Goal: Register for event/course: Sign up to attend an event or enroll in a course

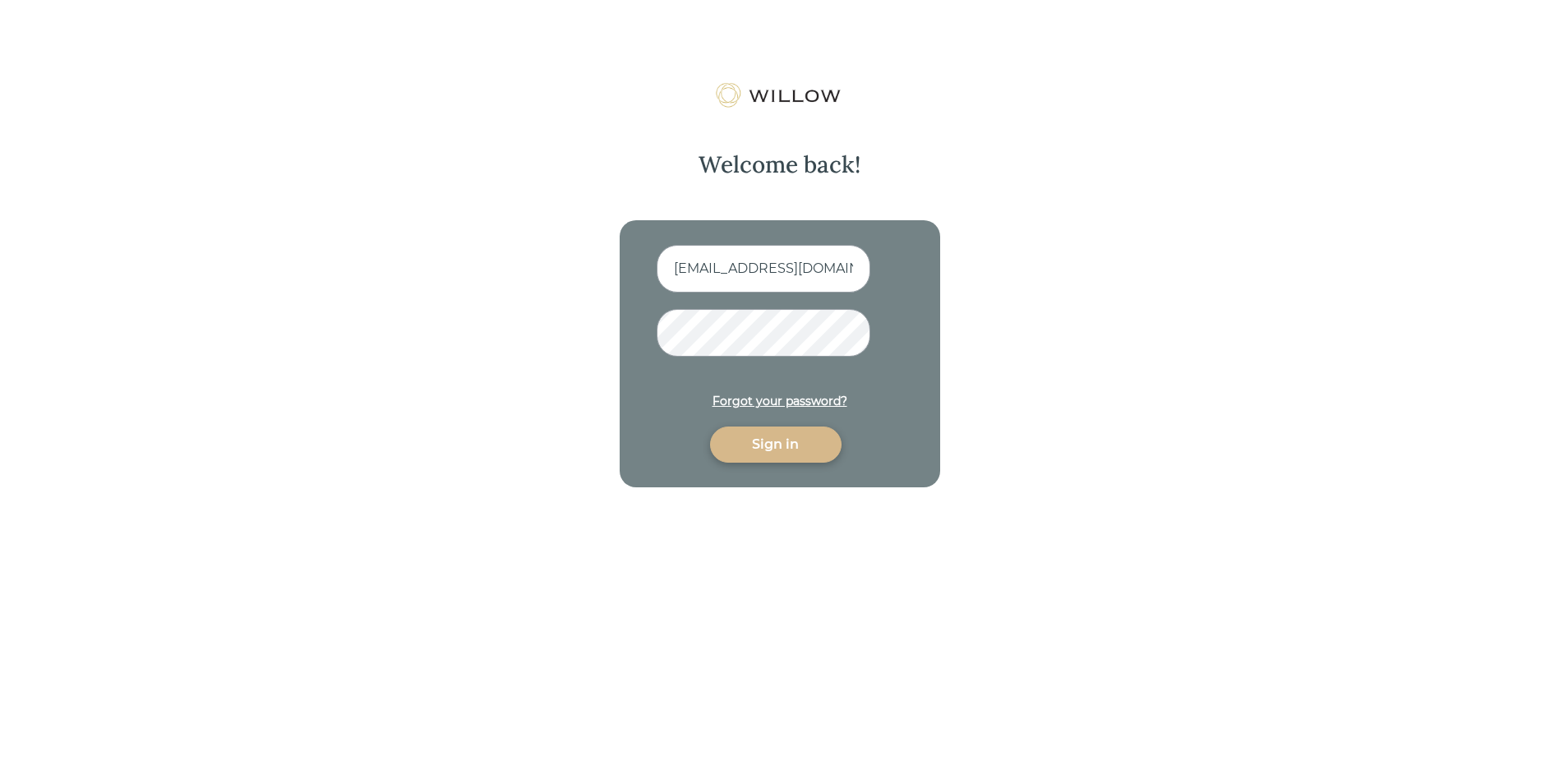
scroll to position [0, 50]
click at [787, 447] on div "Sign in" at bounding box center [776, 444] width 94 height 19
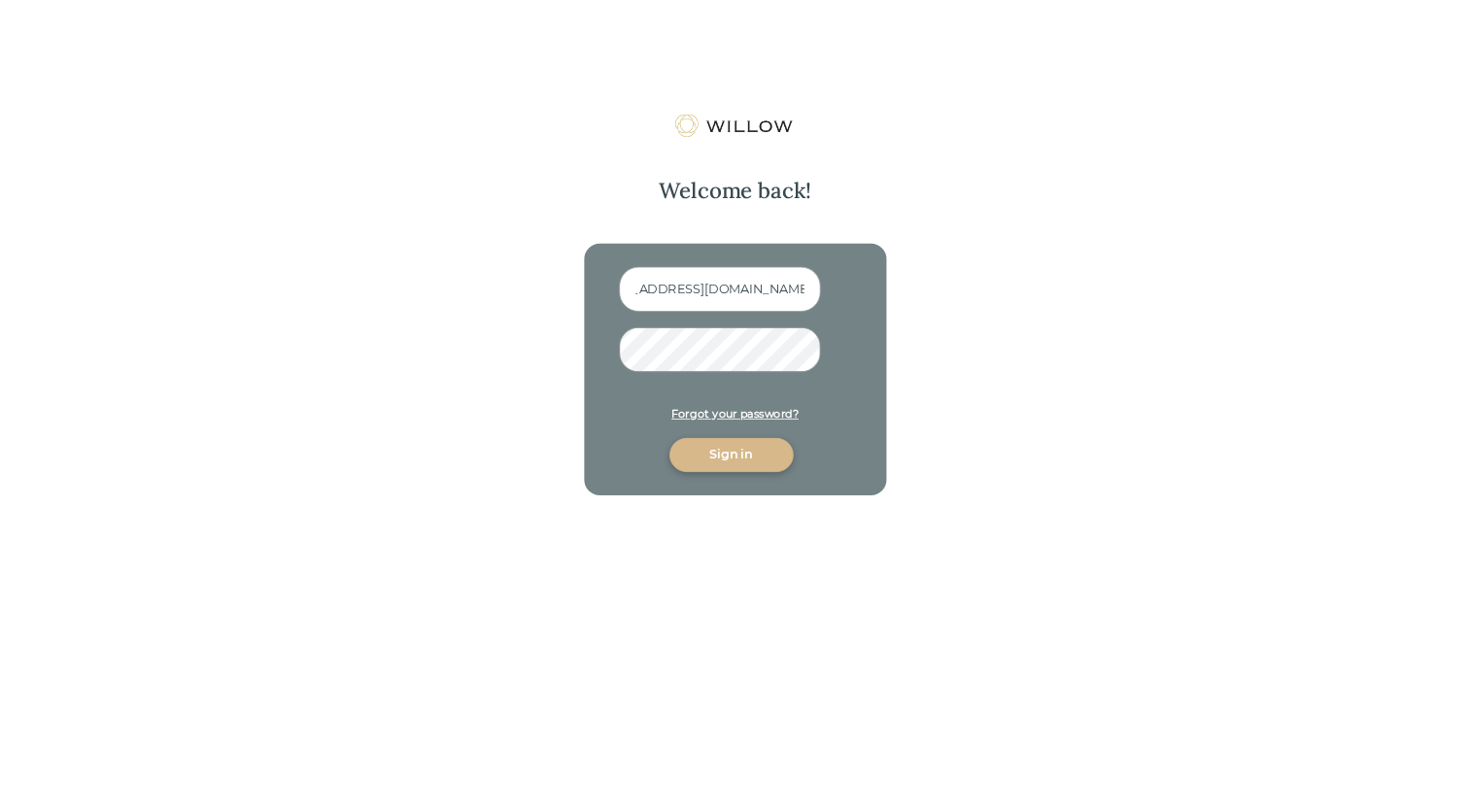
scroll to position [0, 0]
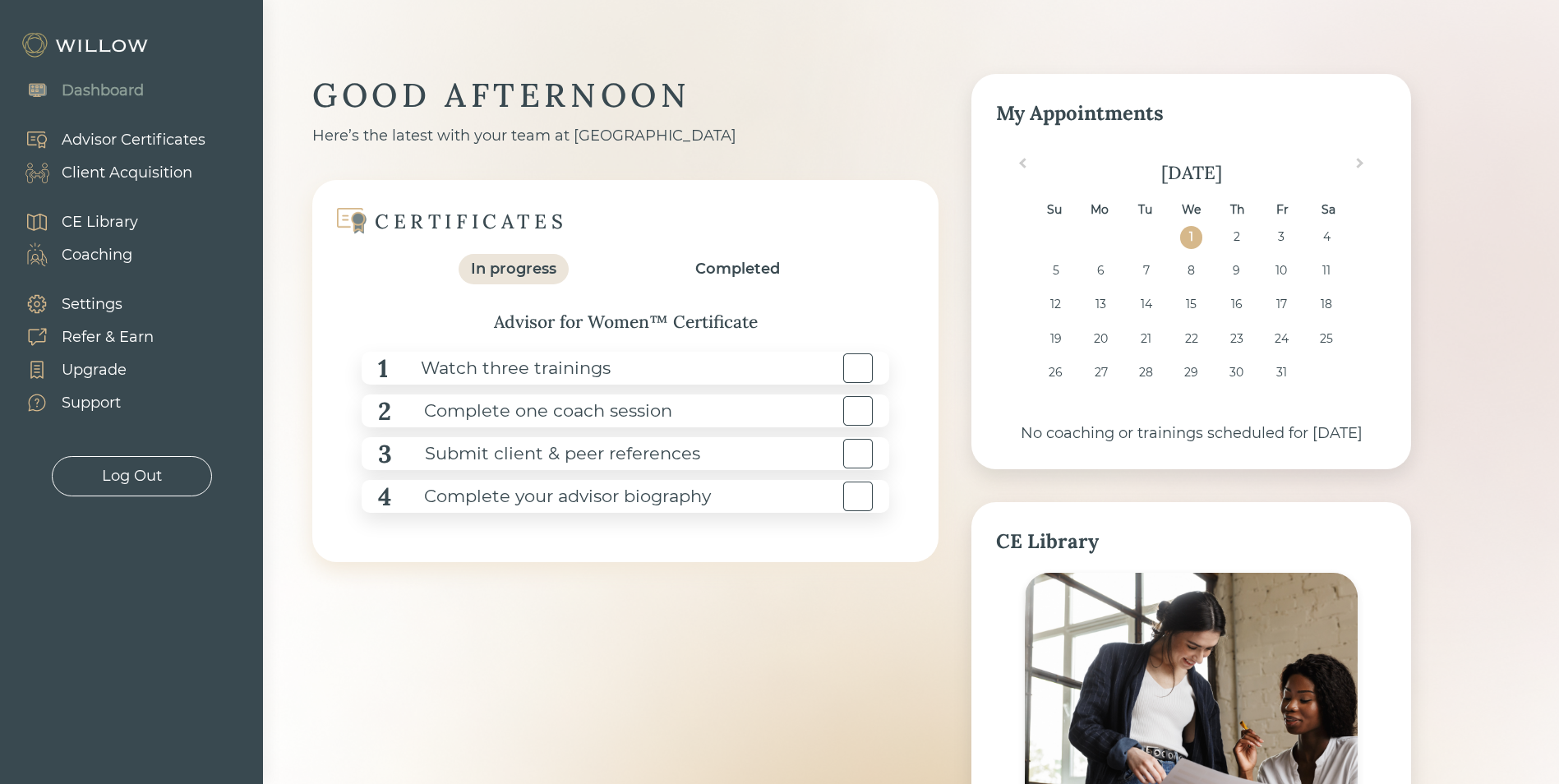
click at [727, 343] on div "1 Watch three trainings 2 Complete one coach session 3 Submit client & peer ref…" at bounding box center [625, 431] width 560 height 194
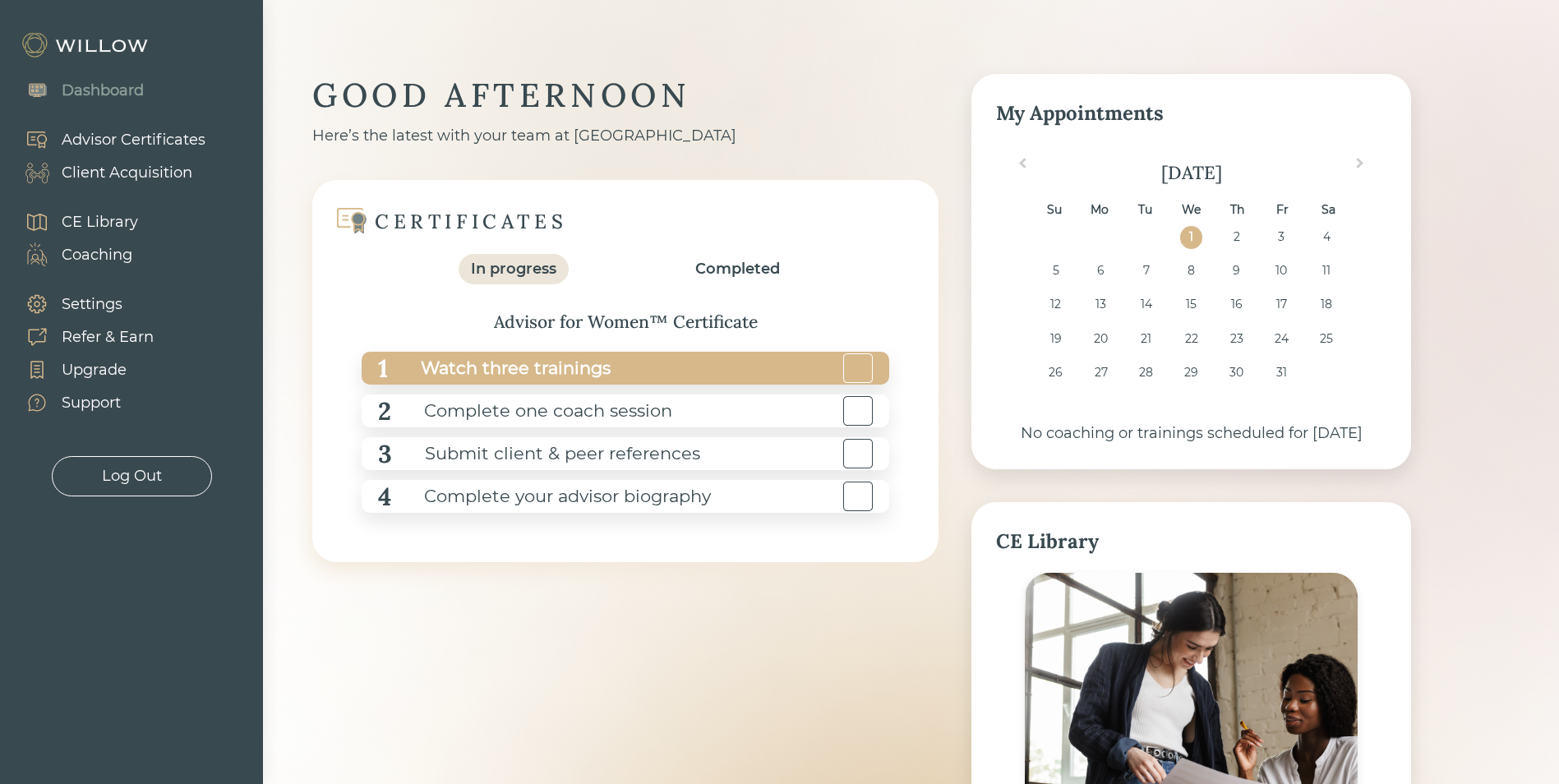
click at [732, 359] on div "1 Watch three trainings" at bounding box center [625, 368] width 528 height 33
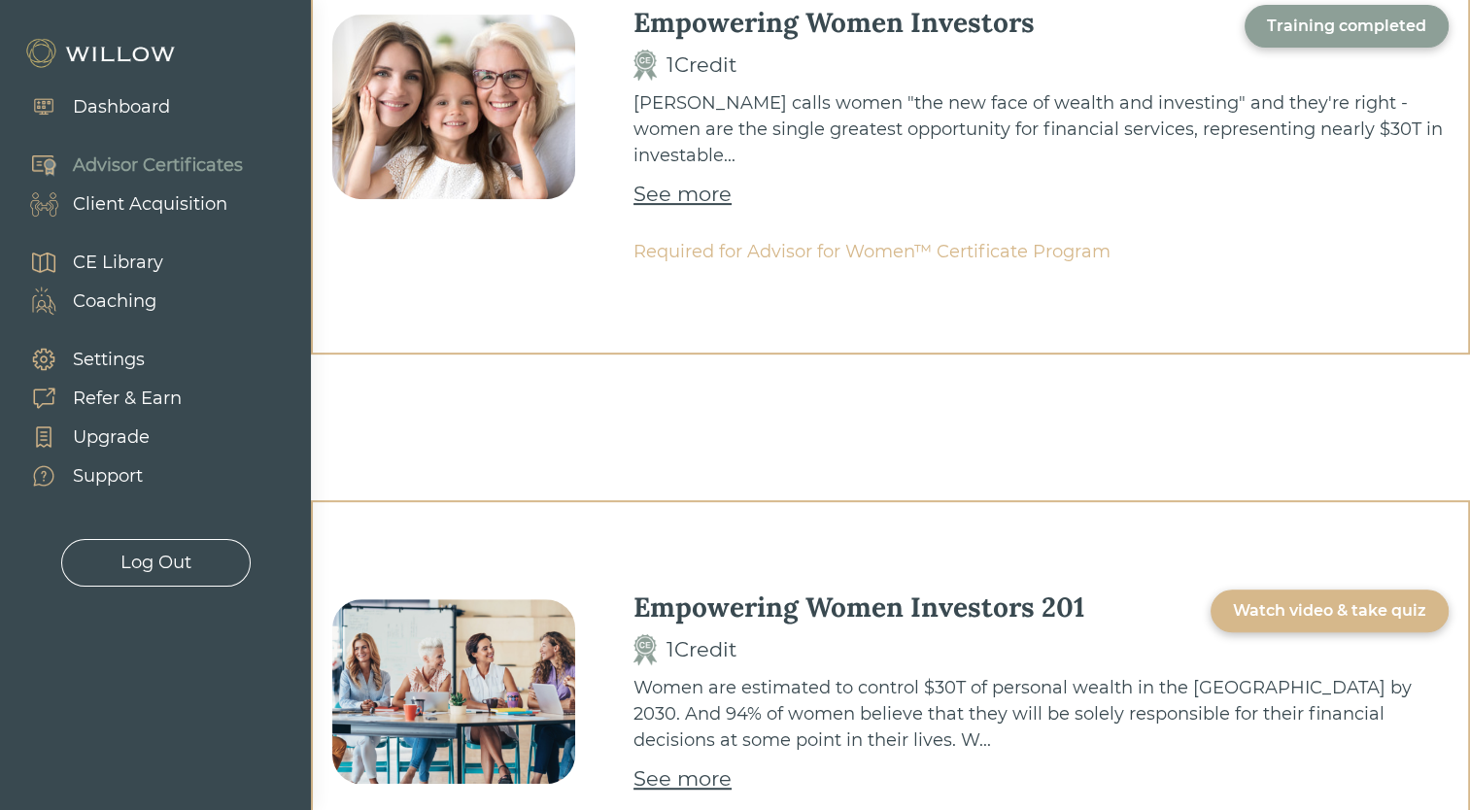
click at [1303, 599] on div "Watch video & take quiz" at bounding box center [1329, 610] width 193 height 23
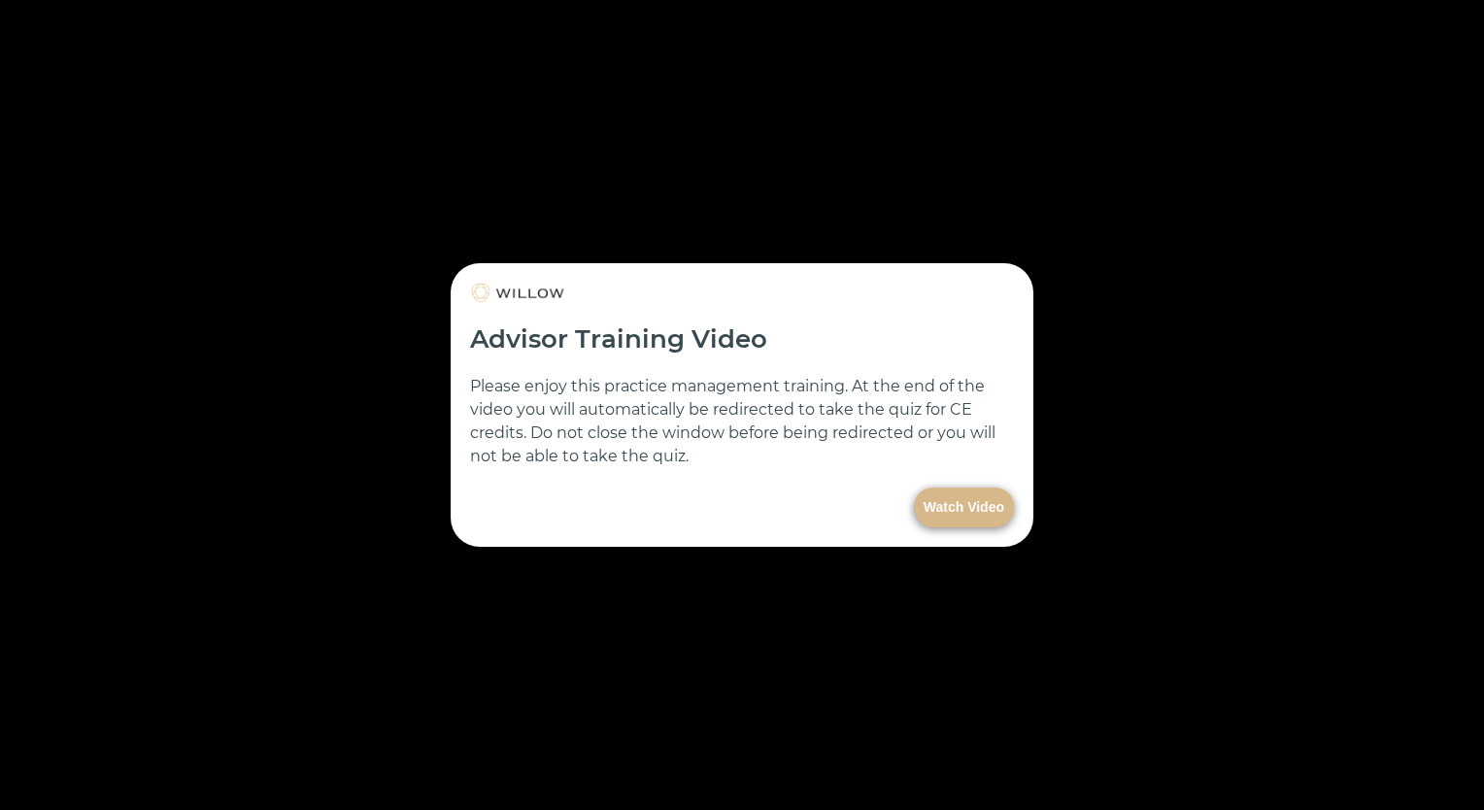
click at [978, 503] on button "Watch Video" at bounding box center [964, 508] width 100 height 40
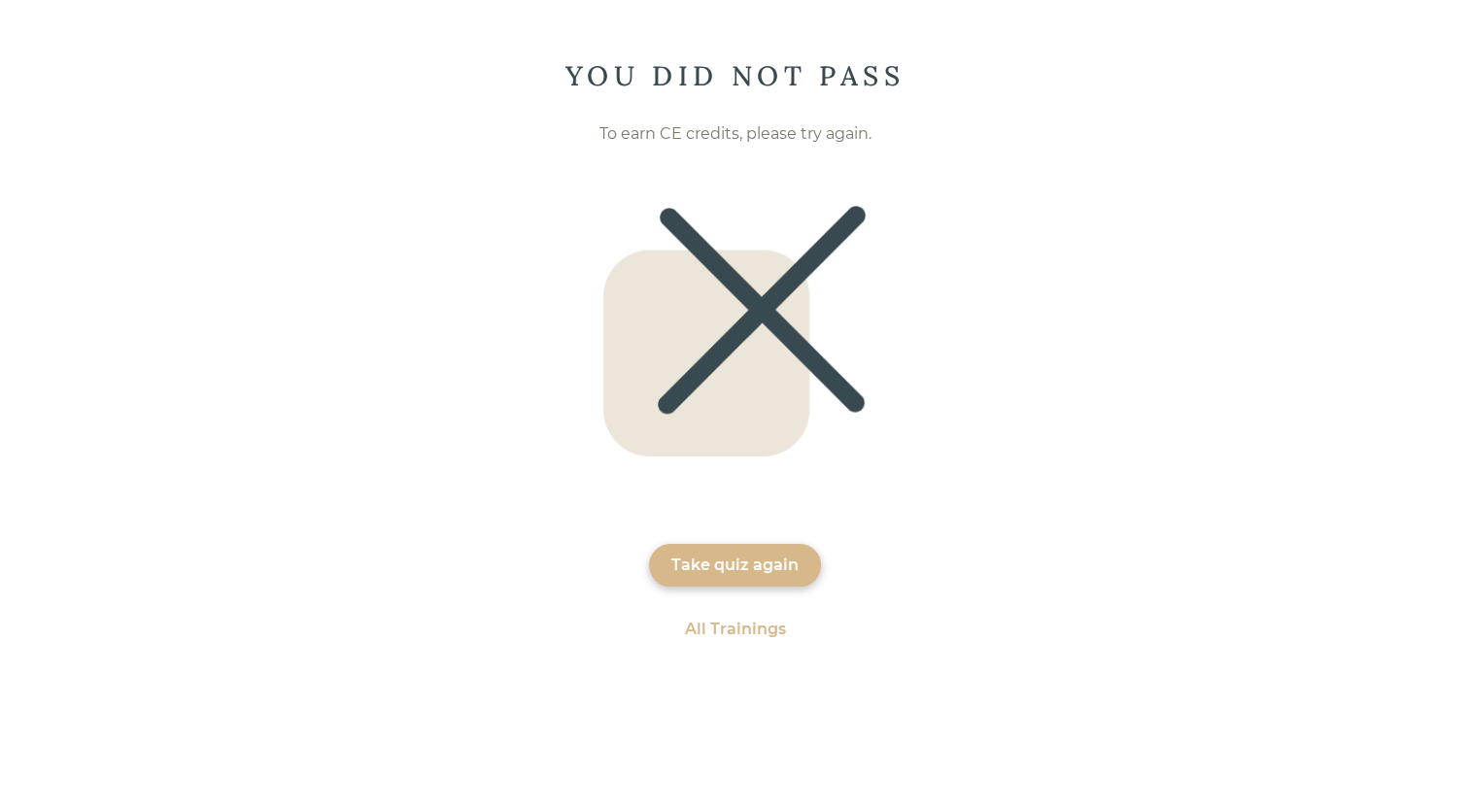
click at [758, 564] on div "Take quiz again" at bounding box center [734, 565] width 127 height 23
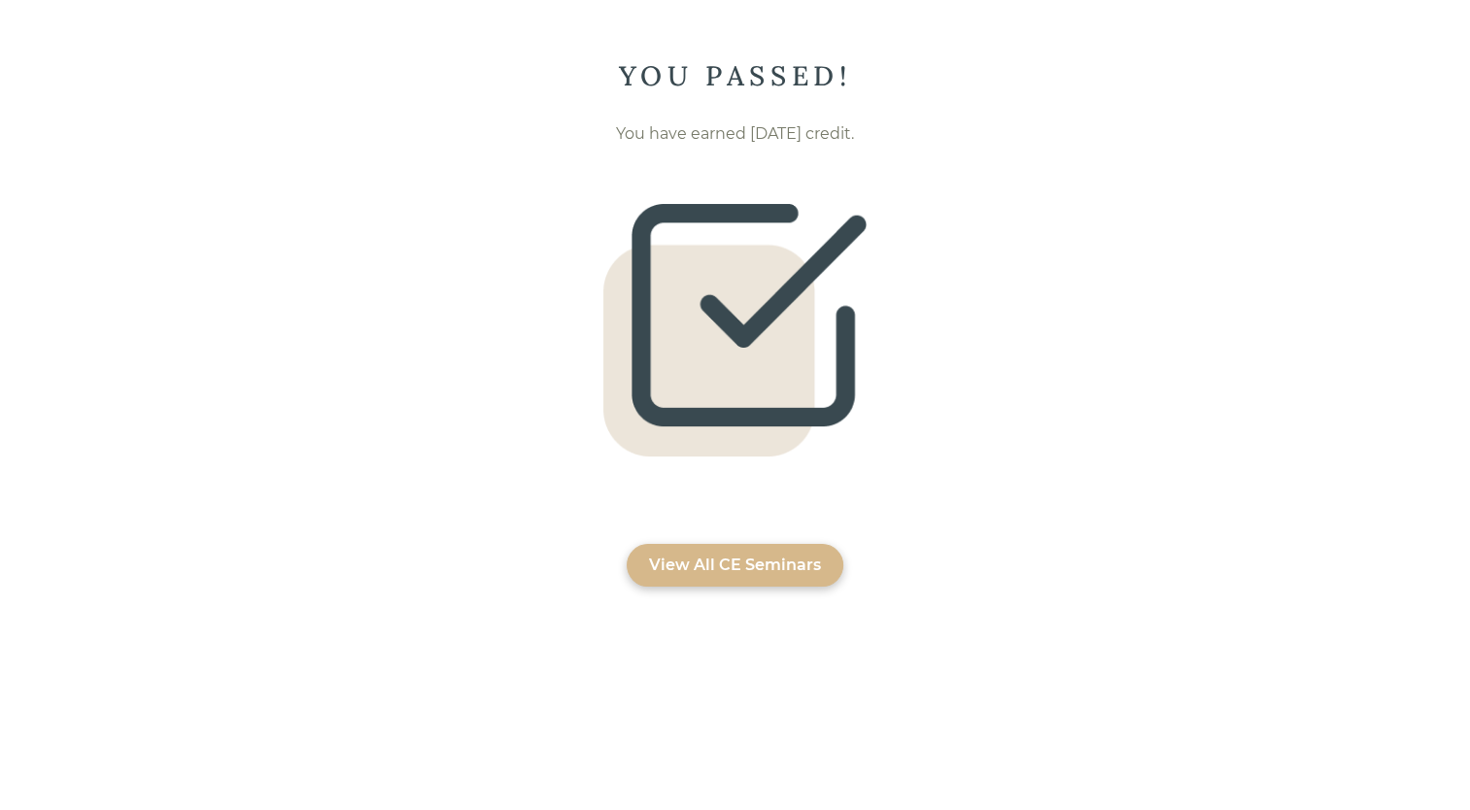
click at [758, 559] on div "View All CE Seminars" at bounding box center [735, 565] width 172 height 23
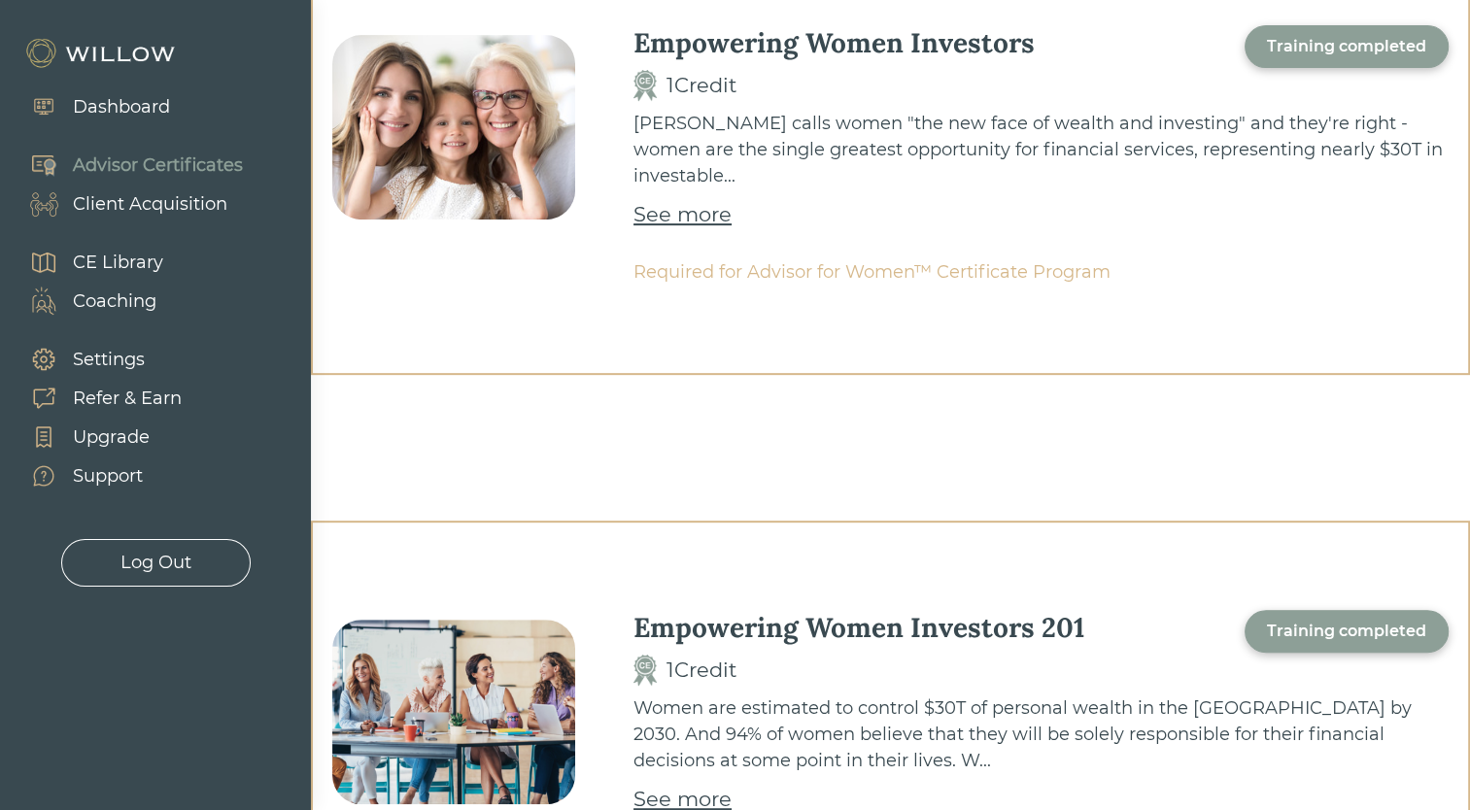
scroll to position [991, 0]
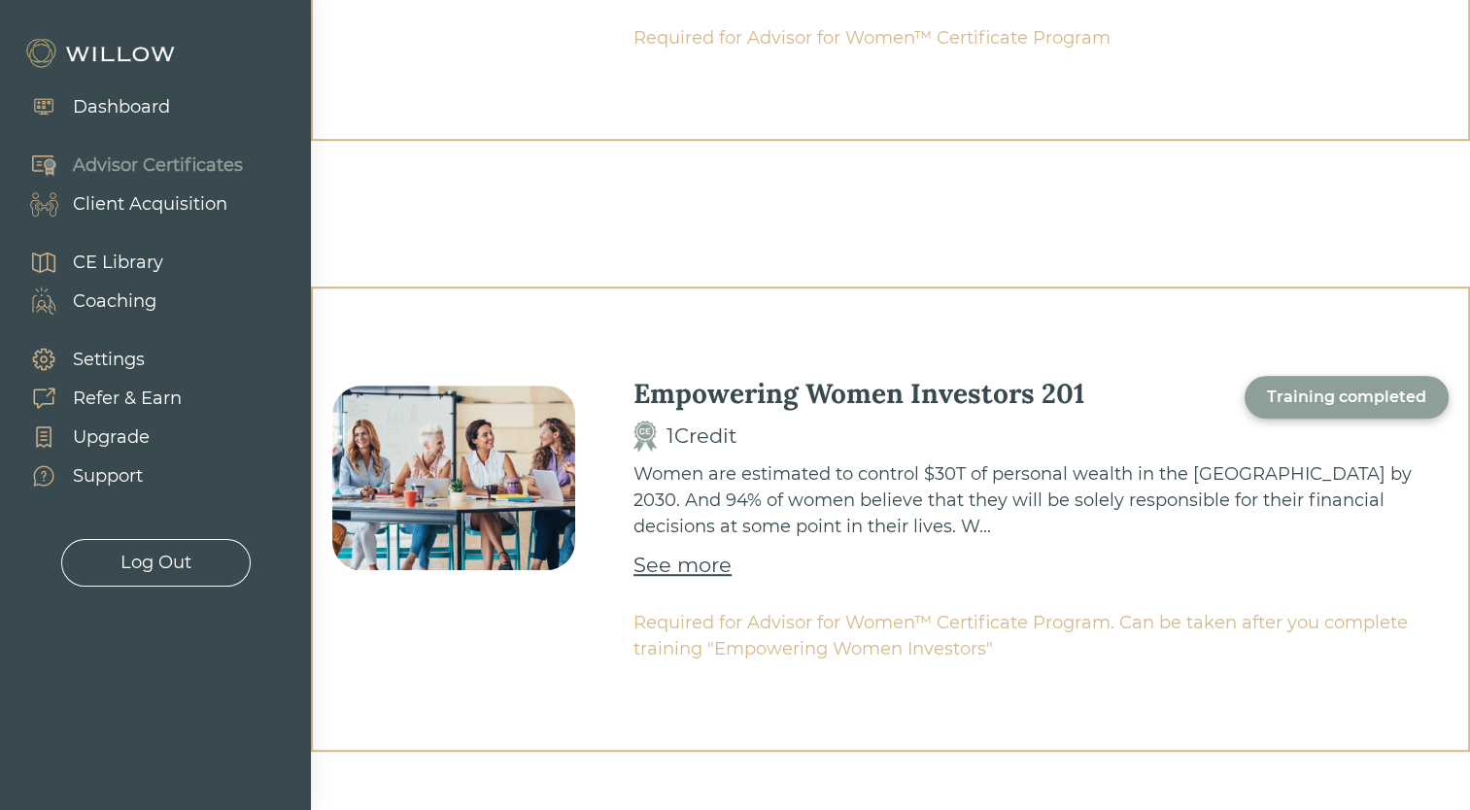
click at [179, 165] on div "Advisor Certificates" at bounding box center [158, 166] width 170 height 26
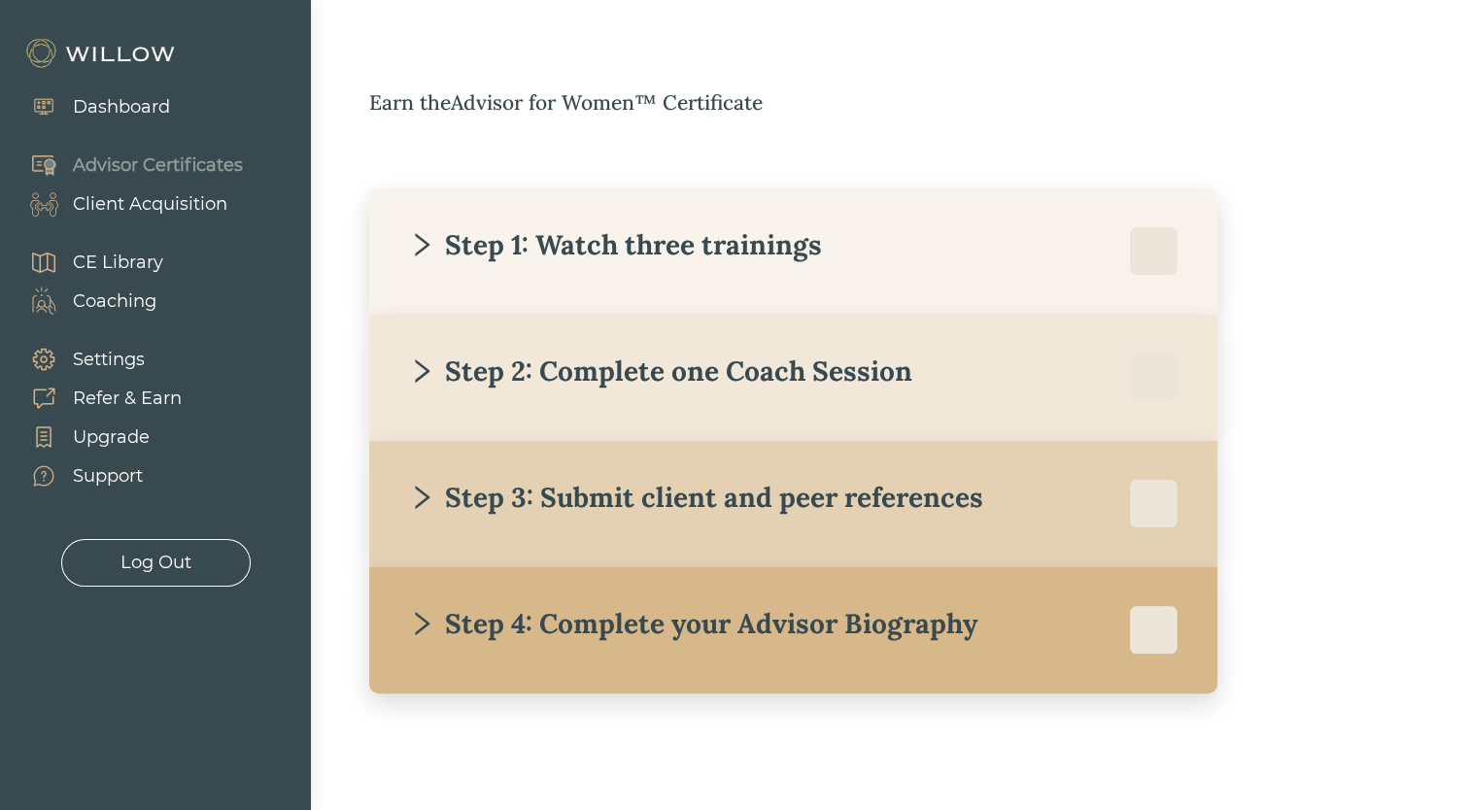
scroll to position [272, 0]
click at [789, 383] on div "Step 2: Complete one Coach Session" at bounding box center [660, 371] width 504 height 35
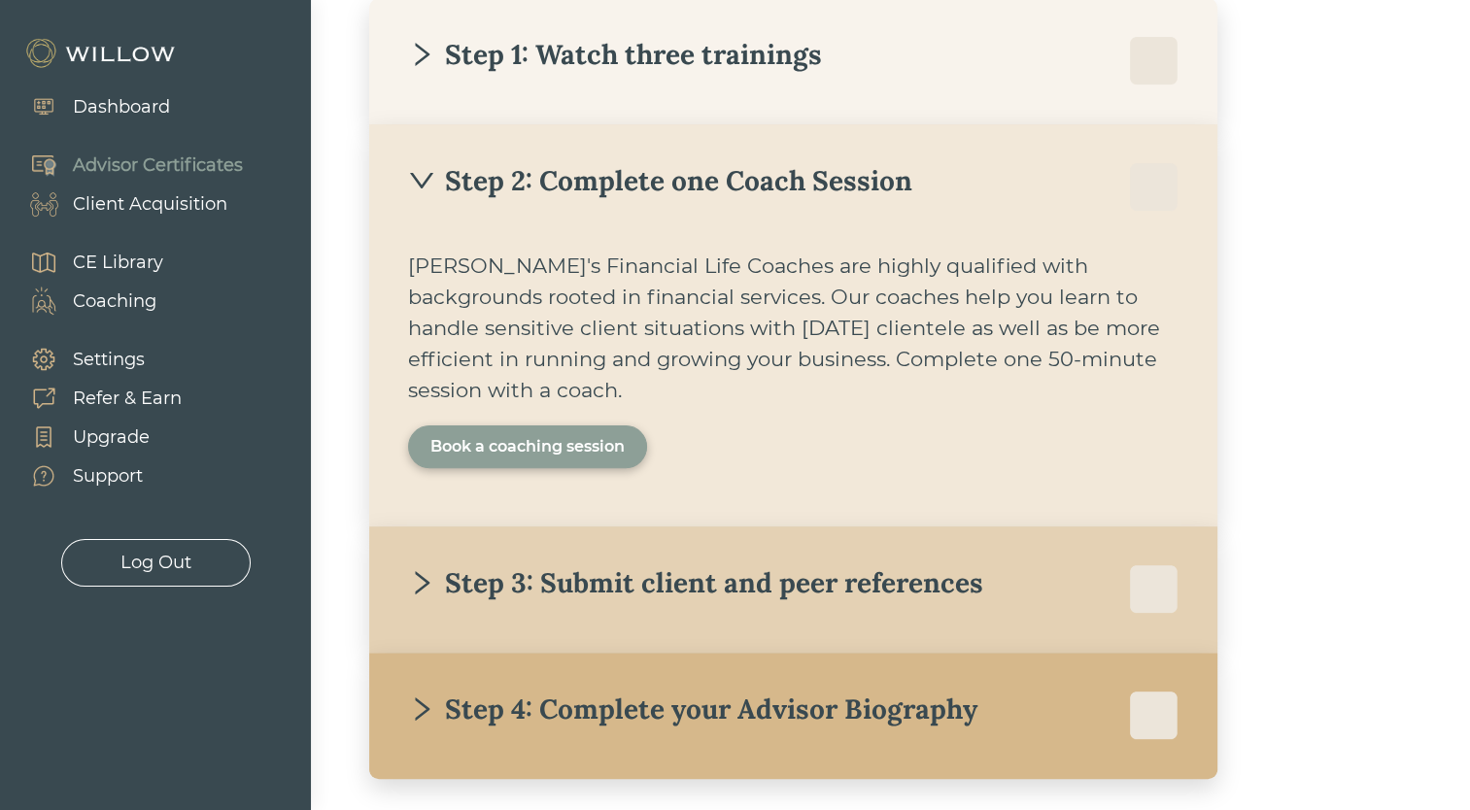
scroll to position [466, 0]
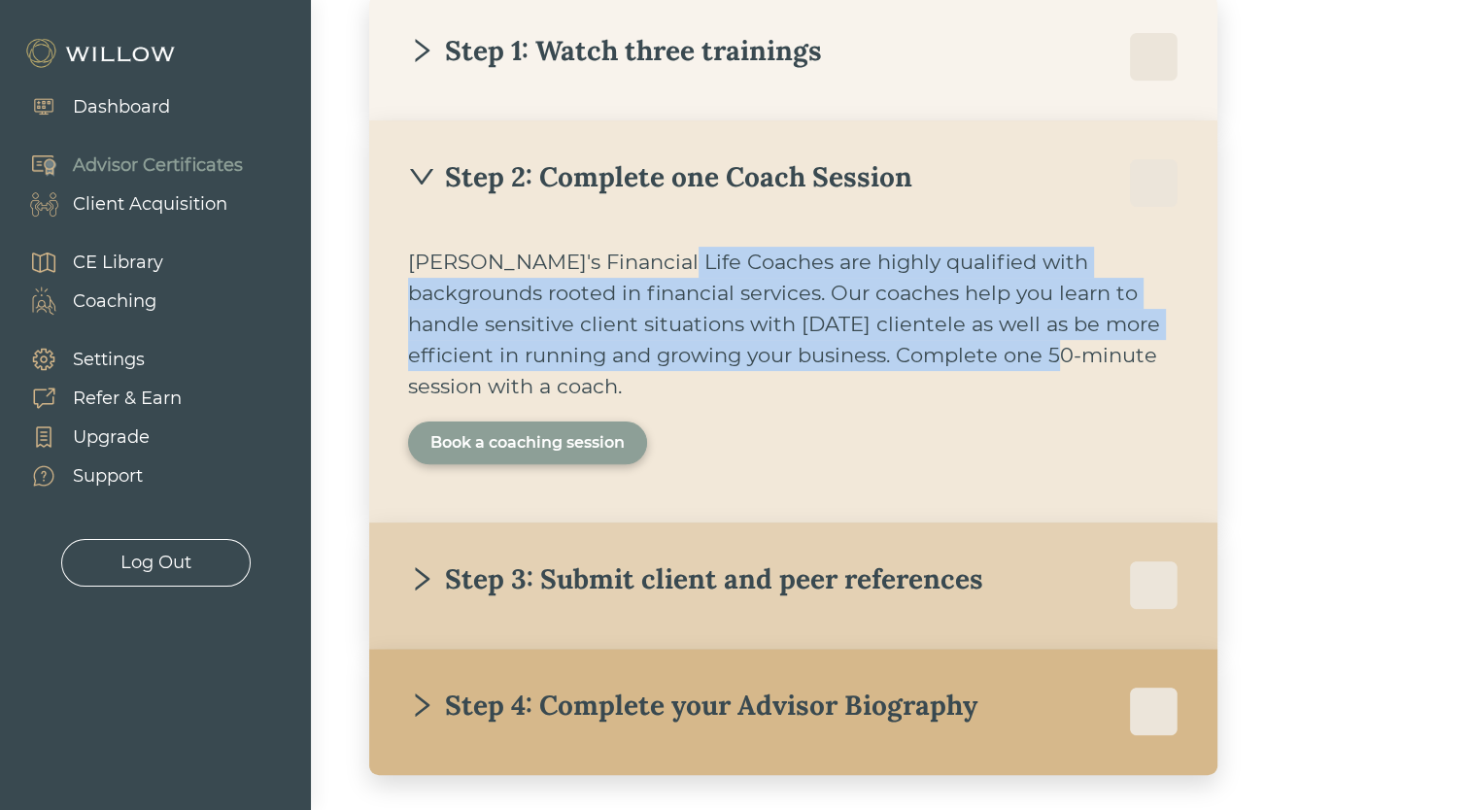
drag, startPoint x: 655, startPoint y: 255, endPoint x: 981, endPoint y: 352, distance: 340.5
click at [981, 352] on div "Willow's Financial Life Coaches are highly qualified with backgrounds rooted in…" at bounding box center [793, 324] width 770 height 155
drag, startPoint x: 981, startPoint y: 352, endPoint x: 851, endPoint y: 317, distance: 134.8
click at [851, 317] on div "Willow's Financial Life Coaches are highly qualified with backgrounds rooted in…" at bounding box center [793, 324] width 770 height 155
click at [805, 289] on div "Willow's Financial Life Coaches are highly qualified with backgrounds rooted in…" at bounding box center [793, 324] width 770 height 155
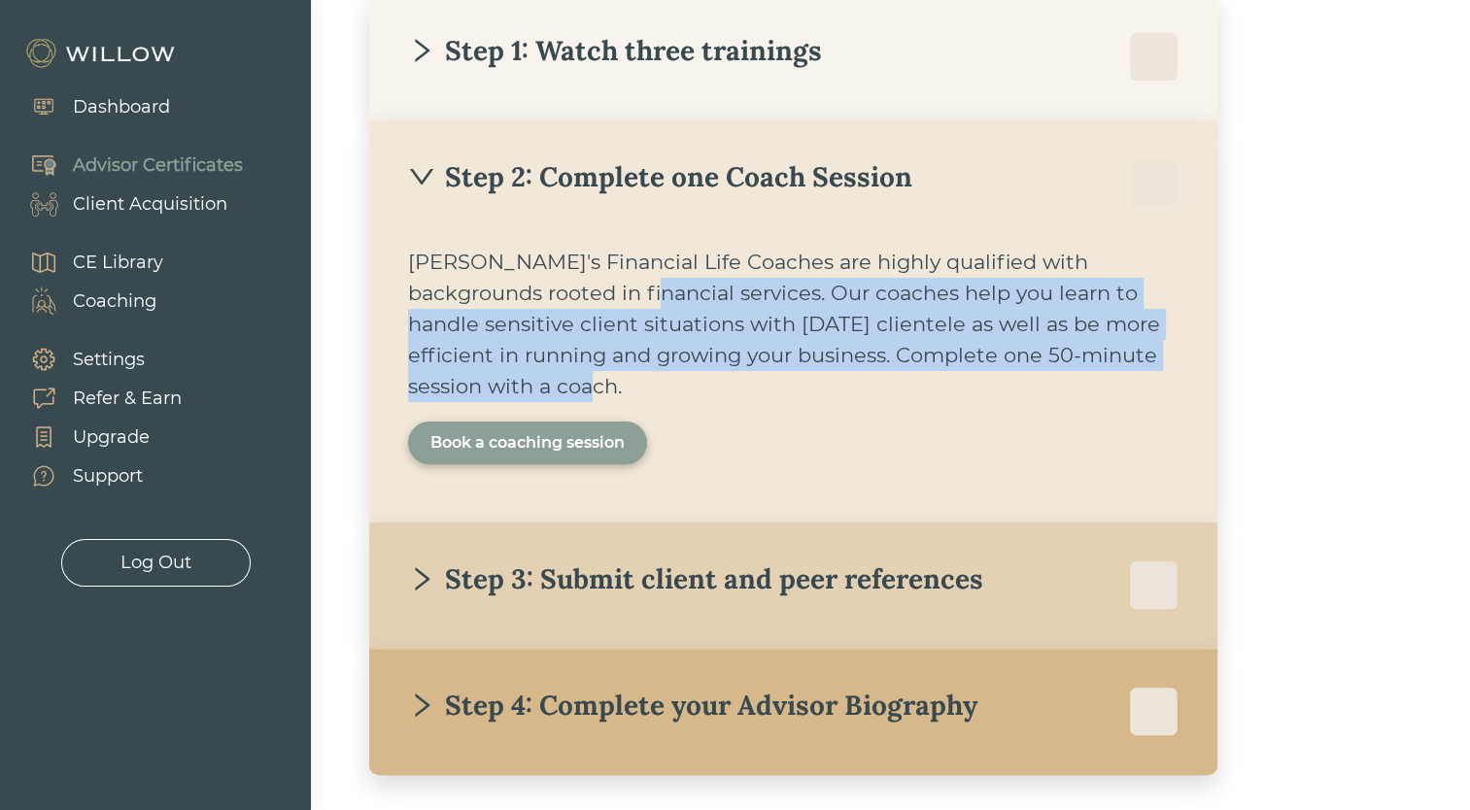
drag, startPoint x: 594, startPoint y: 282, endPoint x: 1151, endPoint y: 383, distance: 565.7
click at [1151, 383] on div "Willow's Financial Life Coaches are highly qualified with backgrounds rooted in…" at bounding box center [793, 324] width 770 height 155
drag, startPoint x: 1151, startPoint y: 383, endPoint x: 840, endPoint y: 383, distance: 310.8
click at [840, 383] on div "Willow's Financial Life Coaches are highly qualified with backgrounds rooted in…" at bounding box center [793, 324] width 770 height 155
click at [537, 448] on div "Book a coaching session" at bounding box center [527, 442] width 194 height 23
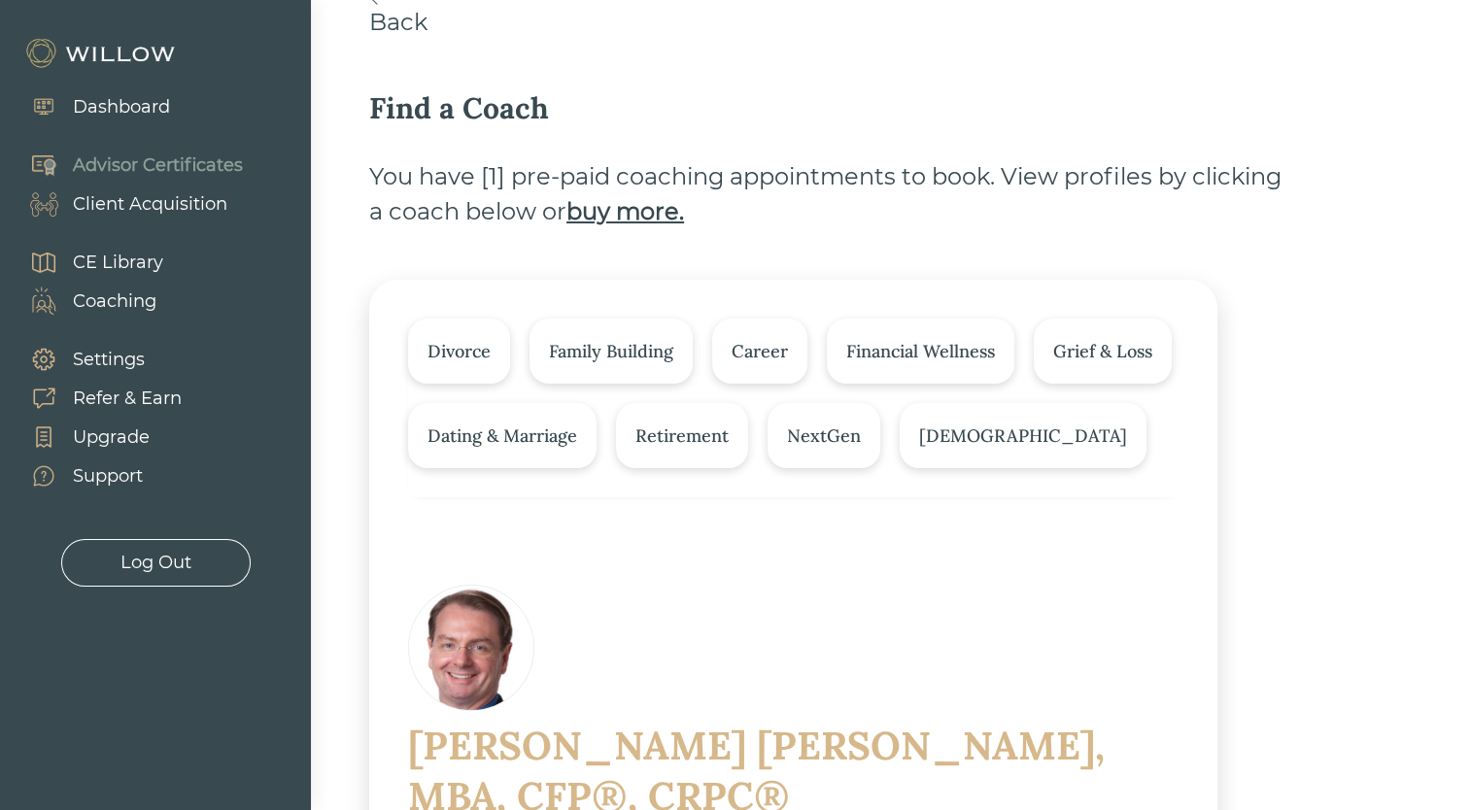
scroll to position [97, 0]
click at [485, 347] on div "Divorce" at bounding box center [458, 351] width 63 height 26
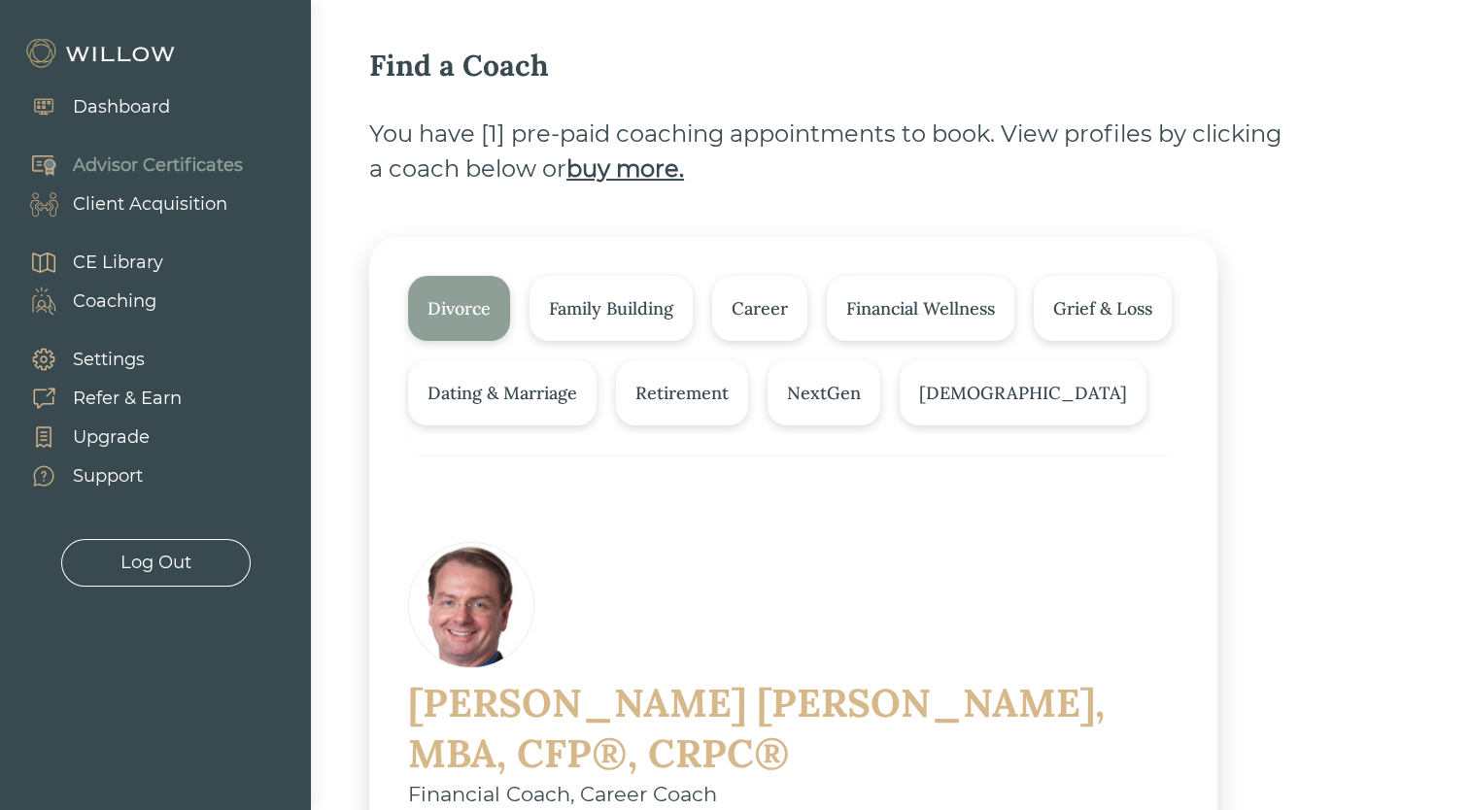
scroll to position [59, 0]
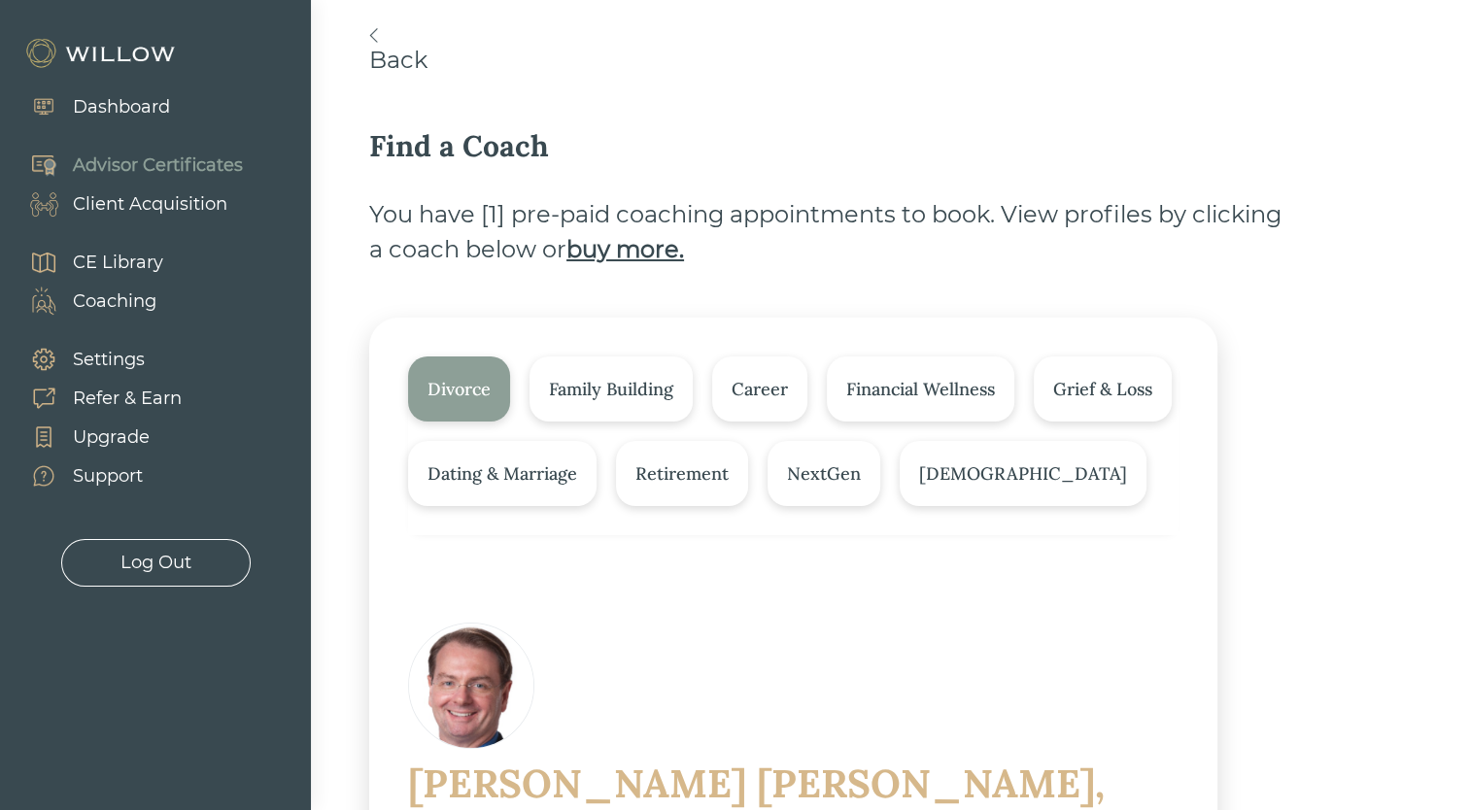
click at [714, 472] on div "Retirement" at bounding box center [681, 473] width 93 height 26
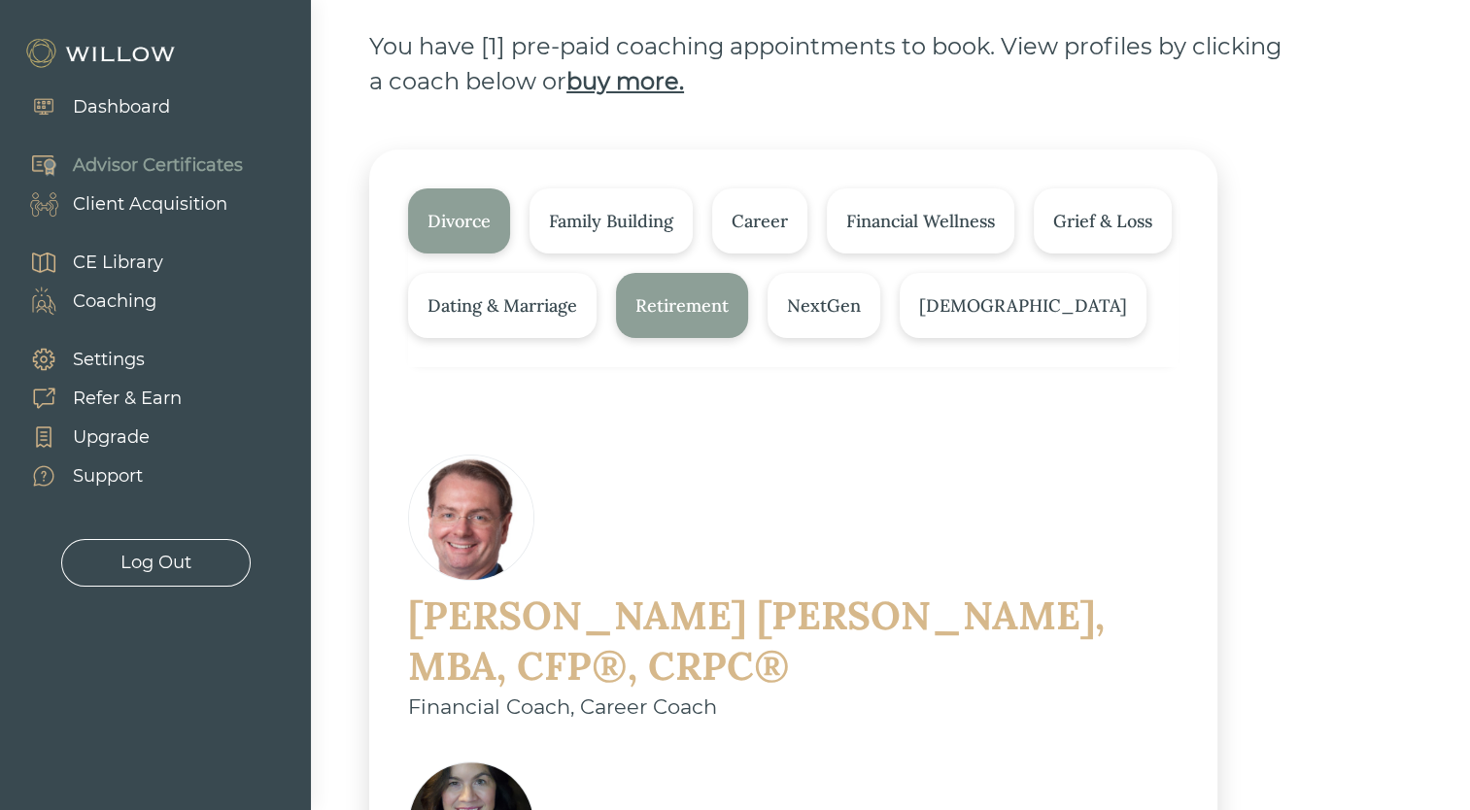
scroll to position [156, 0]
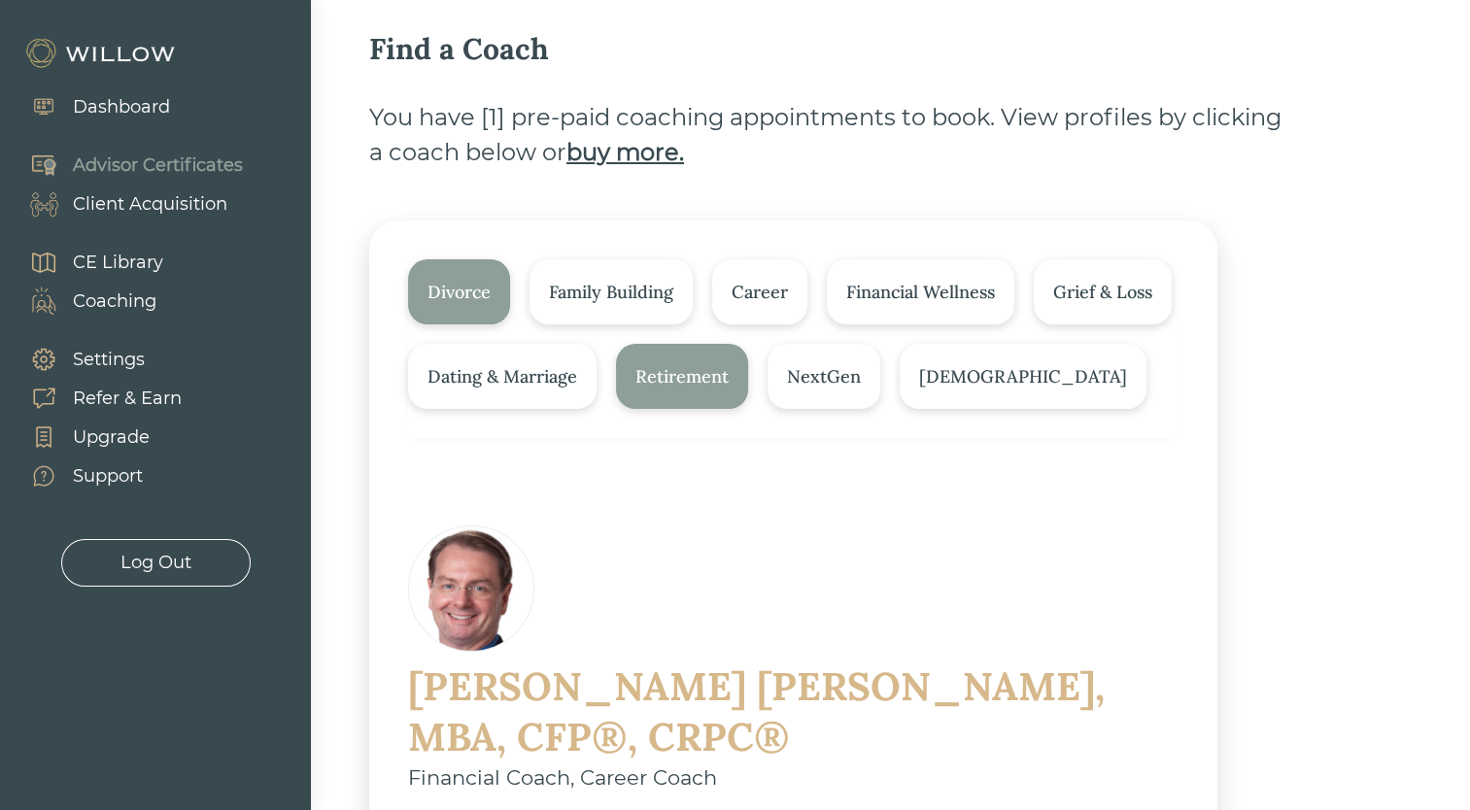
click at [668, 289] on div "Family Building" at bounding box center [611, 292] width 124 height 26
click at [681, 372] on div "Retirement" at bounding box center [681, 376] width 93 height 26
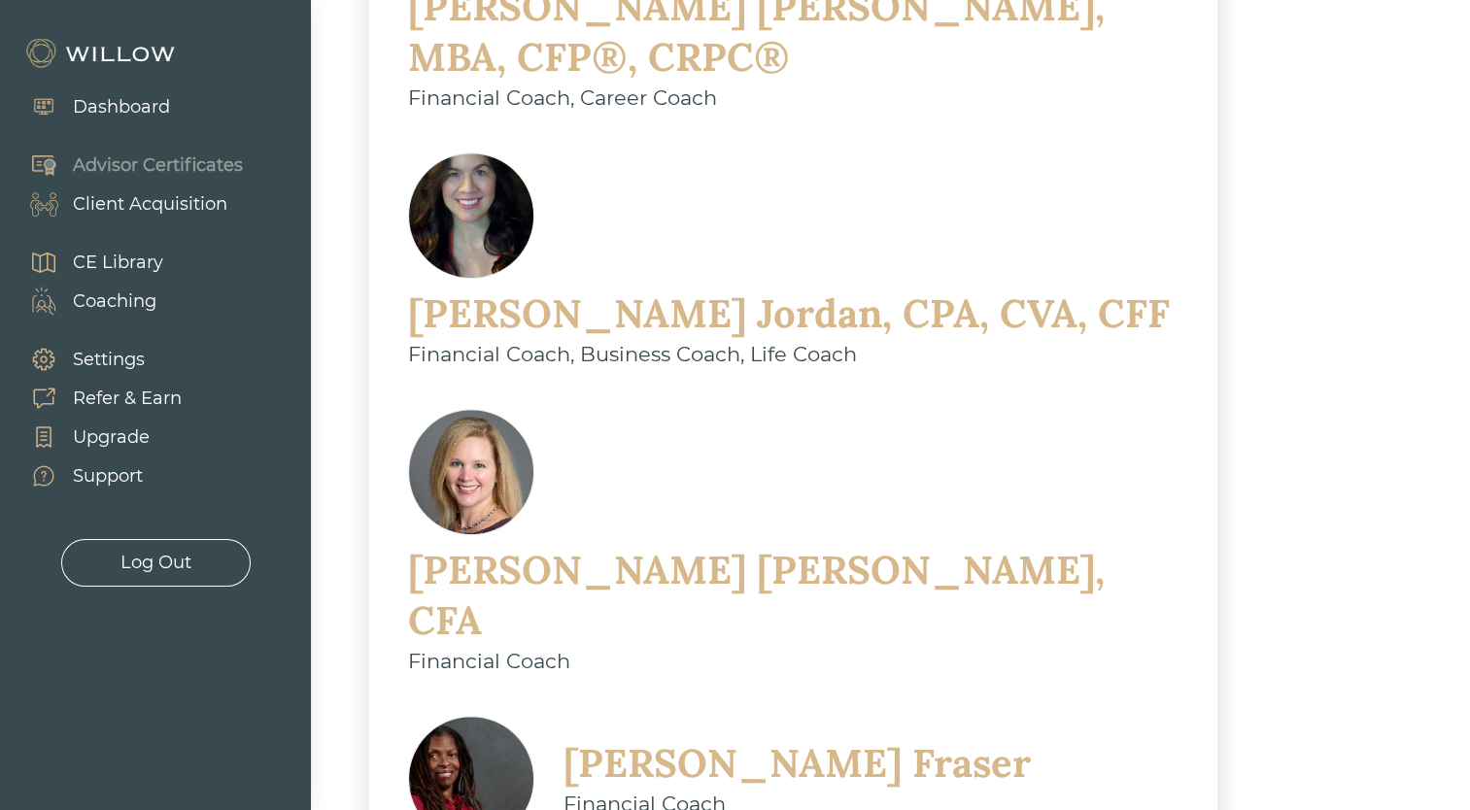
scroll to position [0, 0]
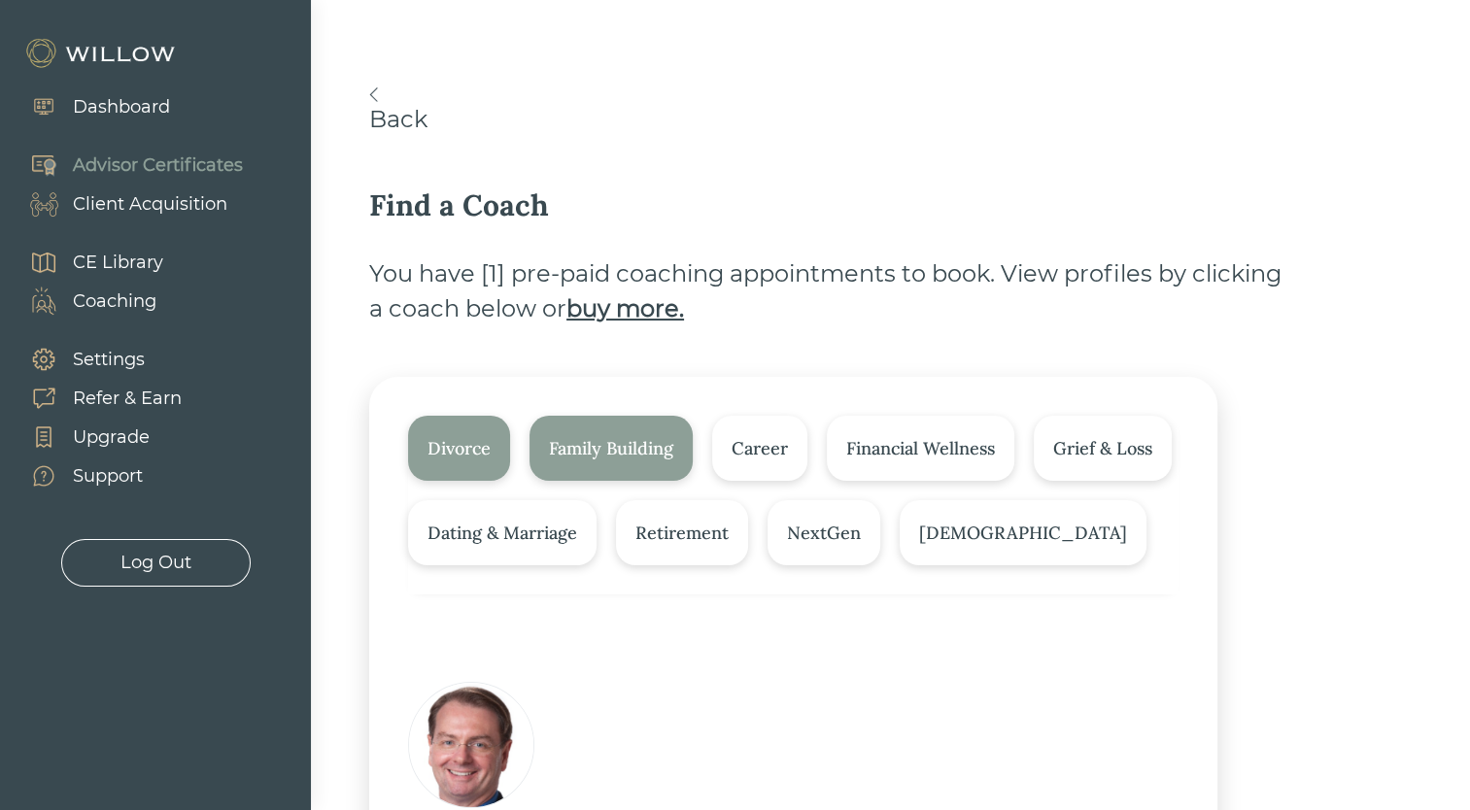
click at [1082, 453] on div "Grief & Loss" at bounding box center [1102, 448] width 99 height 26
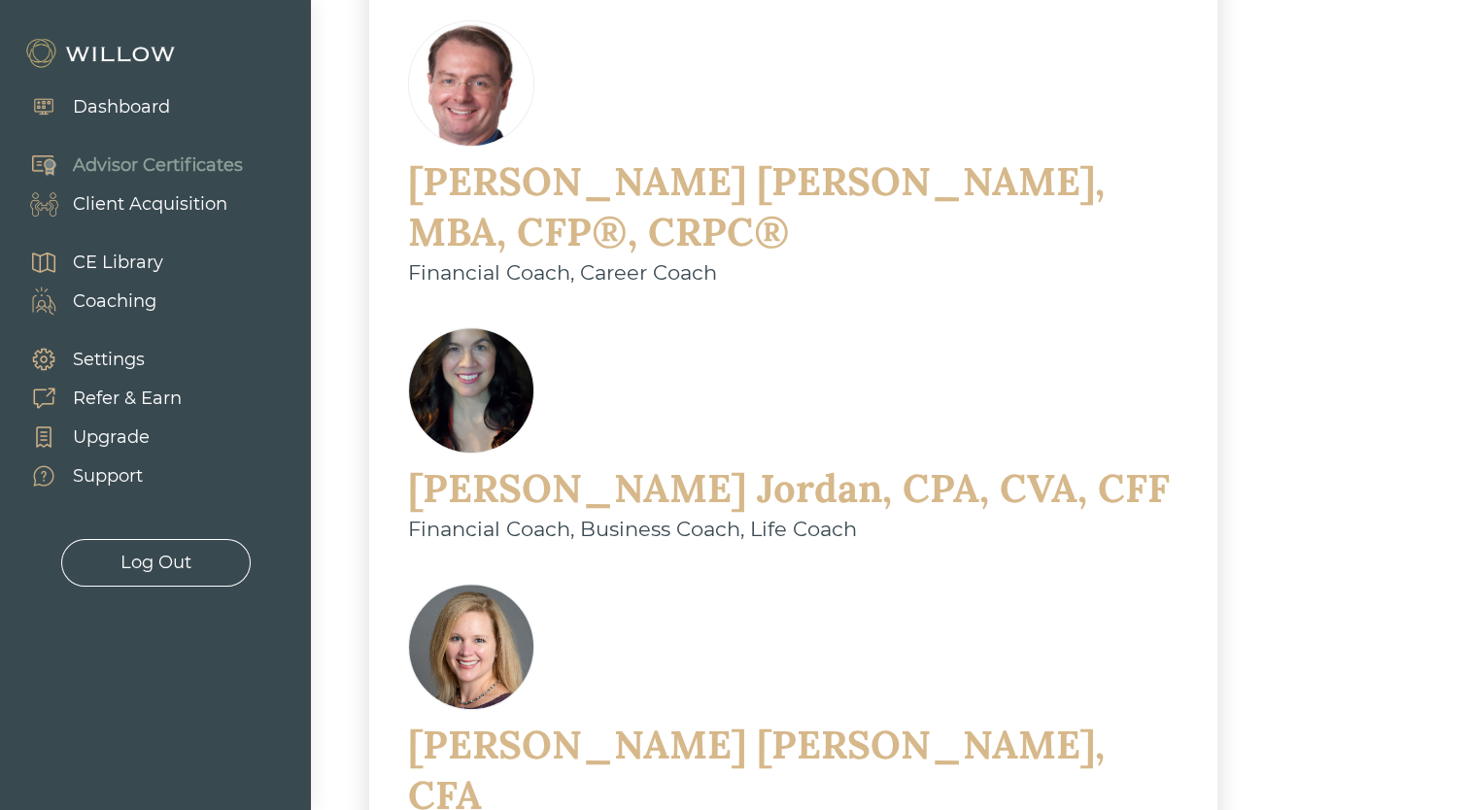
scroll to position [97, 0]
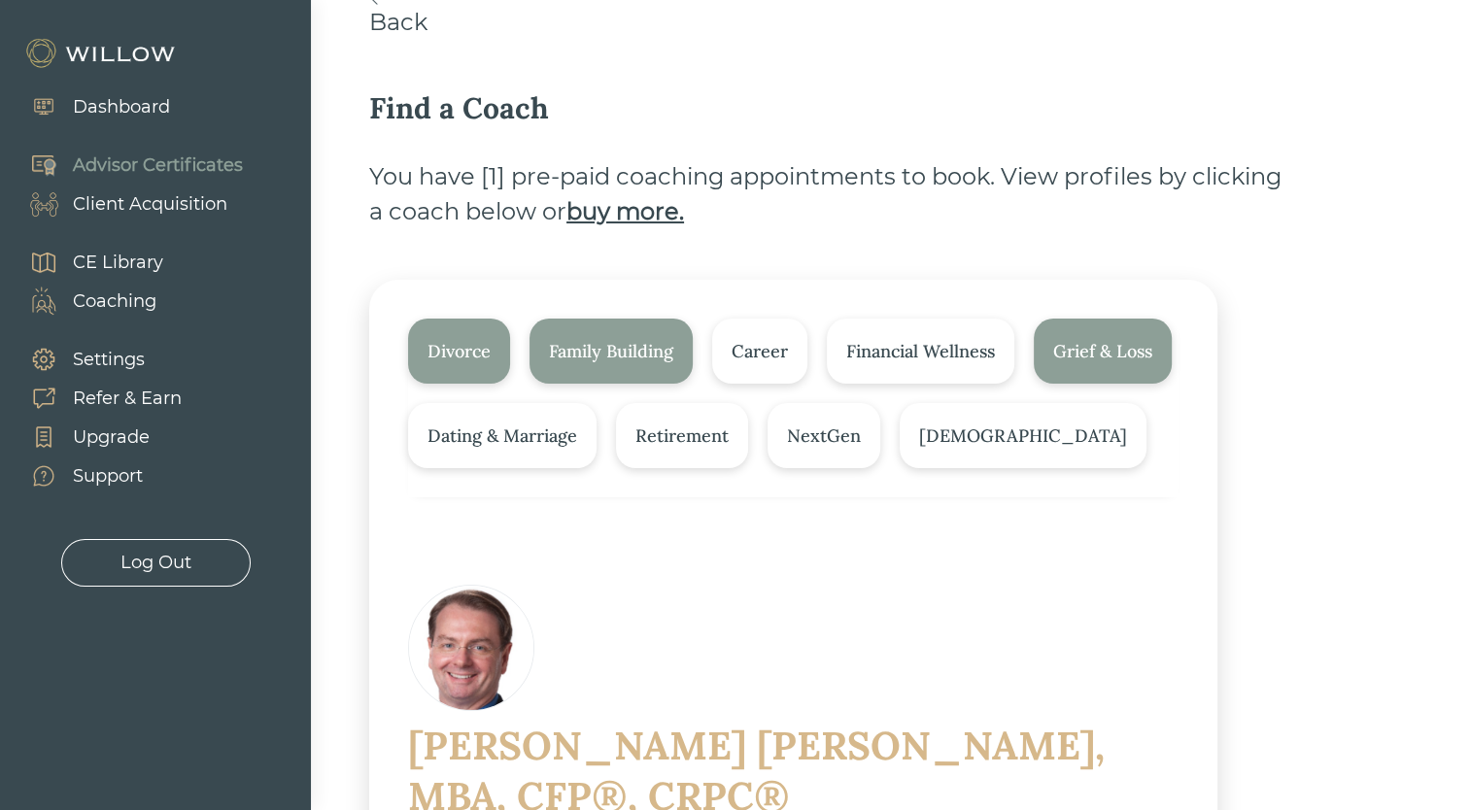
click at [659, 360] on div "Family Building" at bounding box center [611, 351] width 124 height 26
click at [773, 363] on div "Career" at bounding box center [759, 351] width 56 height 26
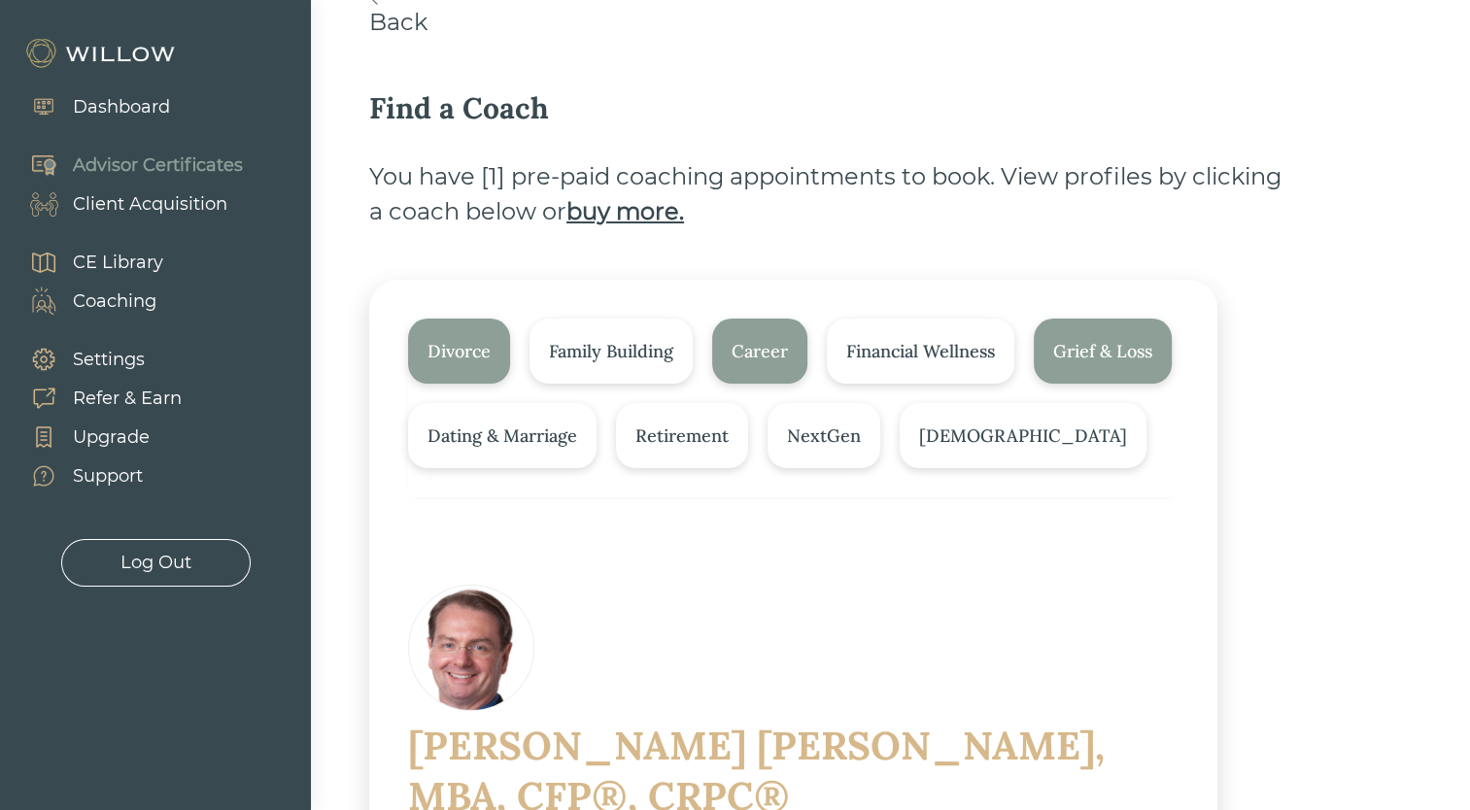
click at [457, 354] on div "Divorce" at bounding box center [458, 351] width 63 height 26
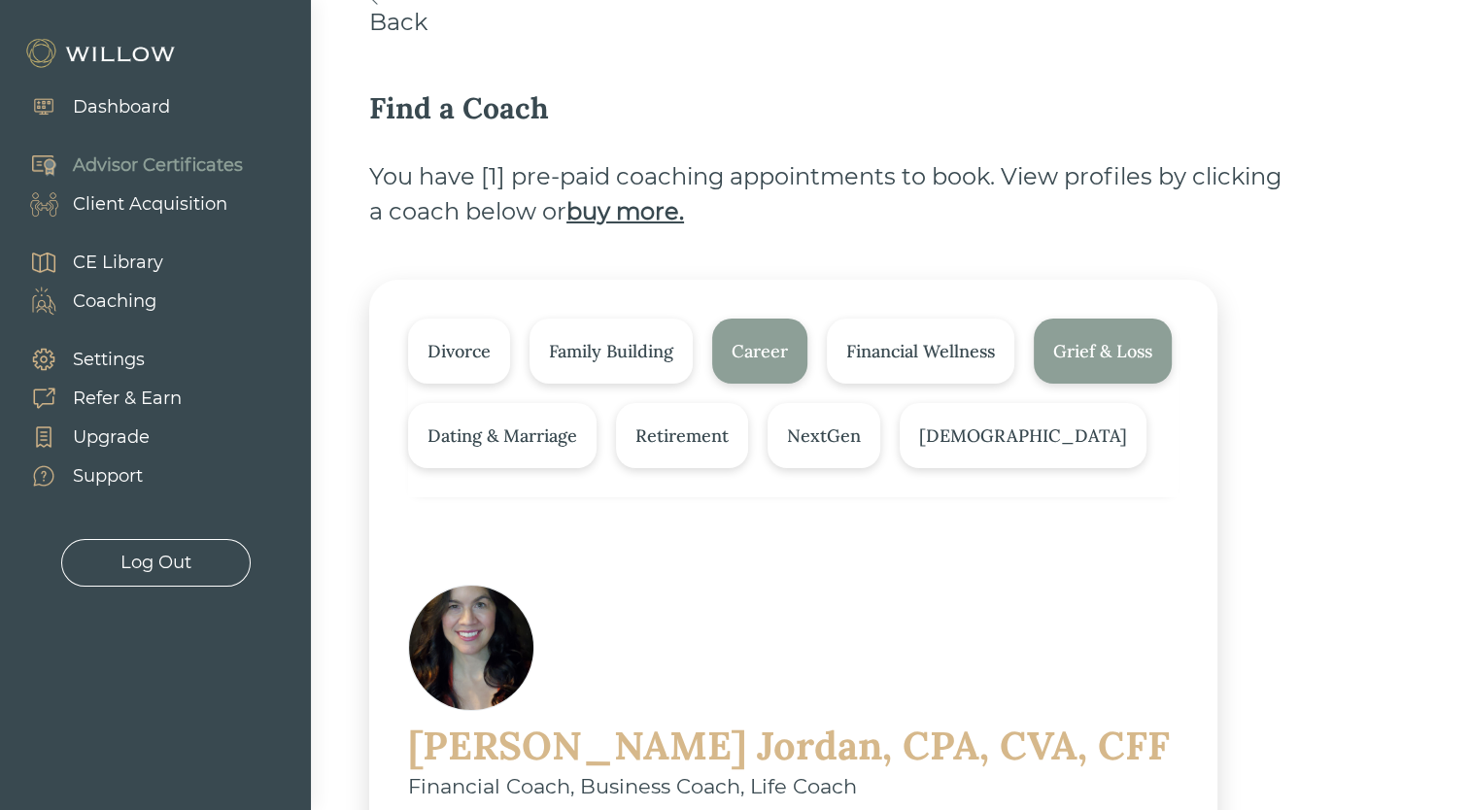
click at [613, 348] on div "Family Building" at bounding box center [611, 351] width 124 height 26
click at [478, 359] on div "Divorce" at bounding box center [458, 351] width 63 height 26
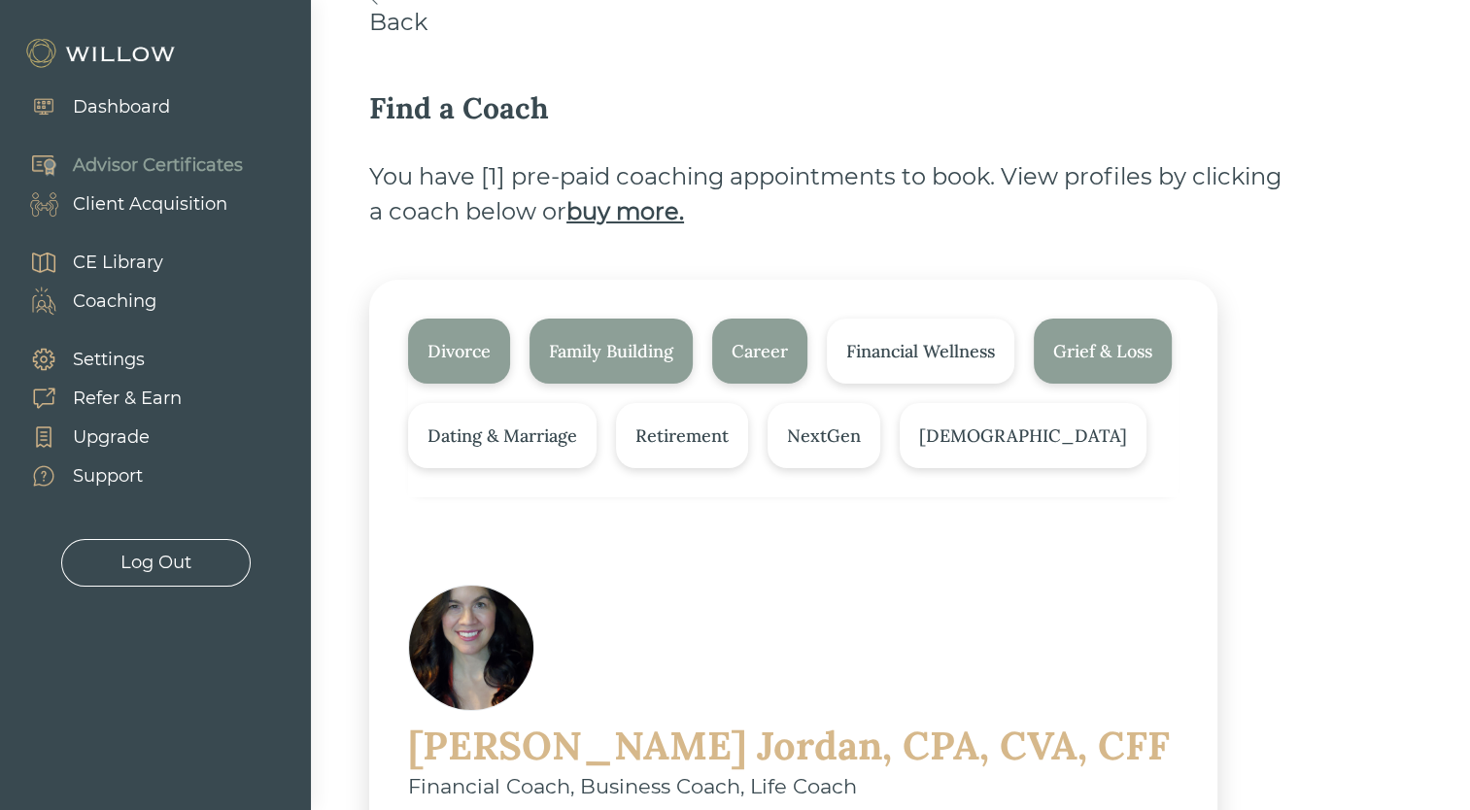
click at [654, 340] on div "Family Building" at bounding box center [611, 351] width 124 height 26
click at [474, 344] on div "Divorce" at bounding box center [458, 351] width 63 height 26
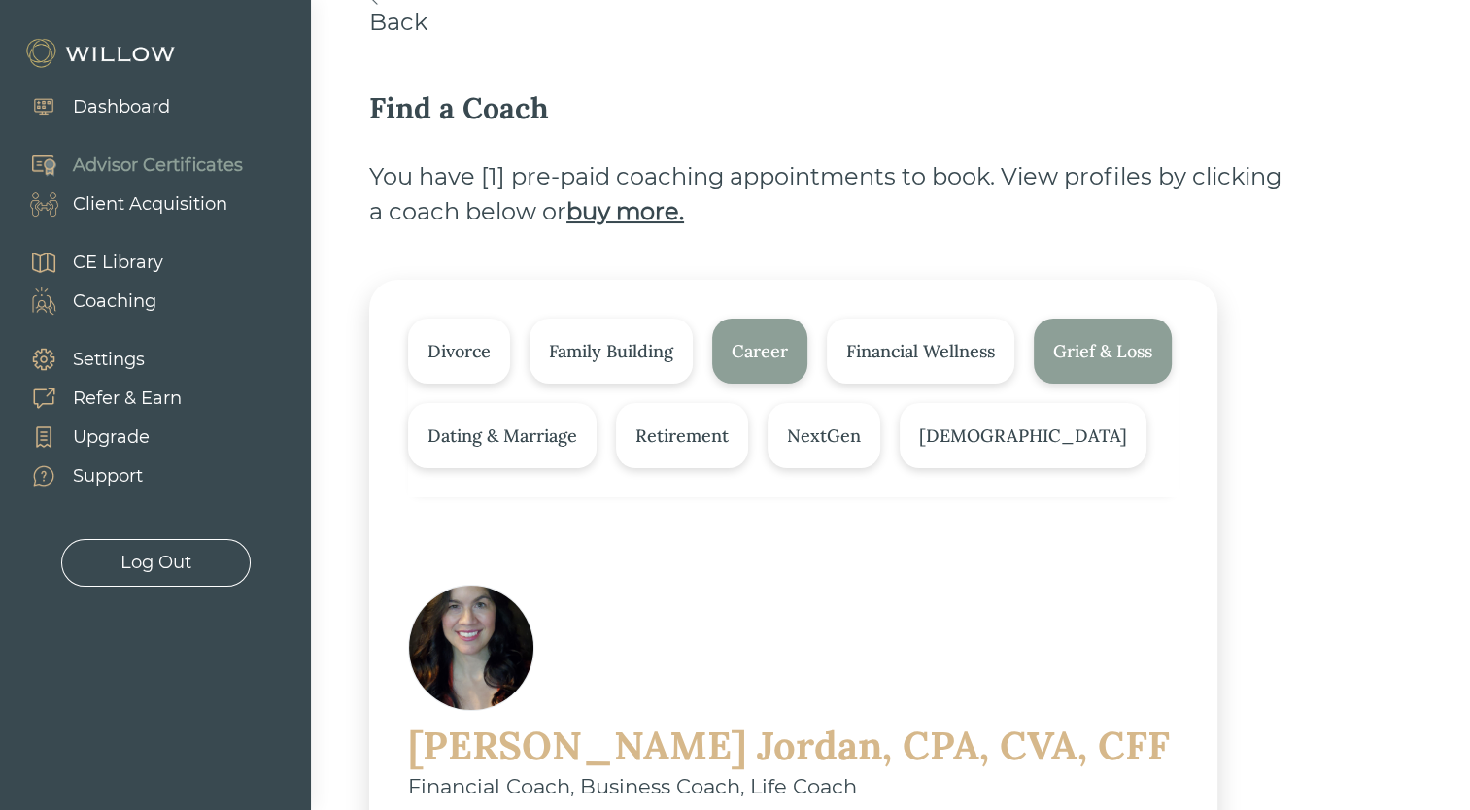
click at [622, 343] on div "Family Building" at bounding box center [611, 351] width 124 height 26
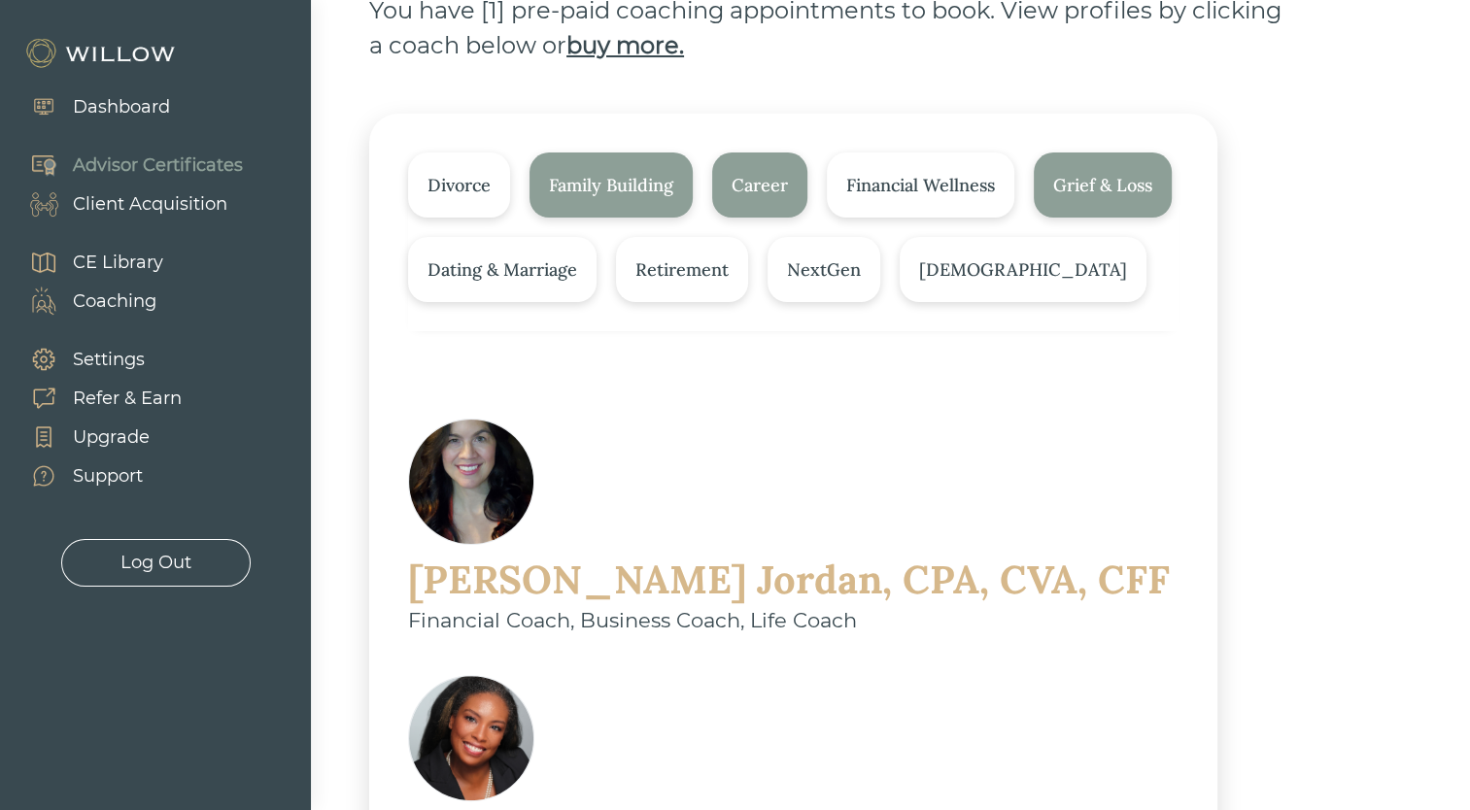
scroll to position [486, 0]
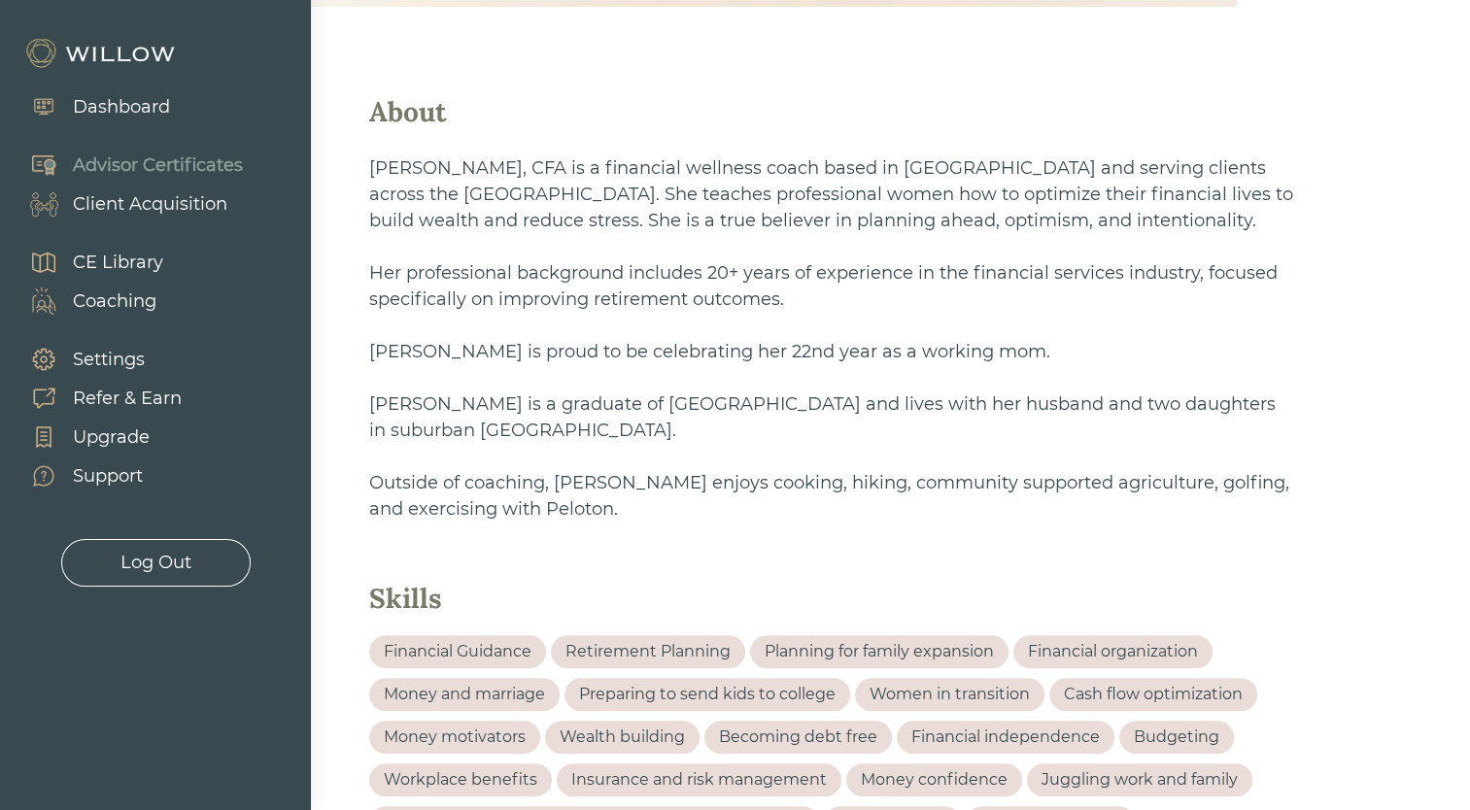
scroll to position [680, 0]
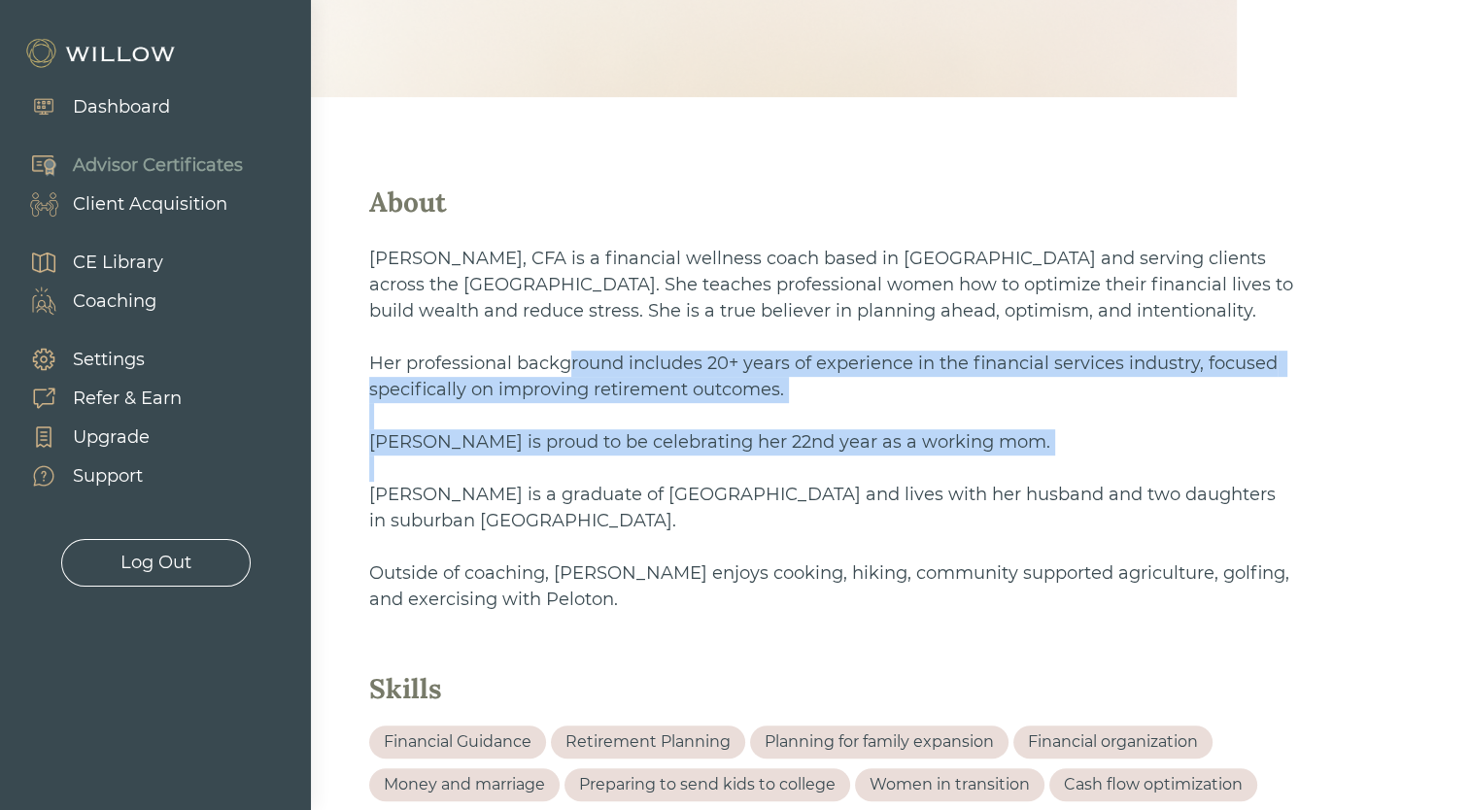
drag, startPoint x: 571, startPoint y: 317, endPoint x: 1060, endPoint y: 416, distance: 498.6
click at [1060, 416] on div "Megan Scipione, CFA is a financial wellness coach based in Boston and serving c…" at bounding box center [832, 429] width 926 height 390
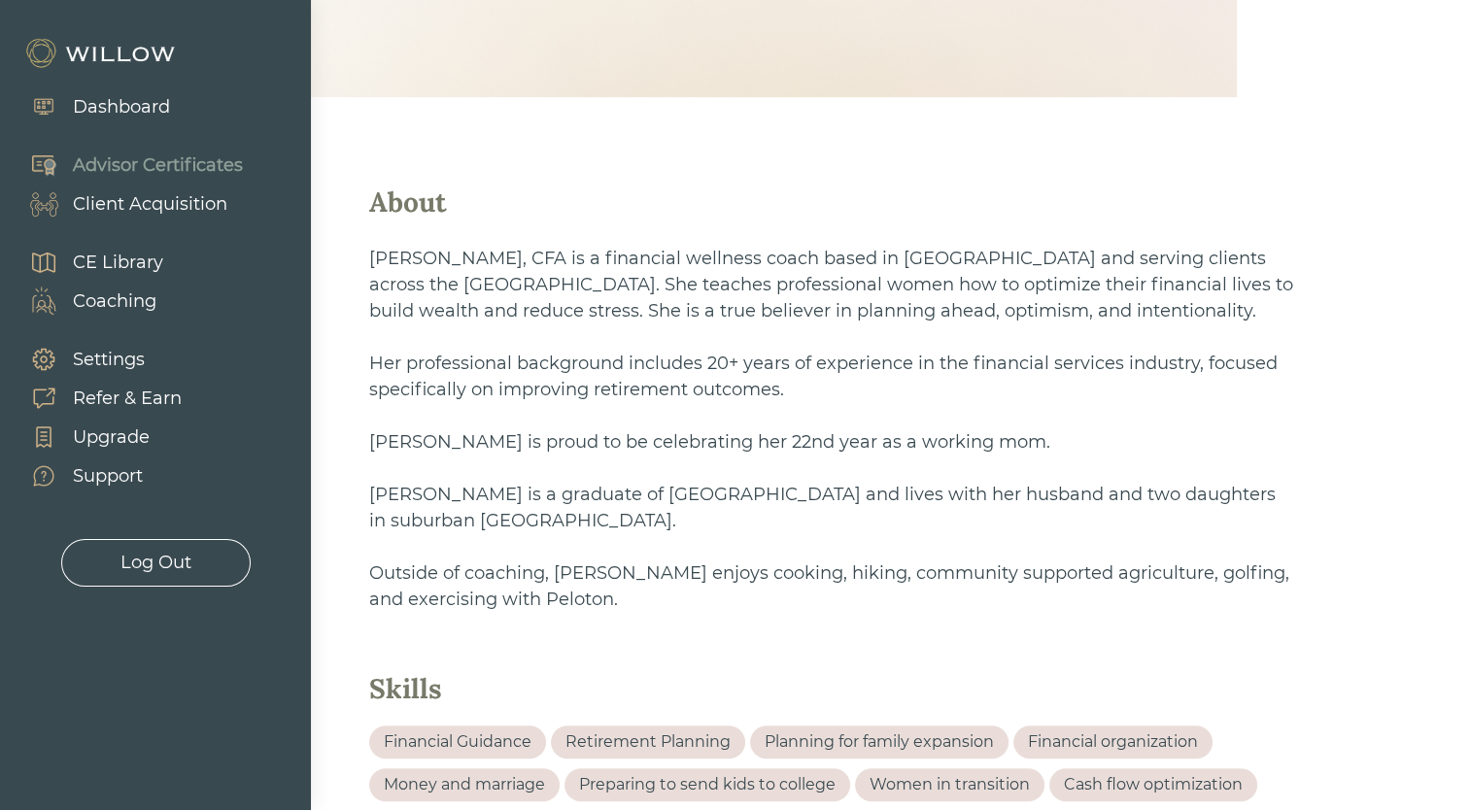
drag, startPoint x: 1060, startPoint y: 416, endPoint x: 661, endPoint y: 438, distance: 399.9
click at [661, 482] on p "Megan is a graduate of Tulane University and lives with her husband and two dau…" at bounding box center [832, 508] width 926 height 52
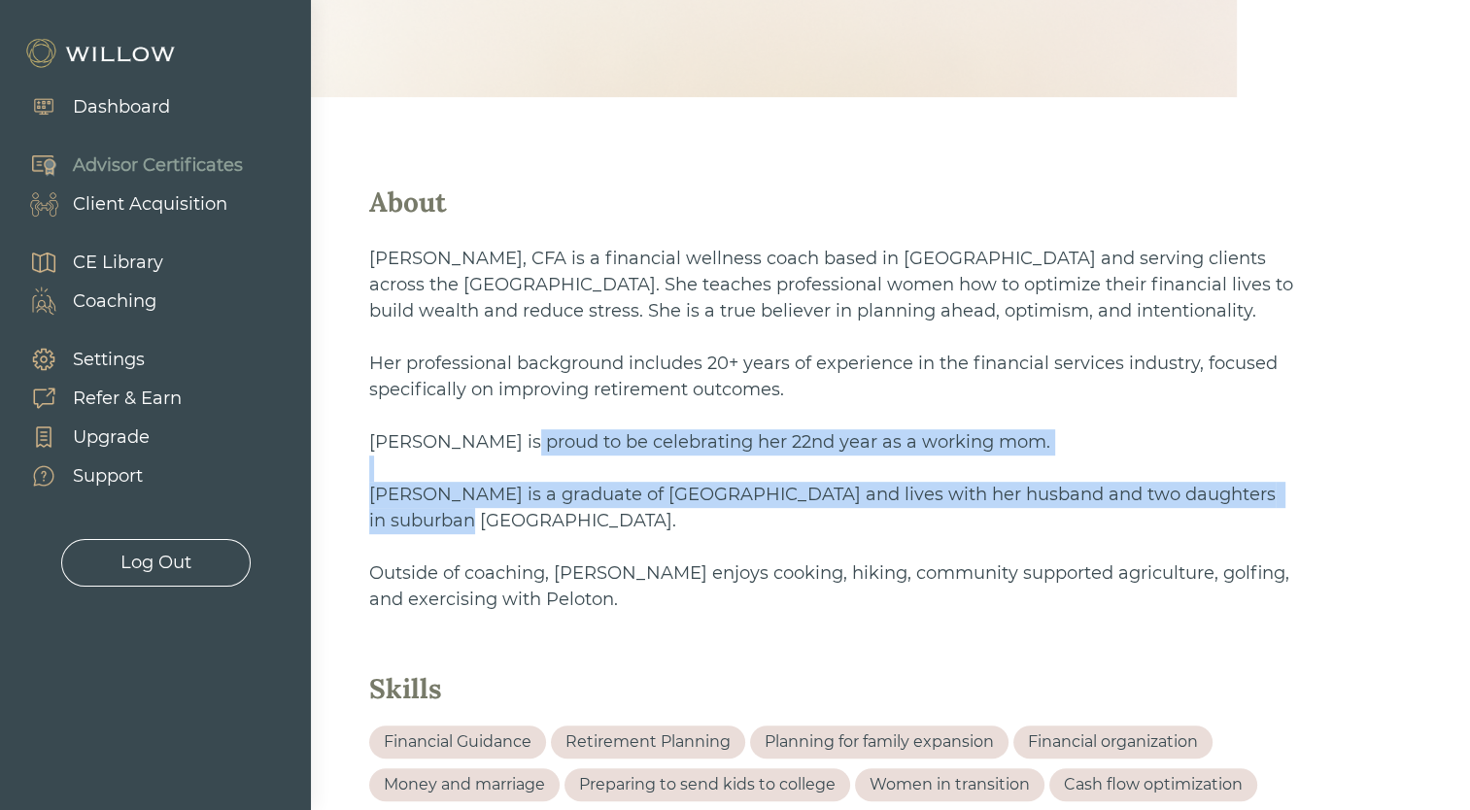
drag, startPoint x: 519, startPoint y: 390, endPoint x: 1033, endPoint y: 464, distance: 519.3
click at [1033, 464] on div "Megan Scipione, CFA is a financial wellness coach based in Boston and serving c…" at bounding box center [832, 429] width 926 height 390
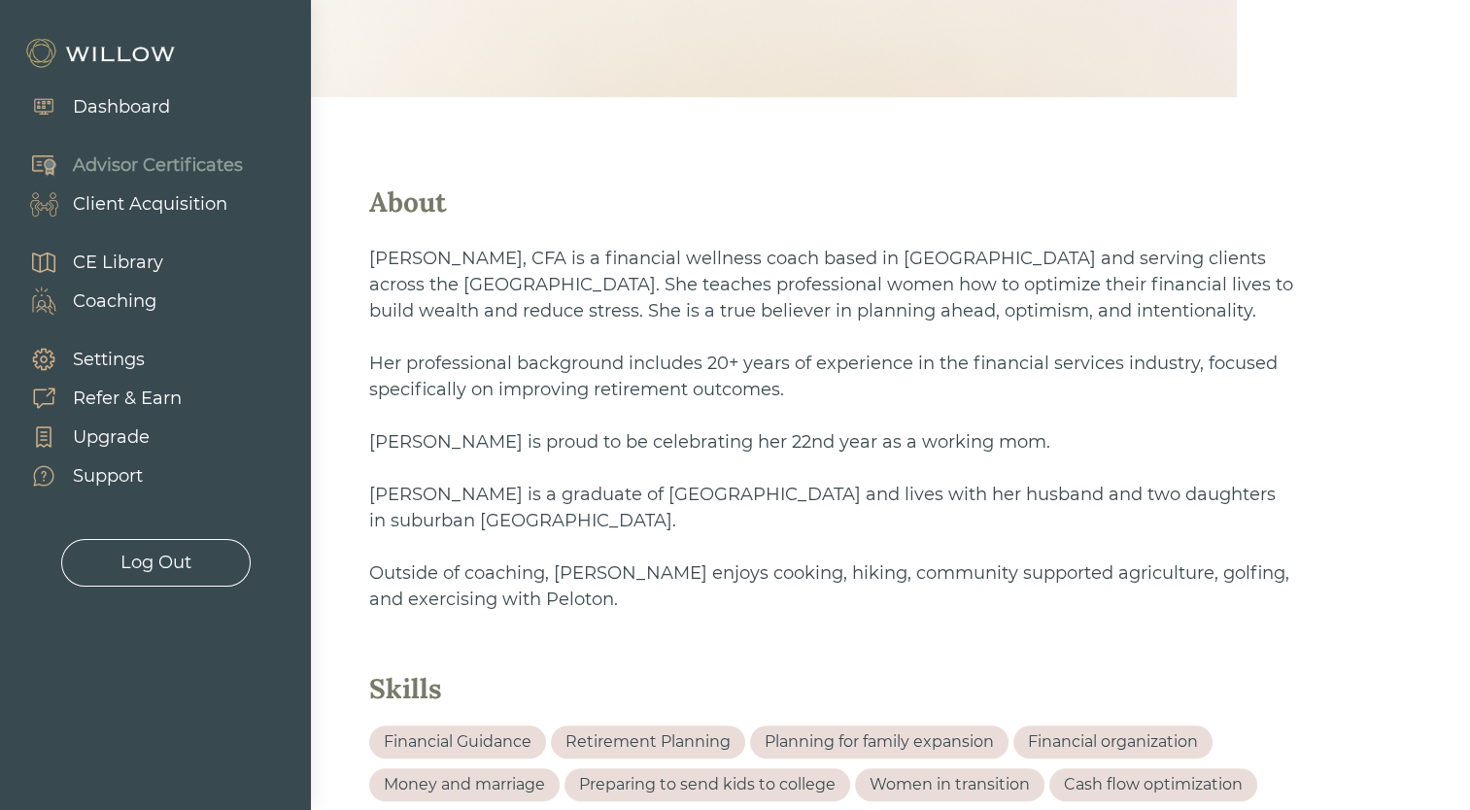
drag, startPoint x: 1033, startPoint y: 464, endPoint x: 814, endPoint y: 484, distance: 219.4
click at [814, 534] on p at bounding box center [832, 547] width 926 height 26
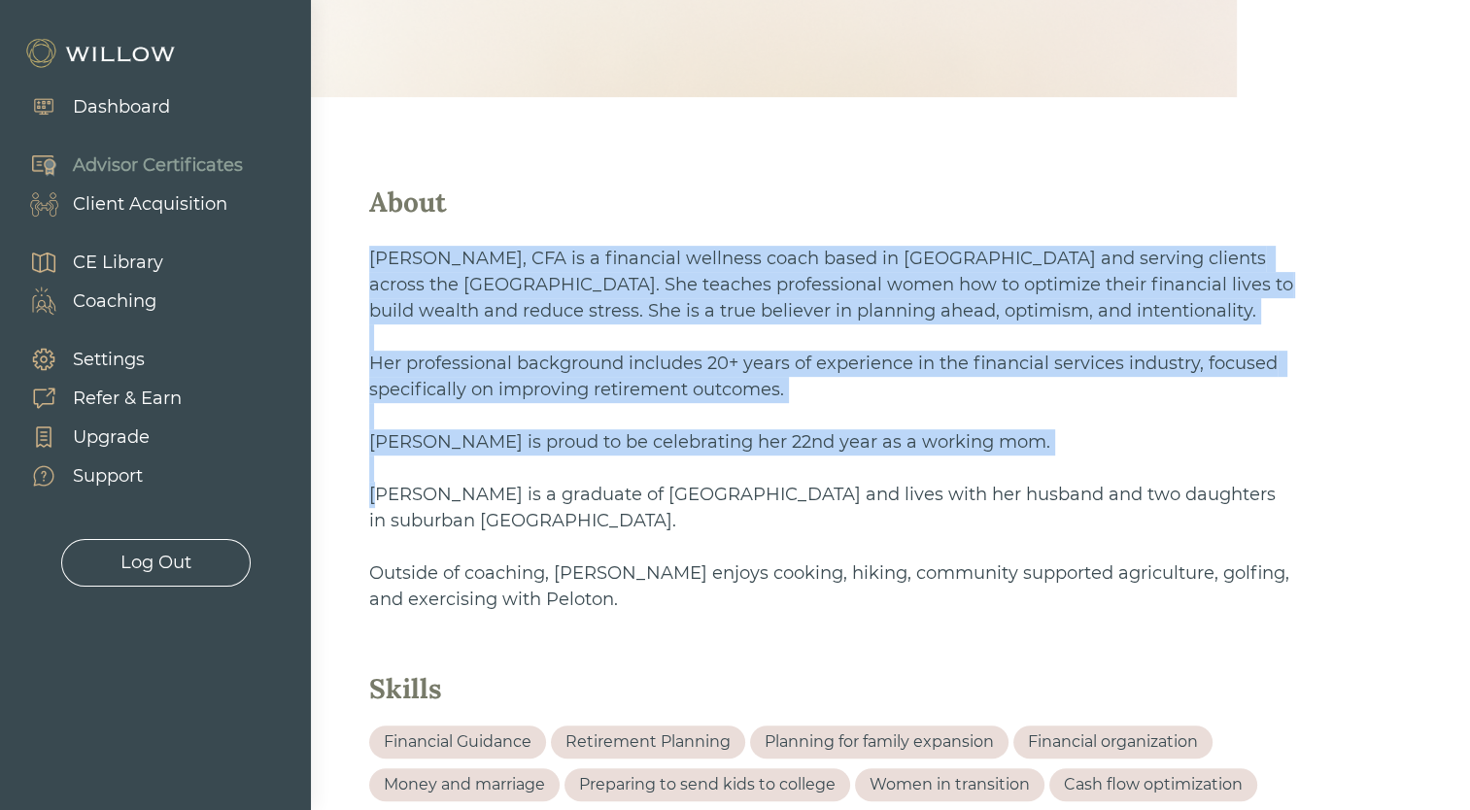
drag, startPoint x: 382, startPoint y: 435, endPoint x: 752, endPoint y: 590, distance: 401.0
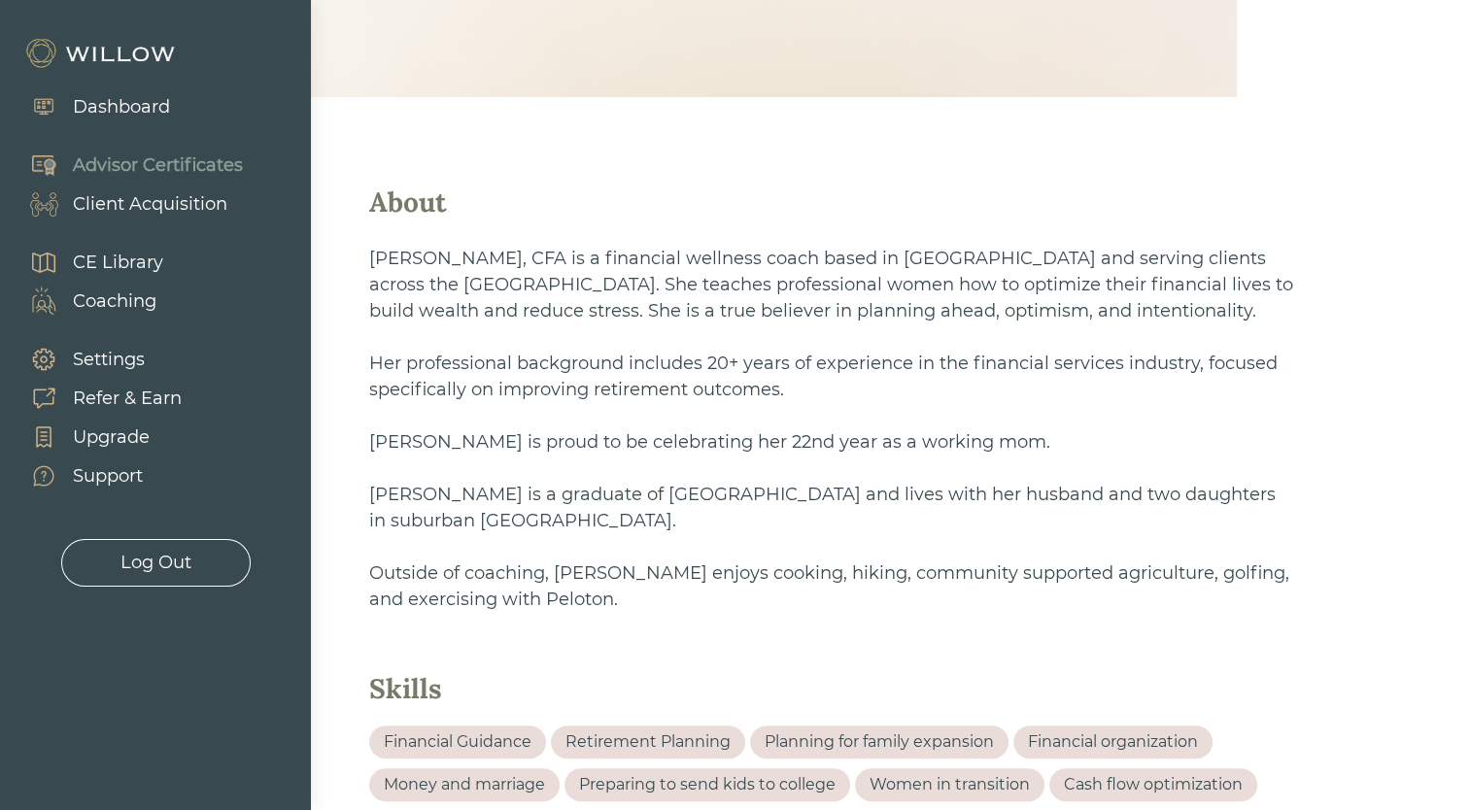
drag, startPoint x: 752, startPoint y: 590, endPoint x: 647, endPoint y: 601, distance: 105.6
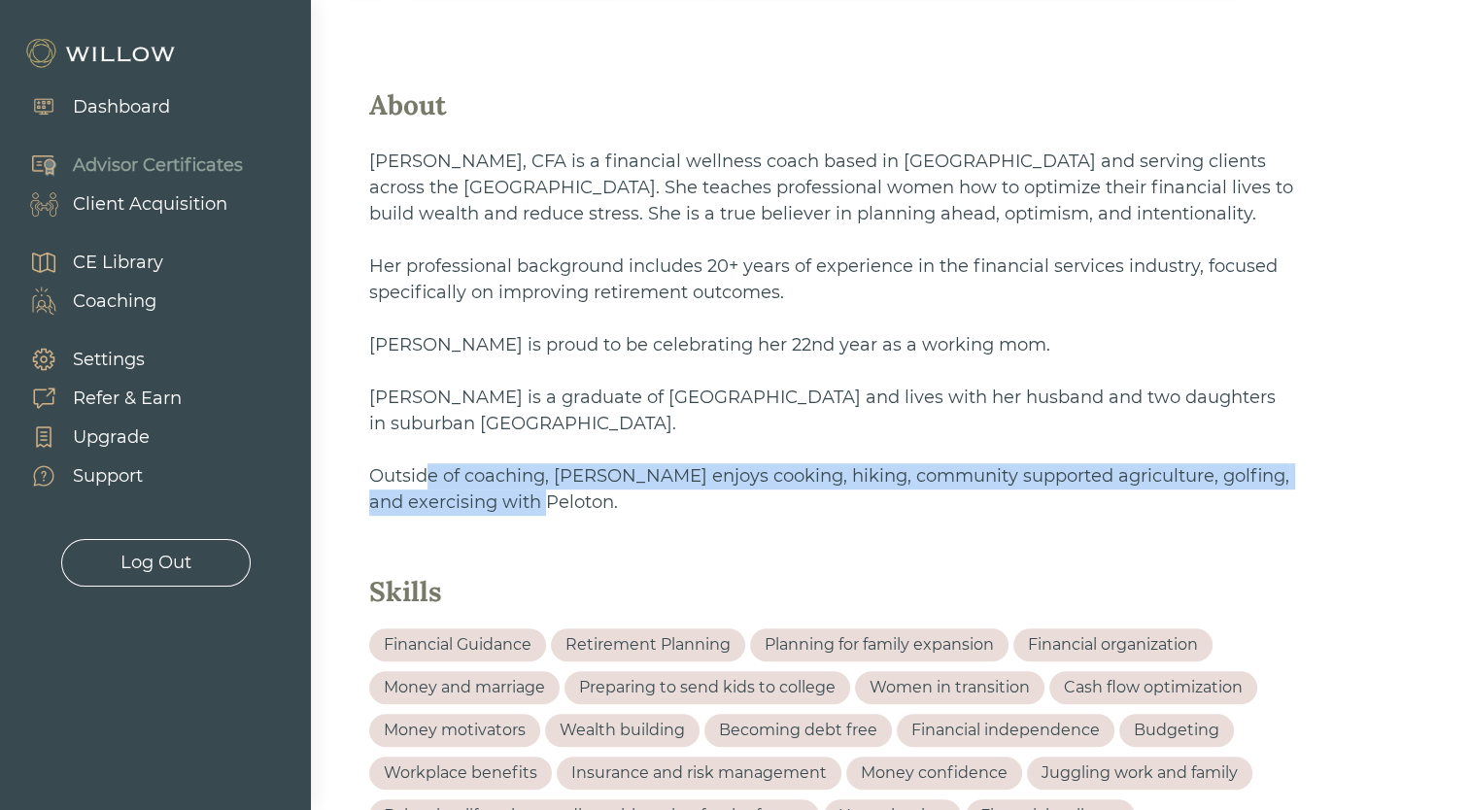
drag, startPoint x: 447, startPoint y: 424, endPoint x: 703, endPoint y: 457, distance: 258.4
click at [703, 463] on p "Outside of coaching, Megan enjoys cooking, hiking, community supported agricult…" at bounding box center [832, 489] width 926 height 52
drag, startPoint x: 703, startPoint y: 457, endPoint x: 703, endPoint y: 470, distance: 13.6
click at [703, 470] on div "Megan Scipione, CFA is a financial wellness coach based in Boston and serving c…" at bounding box center [832, 332] width 926 height 390
click at [866, 471] on div "Megan Scipione, CFA is a financial wellness coach based in Boston and serving c…" at bounding box center [832, 332] width 926 height 390
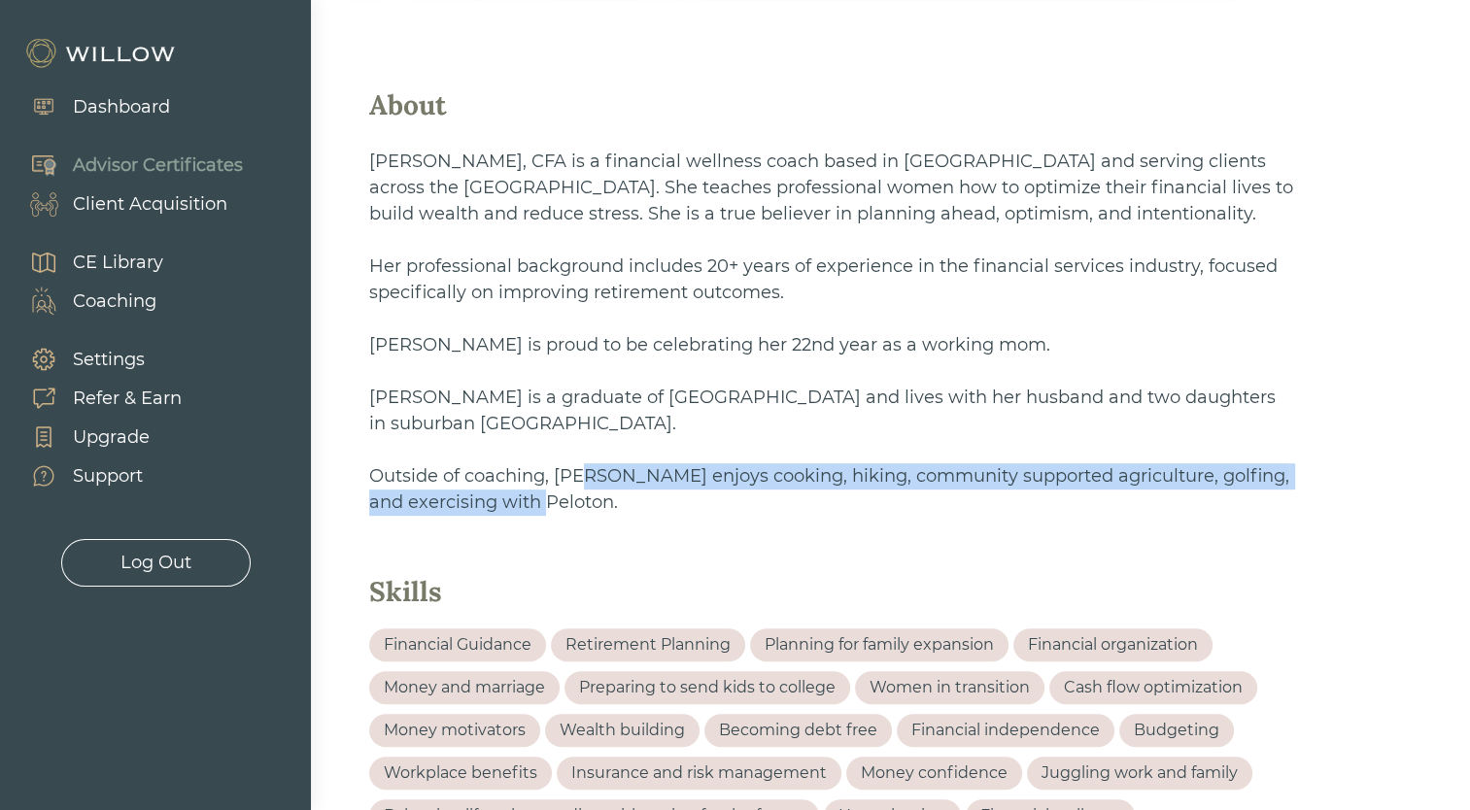
drag, startPoint x: 1014, startPoint y: 471, endPoint x: 597, endPoint y: 418, distance: 420.1
click at [597, 418] on div "Megan Scipione, CFA is a financial wellness coach based in Boston and serving c…" at bounding box center [832, 332] width 926 height 390
drag, startPoint x: 597, startPoint y: 418, endPoint x: 783, endPoint y: 458, distance: 189.8
click at [783, 463] on p "Outside of coaching, Megan enjoys cooking, hiking, community supported agricult…" at bounding box center [832, 489] width 926 height 52
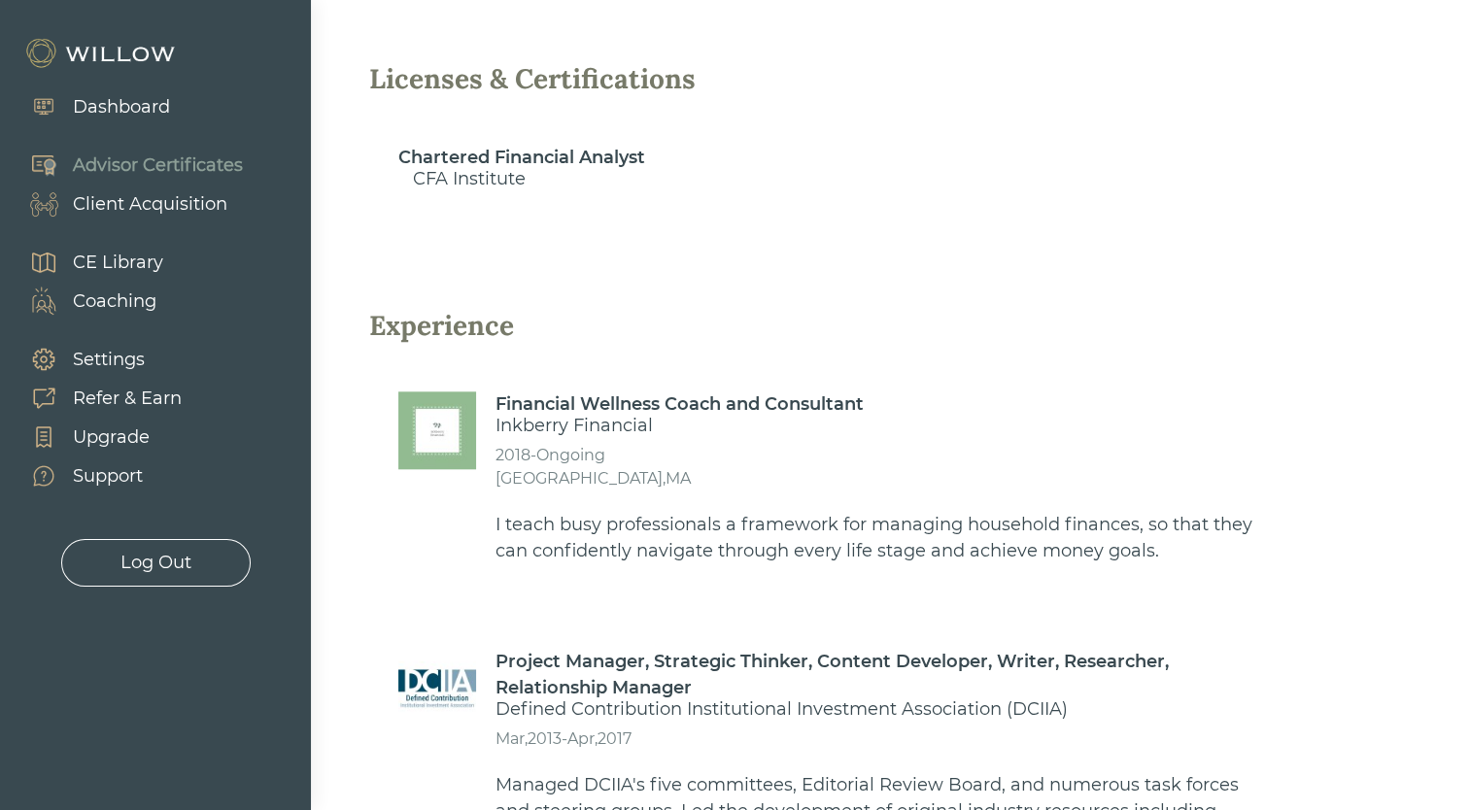
scroll to position [1943, 0]
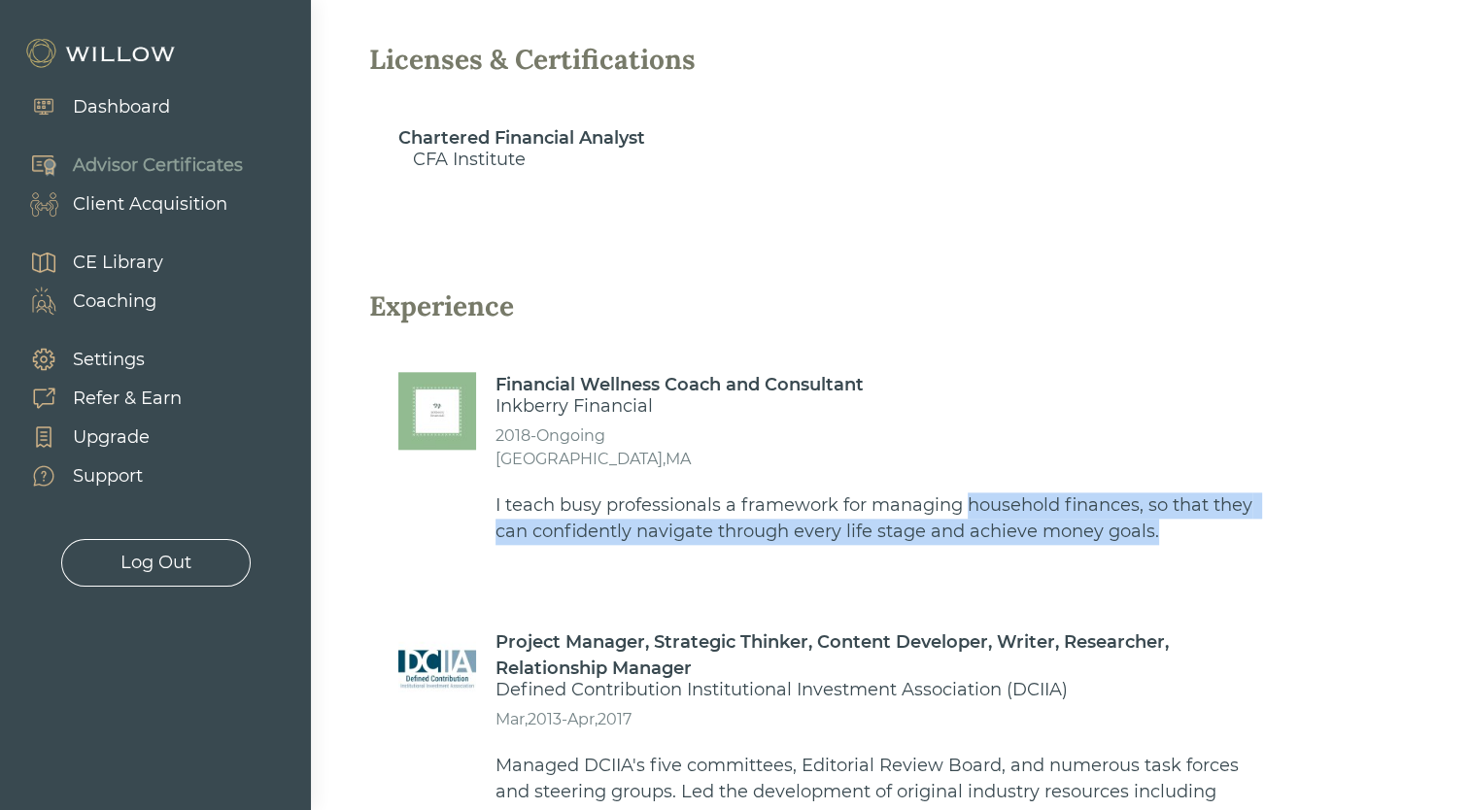
drag, startPoint x: 968, startPoint y: 462, endPoint x: 1183, endPoint y: 487, distance: 216.0
click at [1183, 492] on p "I teach busy professionals a framework for managing household finances, so that…" at bounding box center [880, 518] width 770 height 52
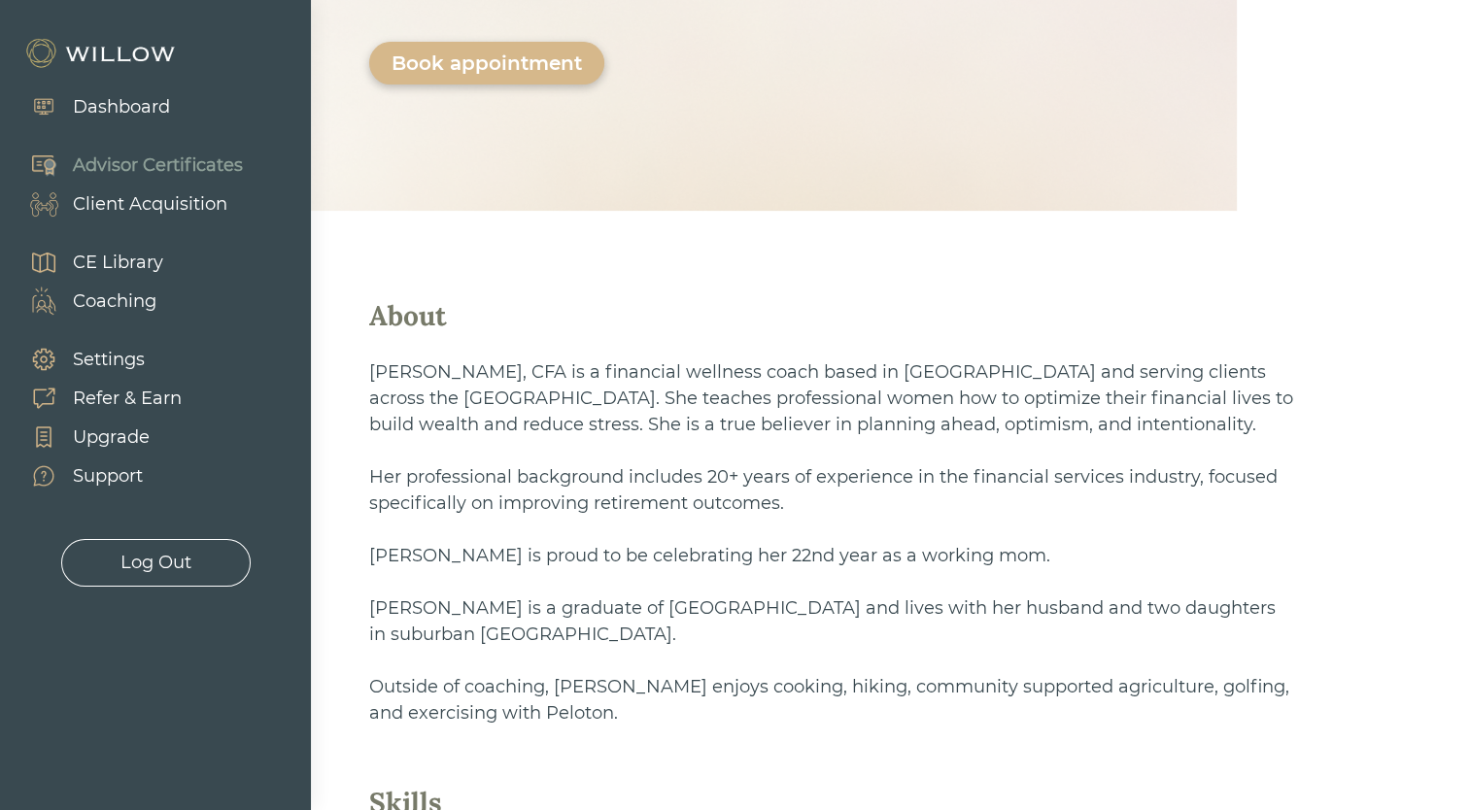
scroll to position [81, 0]
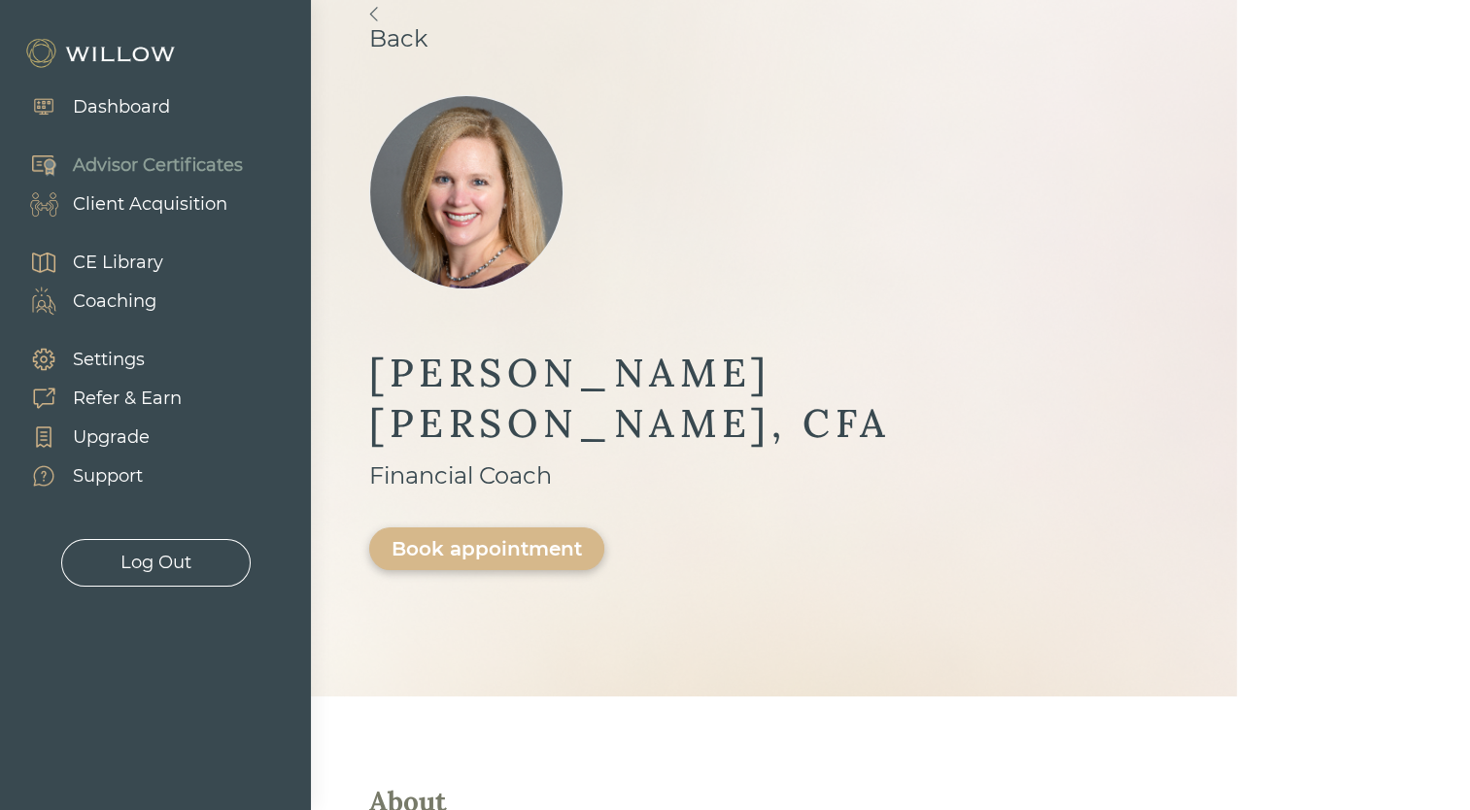
click at [540, 537] on div "Book appointment" at bounding box center [486, 548] width 190 height 23
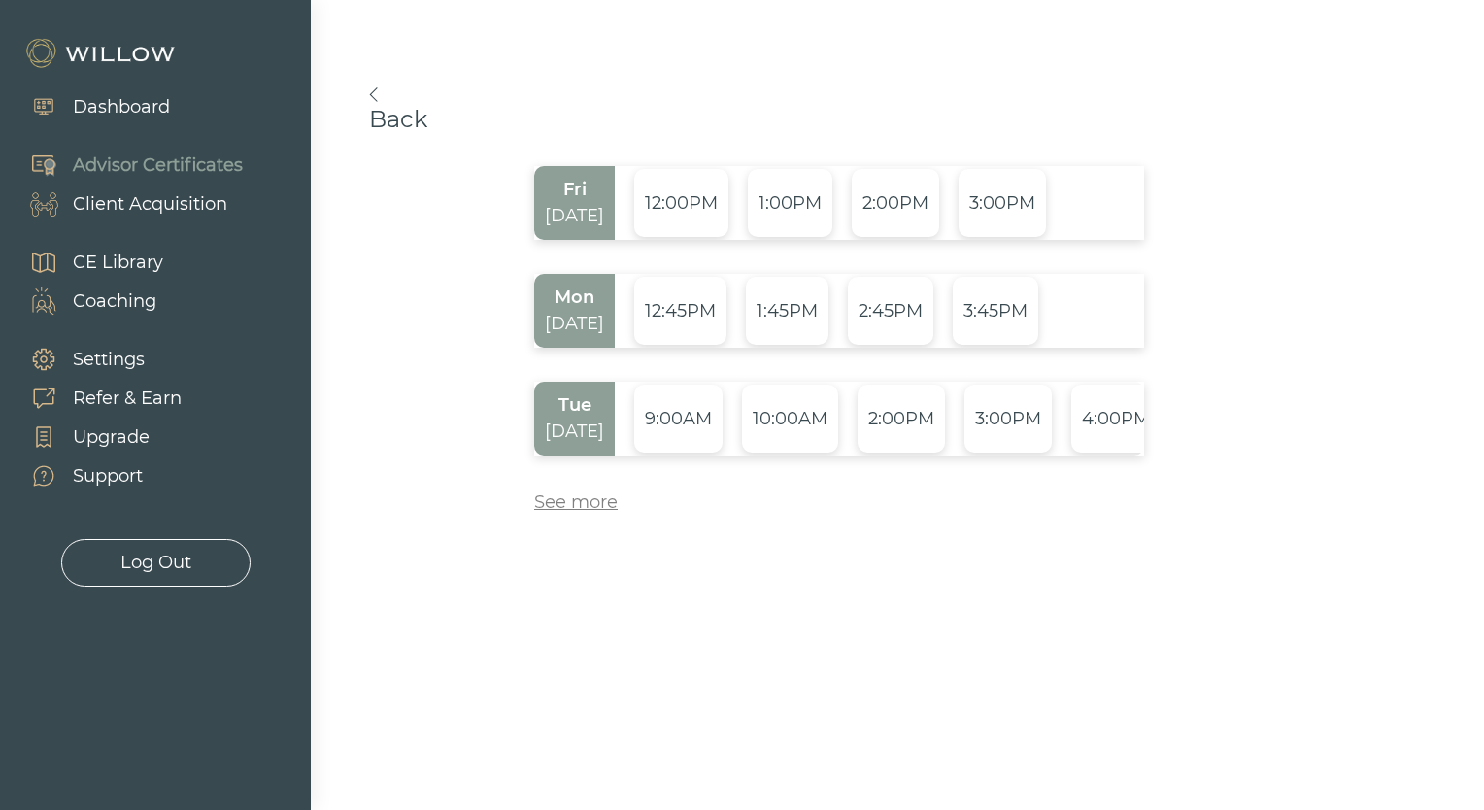
click at [563, 494] on div "See more" at bounding box center [576, 503] width 84 height 26
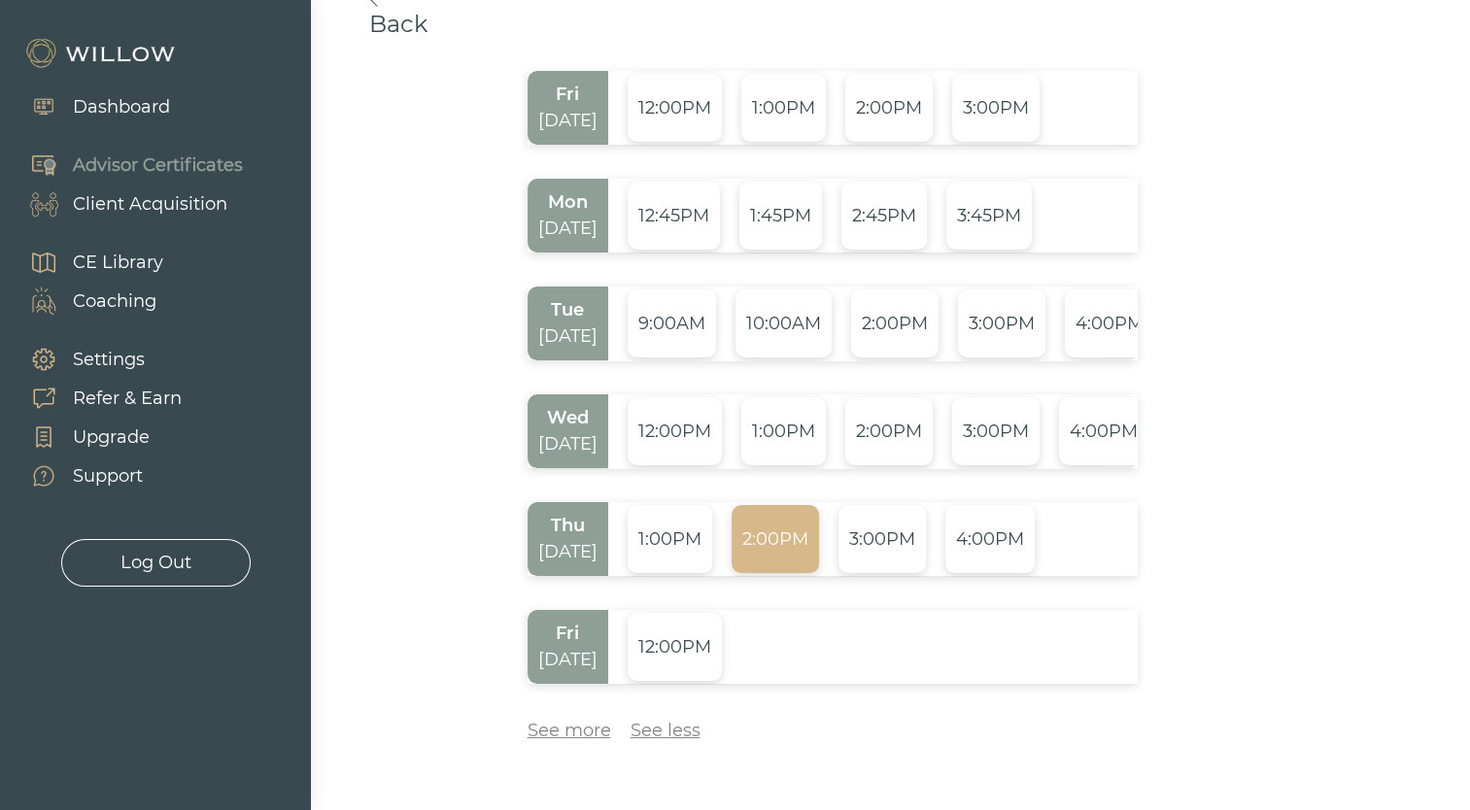
scroll to position [175, 0]
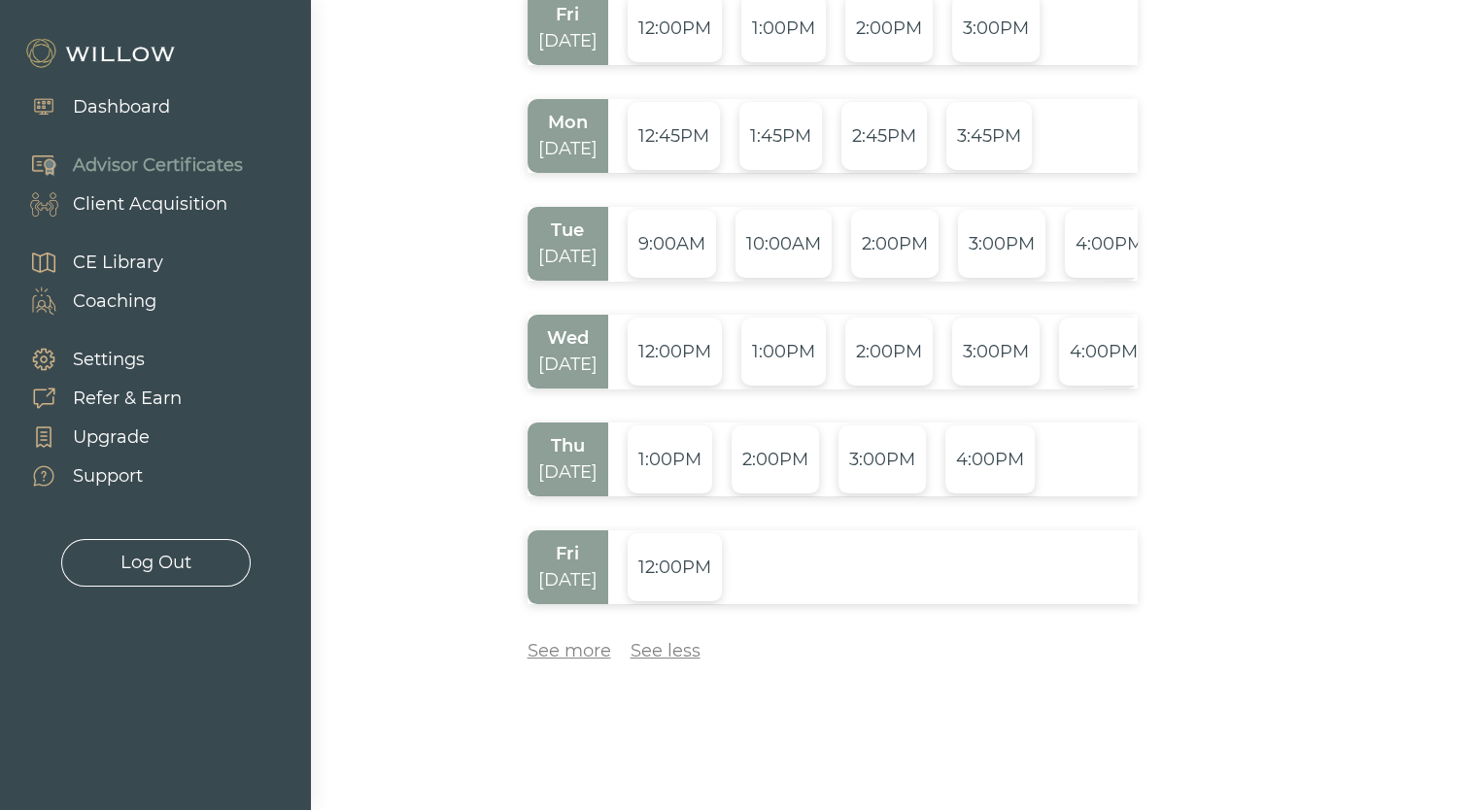
click at [587, 648] on div "See more" at bounding box center [569, 651] width 84 height 26
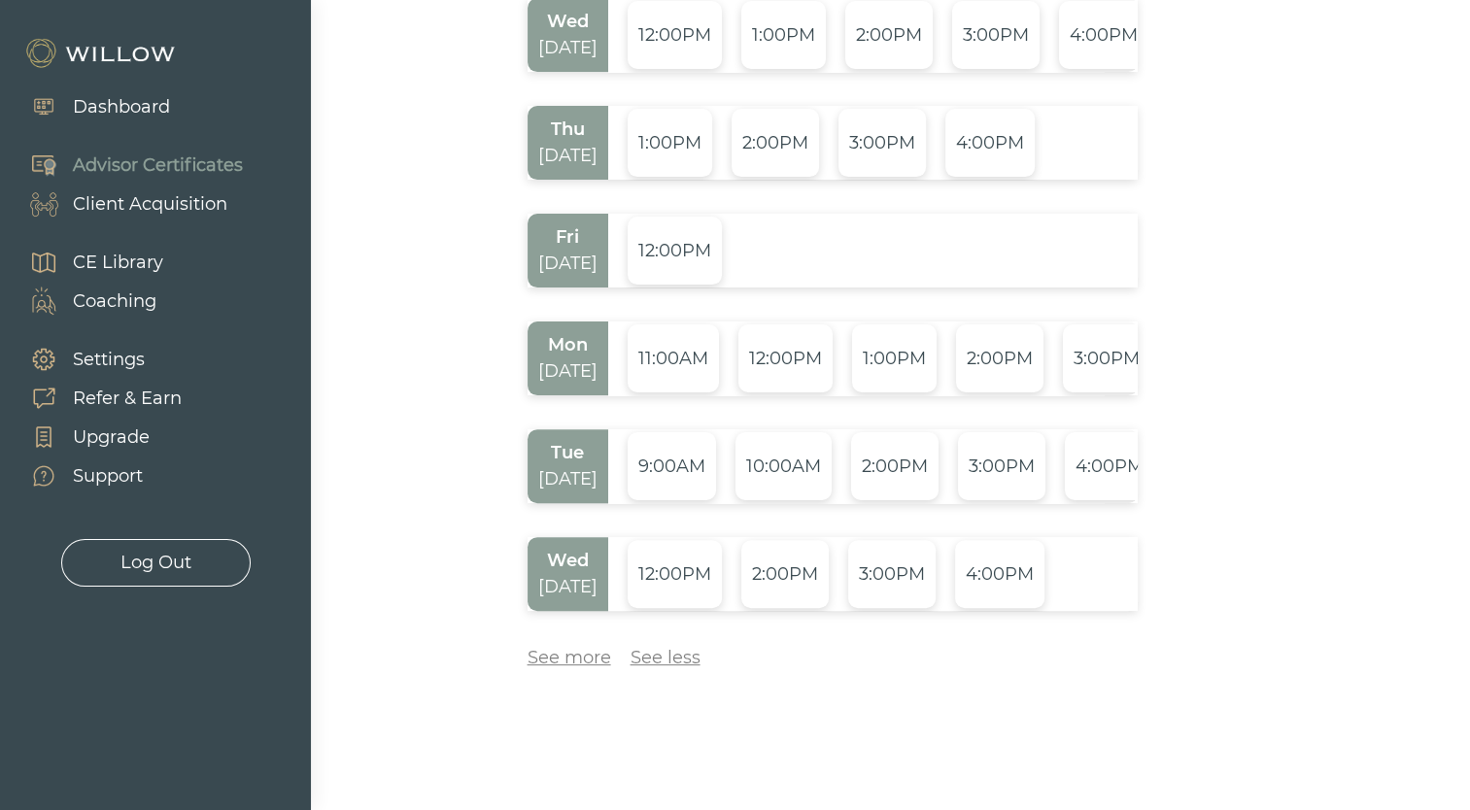
scroll to position [497, 0]
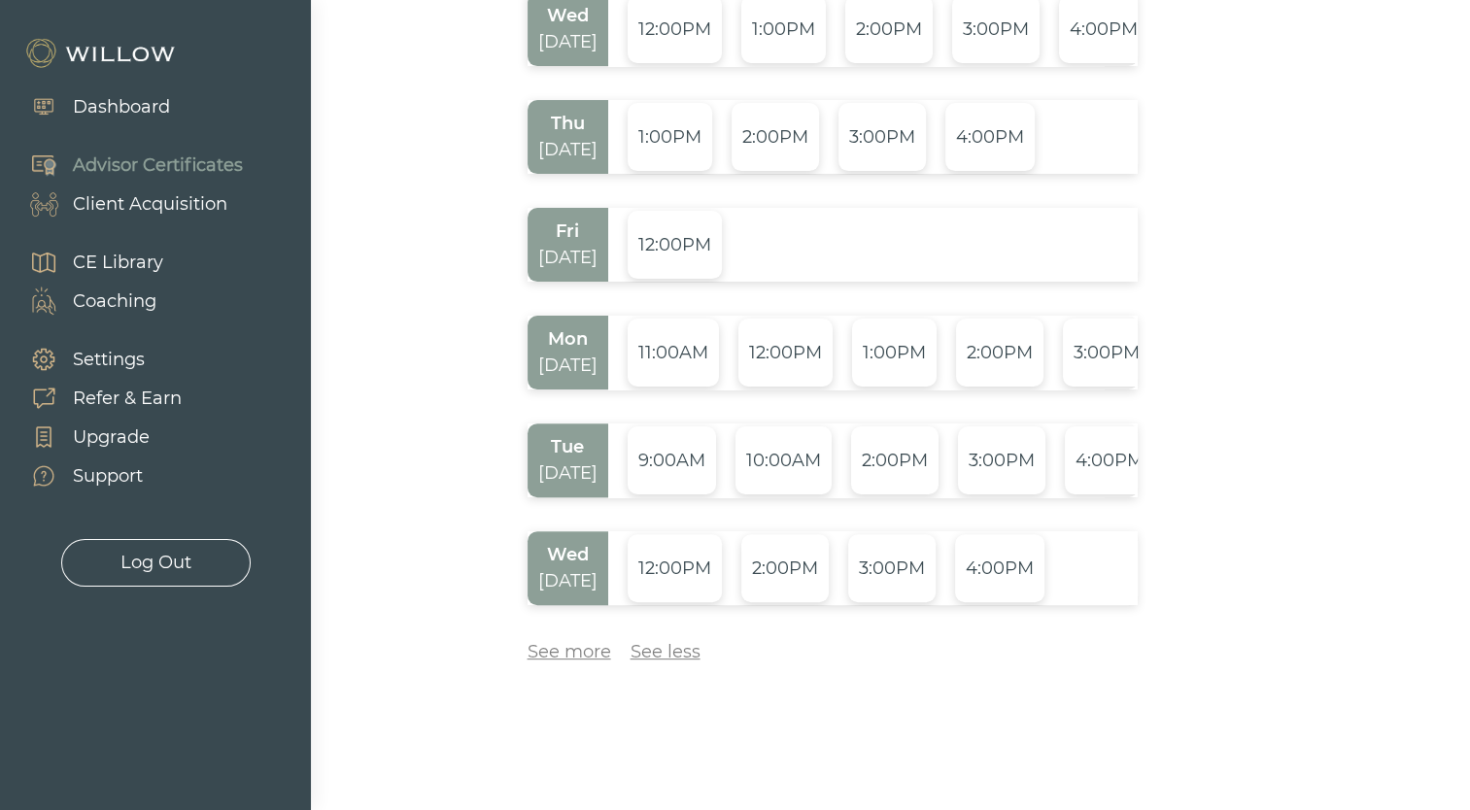
click at [563, 655] on div "See more" at bounding box center [569, 652] width 84 height 26
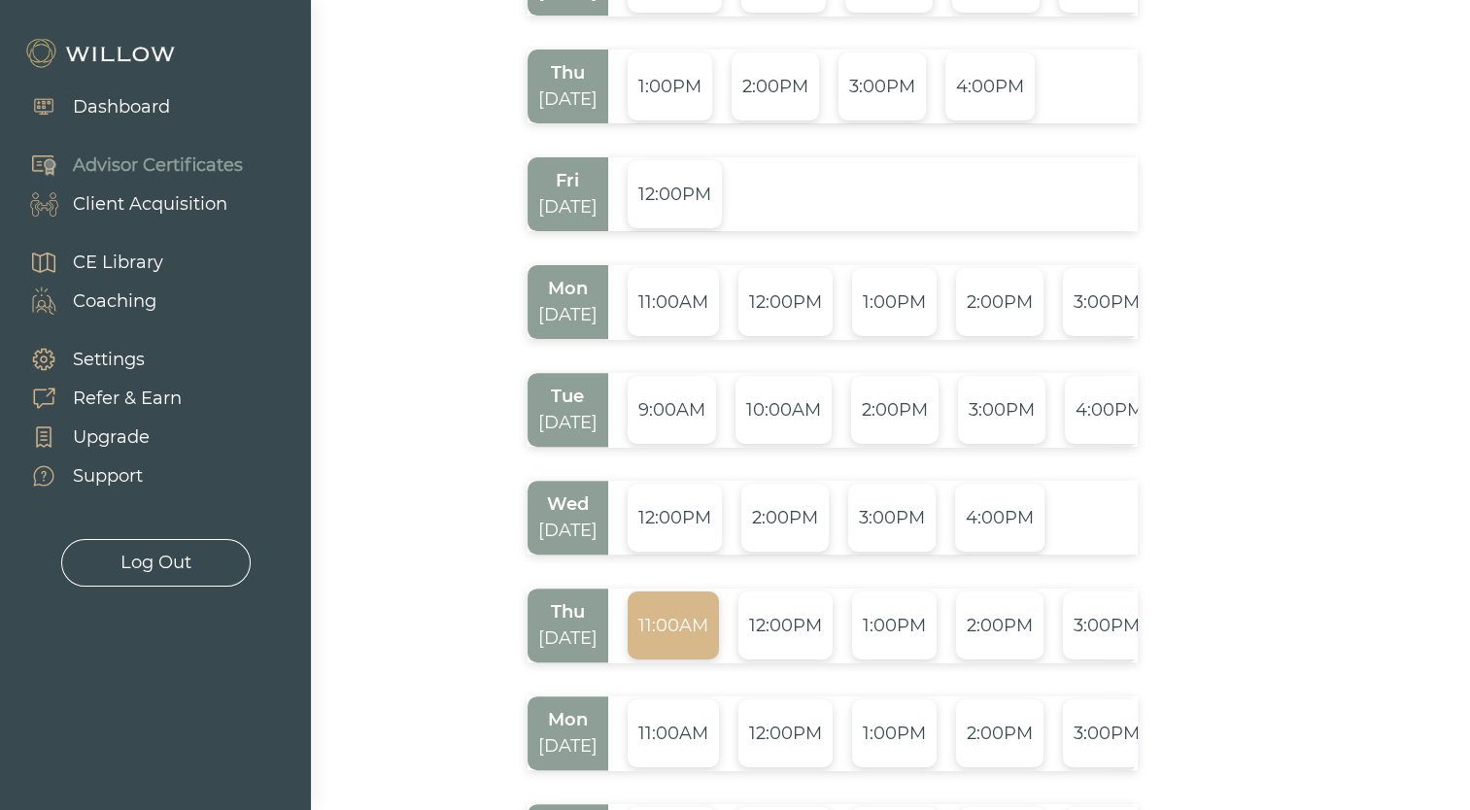
scroll to position [594, 0]
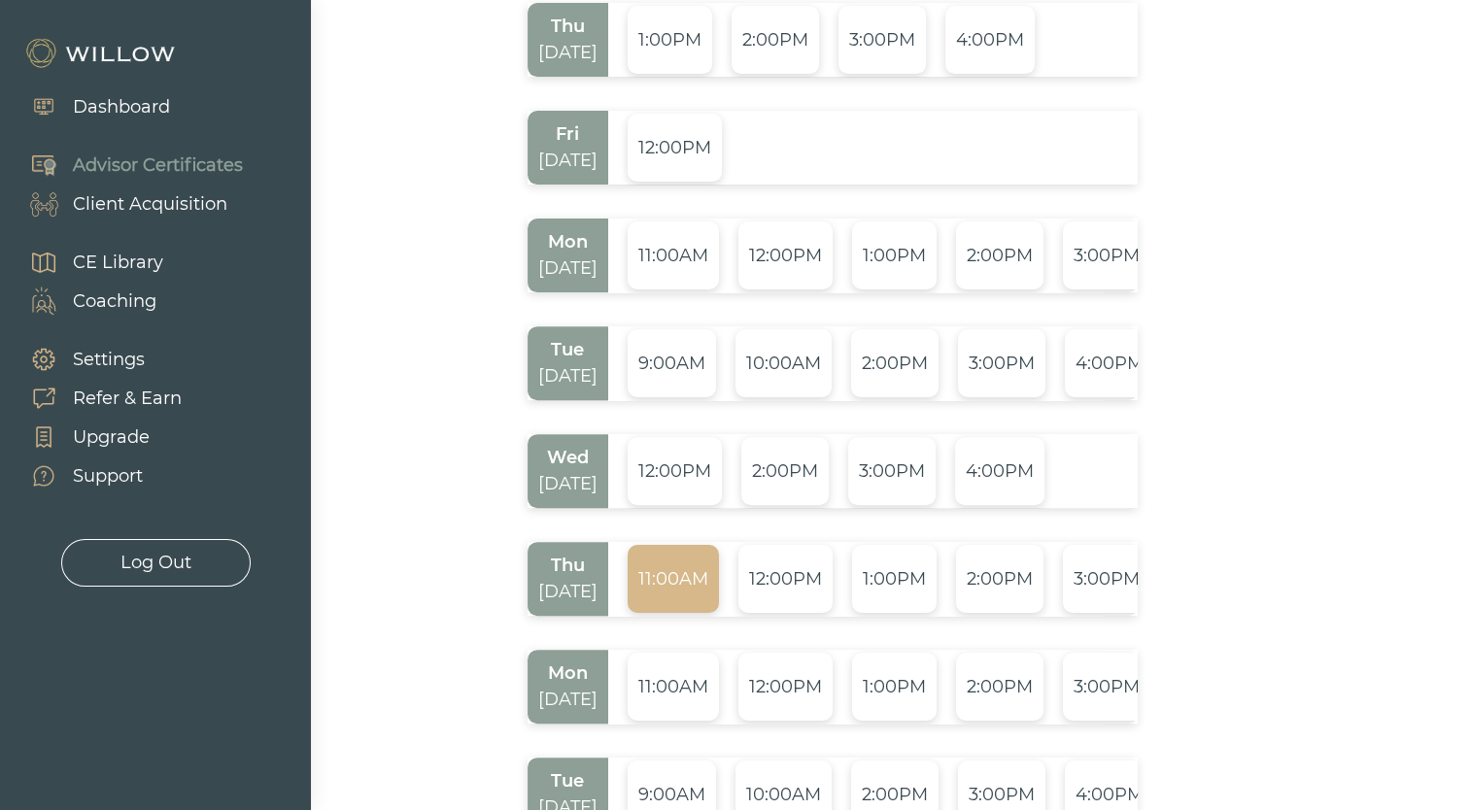
click at [695, 569] on div "11:00AM" at bounding box center [673, 579] width 91 height 68
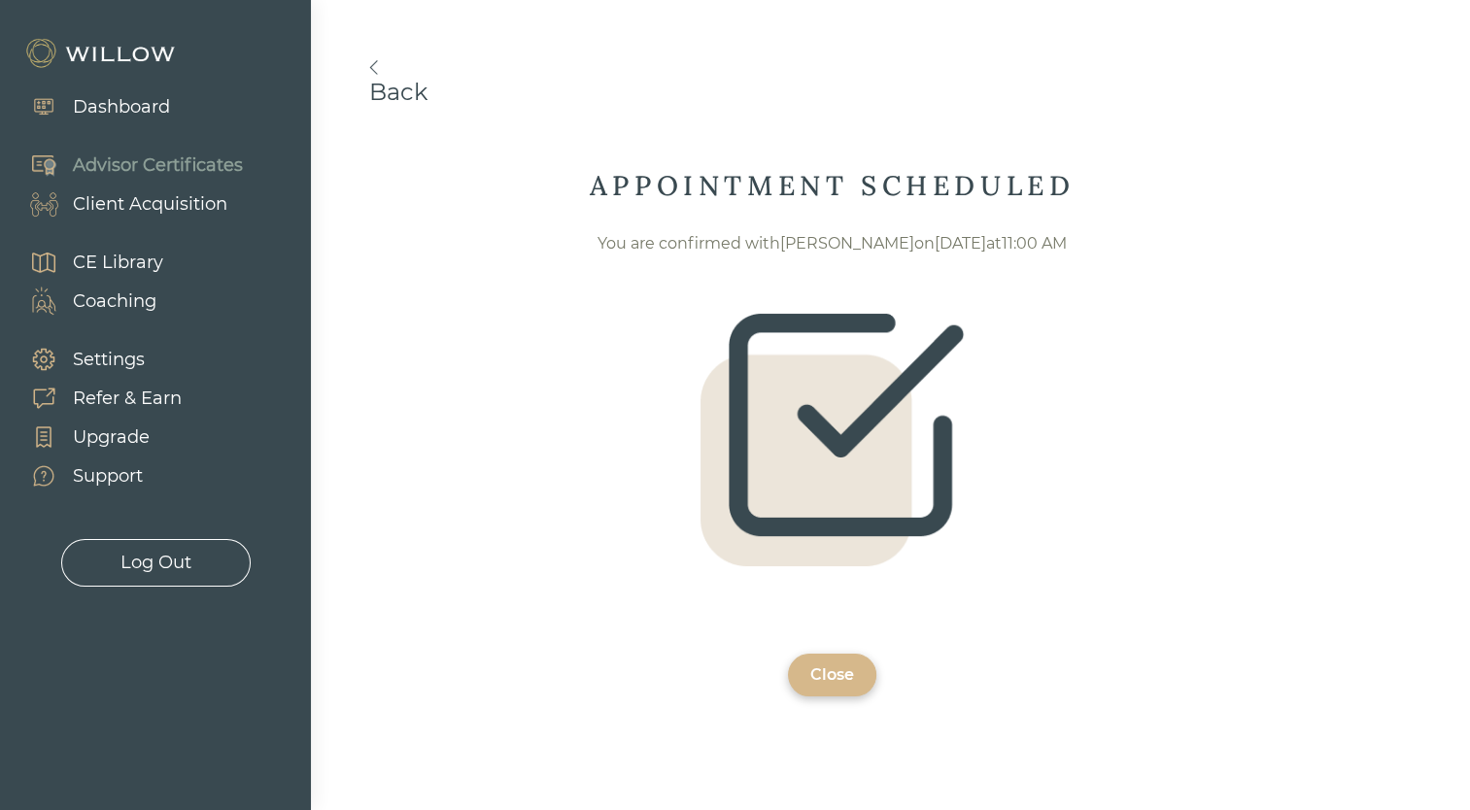
scroll to position [53, 0]
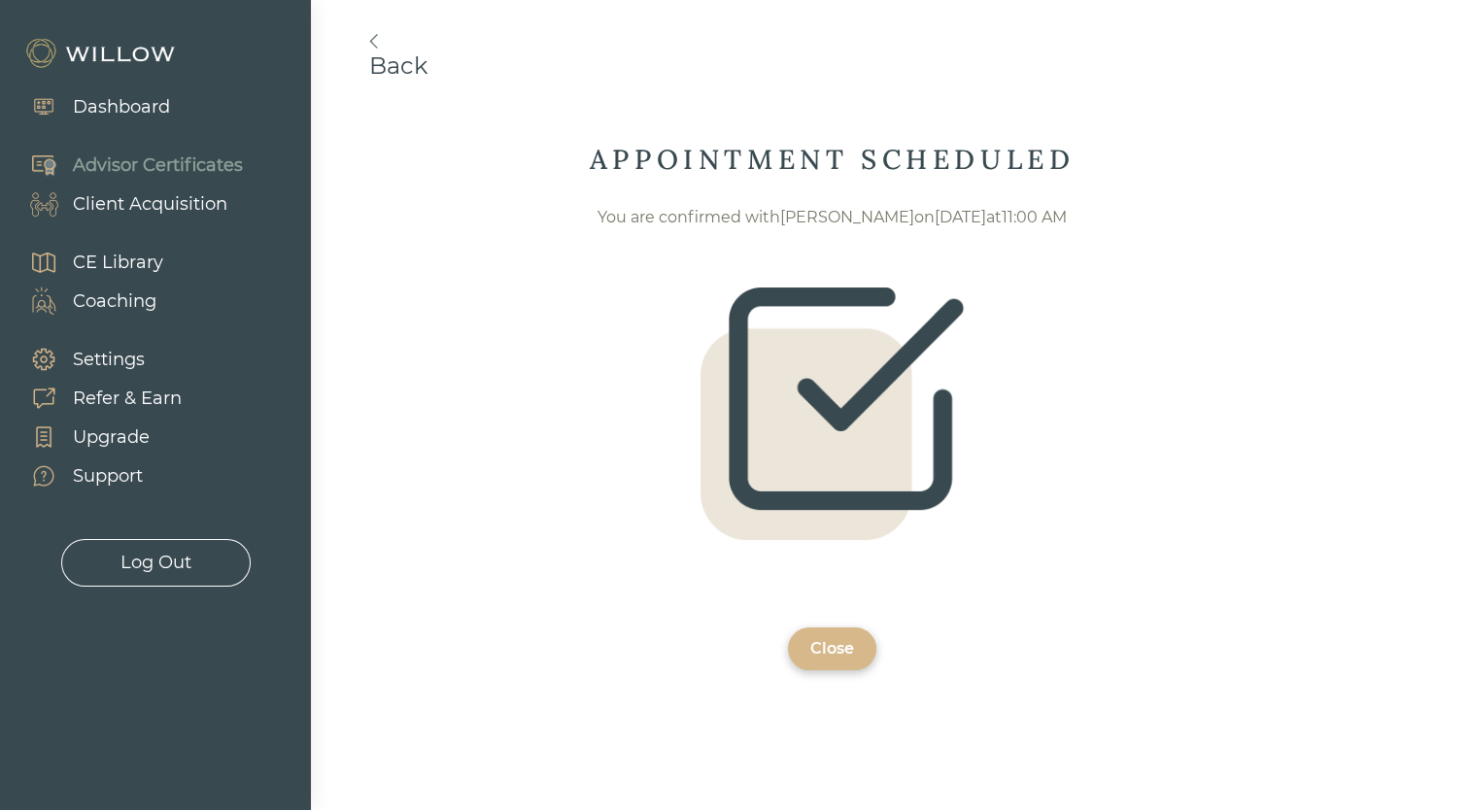
click at [836, 639] on div "Close" at bounding box center [832, 648] width 44 height 23
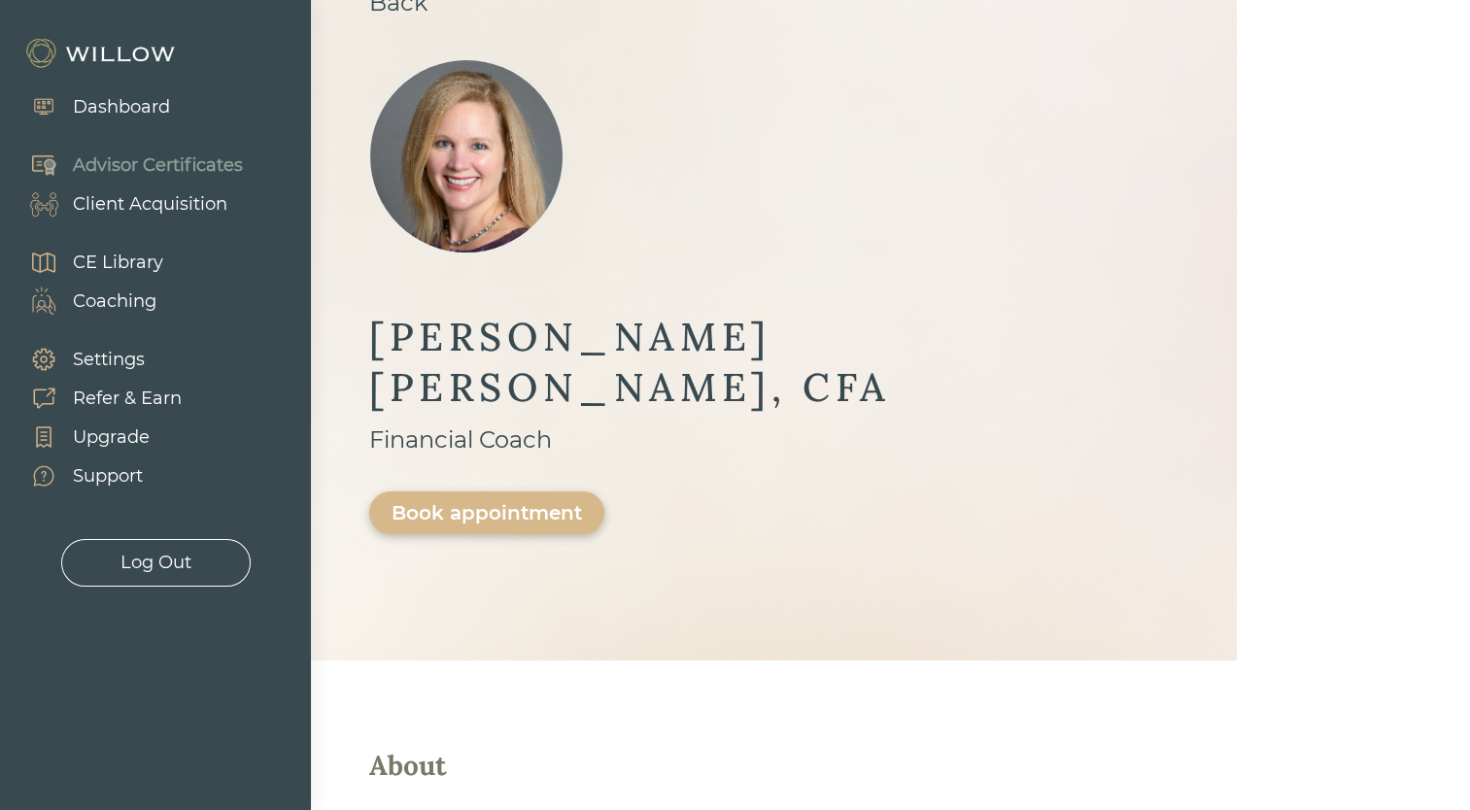
scroll to position [151, 0]
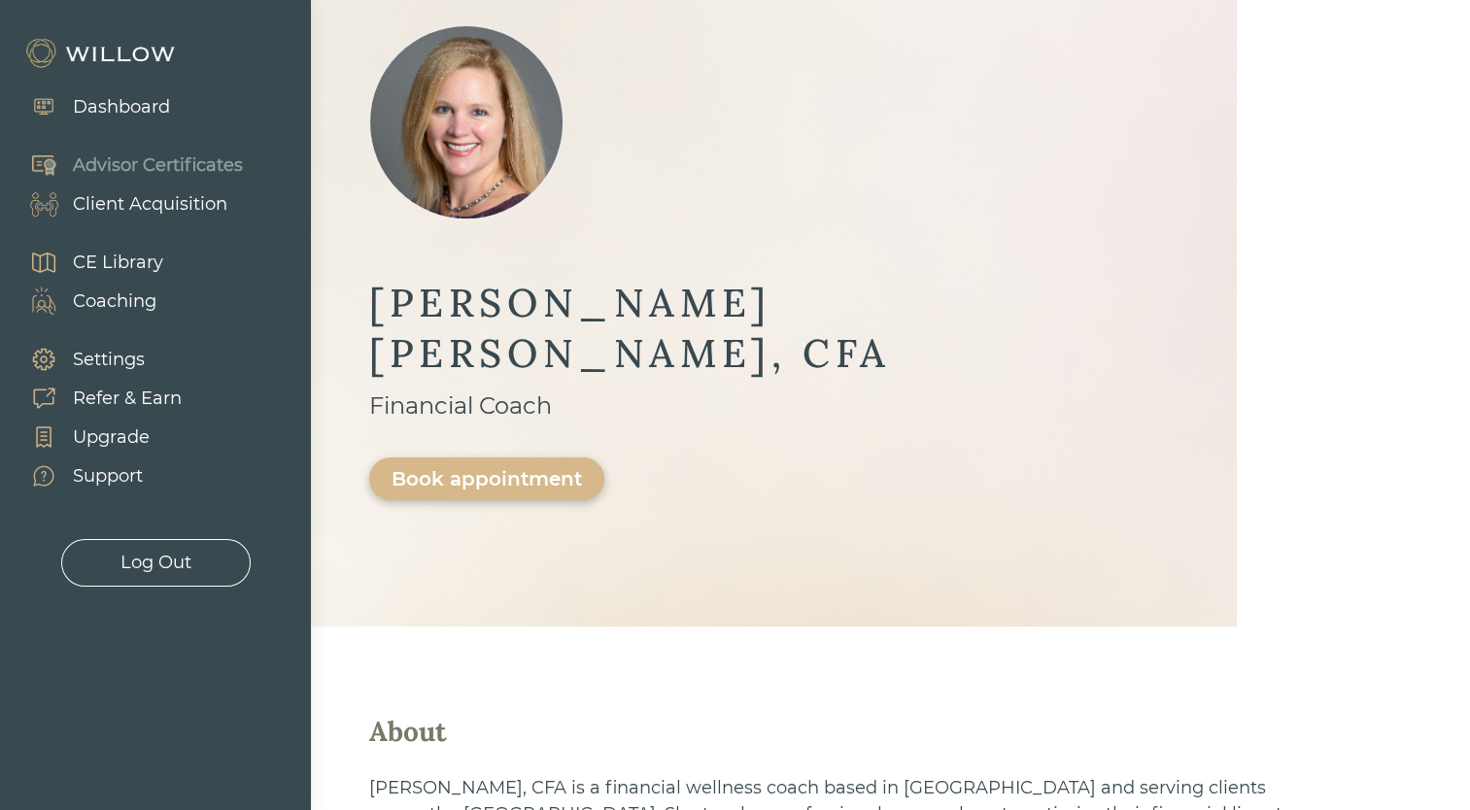
click at [175, 171] on div "Advisor Certificates" at bounding box center [158, 166] width 170 height 26
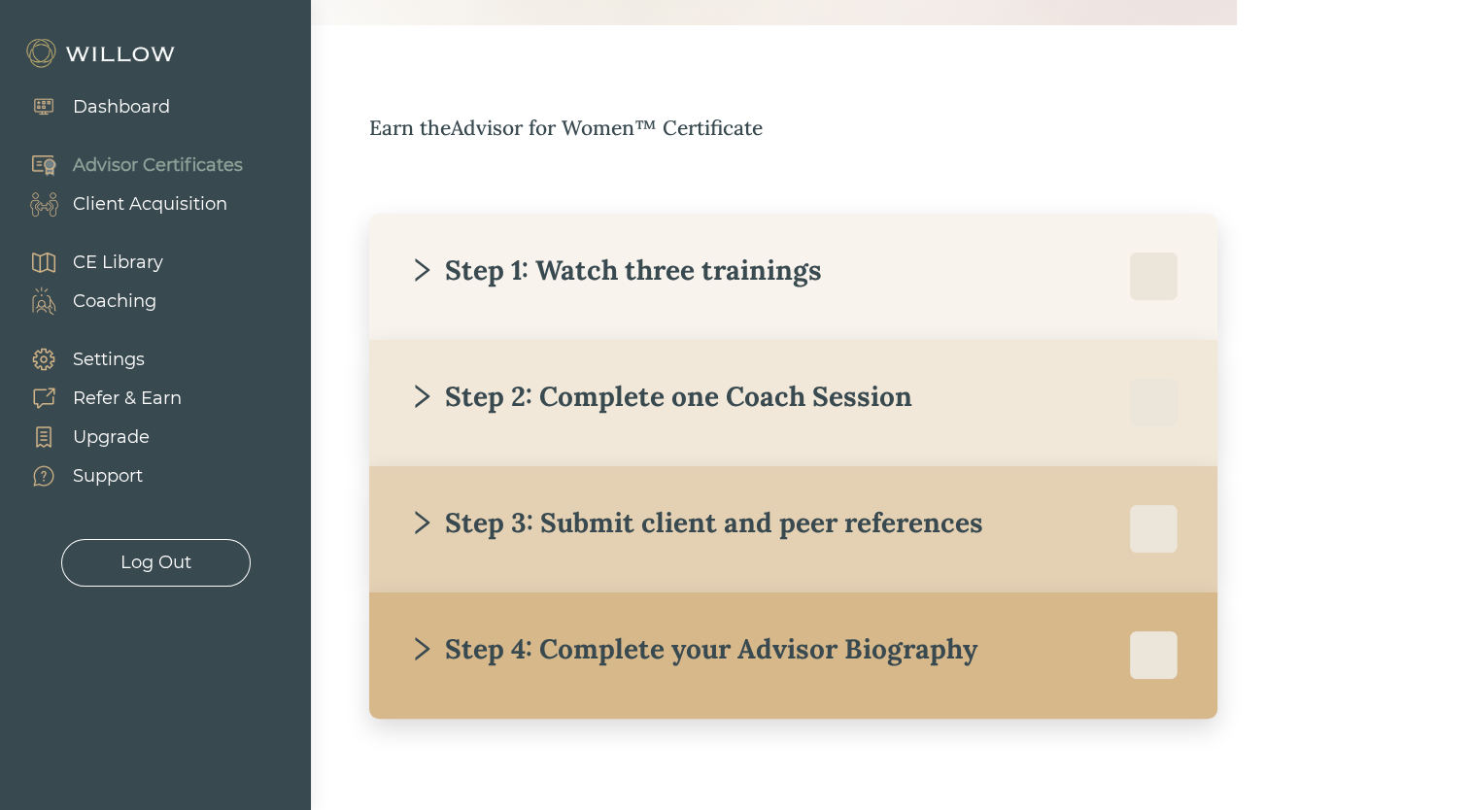
scroll to position [248, 0]
click at [851, 516] on div "Step 3: Submit client and peer references" at bounding box center [695, 521] width 575 height 35
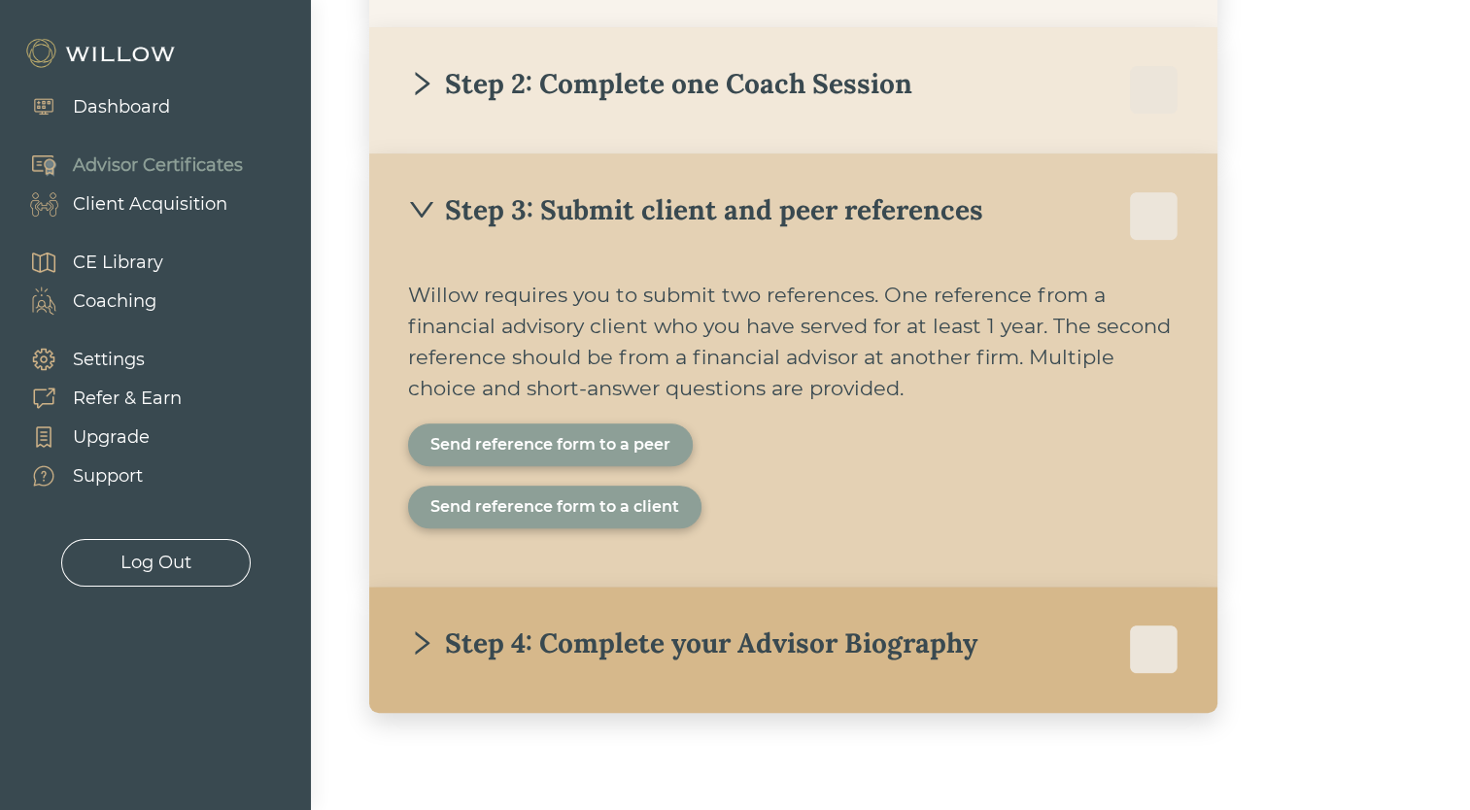
scroll to position [578, 0]
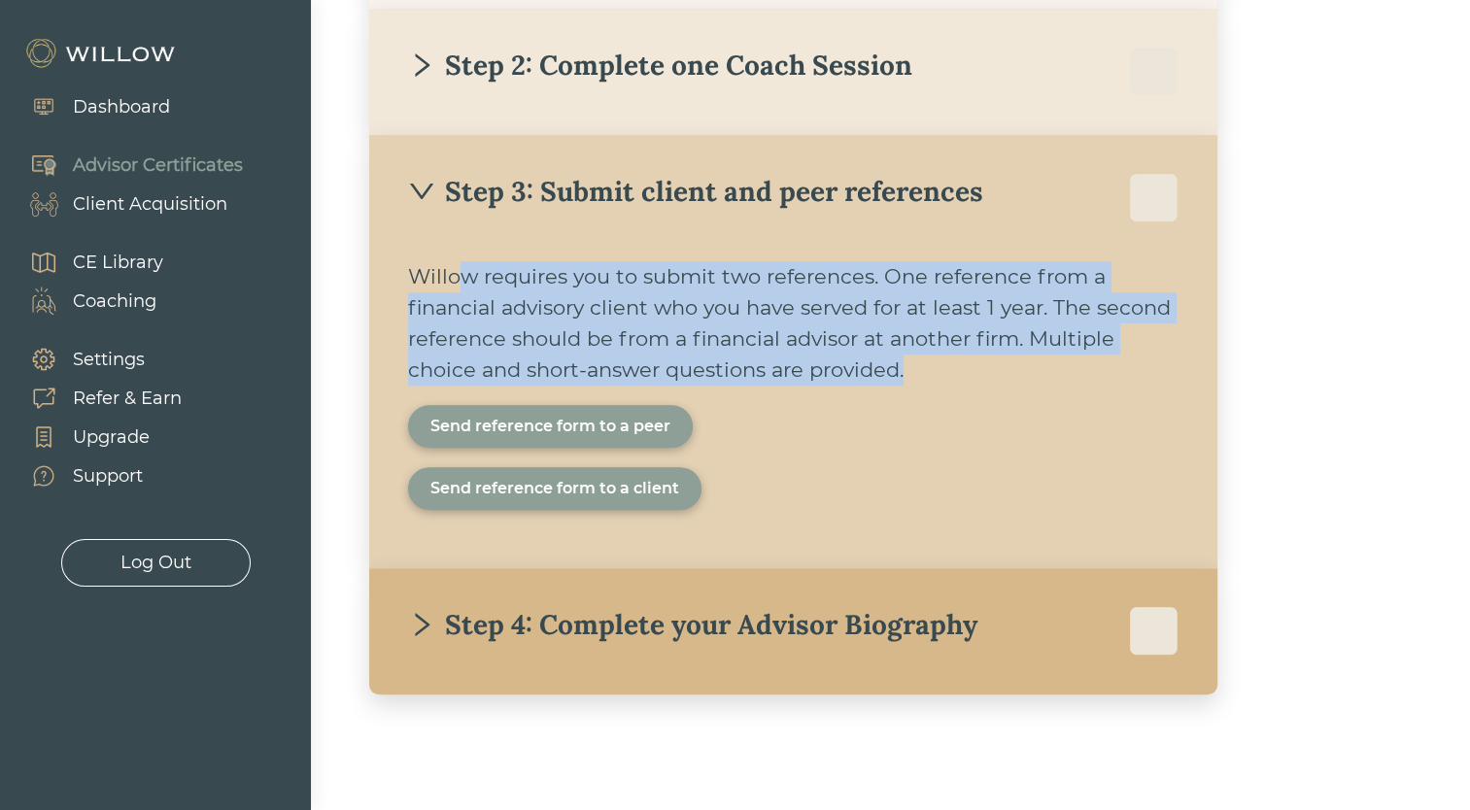
drag, startPoint x: 455, startPoint y: 266, endPoint x: 1033, endPoint y: 359, distance: 585.5
click at [1033, 359] on div "Willow requires you to submit two references. One reference from a financial ad…" at bounding box center [793, 323] width 770 height 124
drag, startPoint x: 1033, startPoint y: 359, endPoint x: 964, endPoint y: 363, distance: 69.1
click at [964, 363] on div "Willow requires you to submit two references. One reference from a financial ad…" at bounding box center [793, 323] width 770 height 124
click at [984, 363] on div "Willow requires you to submit two references. One reference from a financial ad…" at bounding box center [793, 323] width 770 height 124
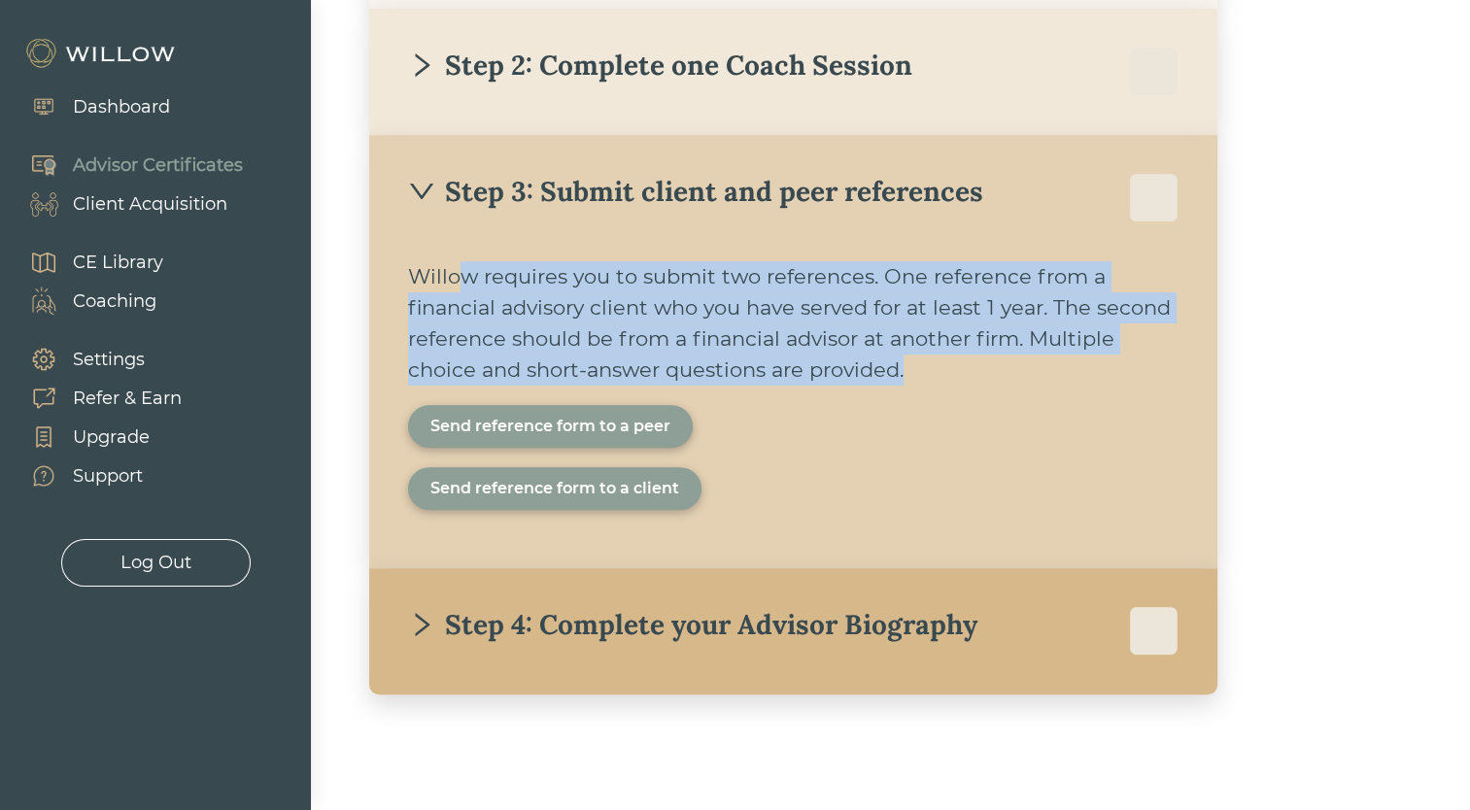
click at [488, 280] on div "Willow requires you to submit two references. One reference from a financial ad…" at bounding box center [793, 323] width 770 height 124
drag, startPoint x: 424, startPoint y: 274, endPoint x: 943, endPoint y: 369, distance: 527.4
click at [943, 369] on div "Willow requires you to submit two references. One reference from a financial ad…" at bounding box center [793, 323] width 770 height 124
drag, startPoint x: 943, startPoint y: 369, endPoint x: 914, endPoint y: 383, distance: 32.2
click at [914, 383] on div "Willow requires you to submit two references. One reference from a financial ad…" at bounding box center [793, 323] width 770 height 124
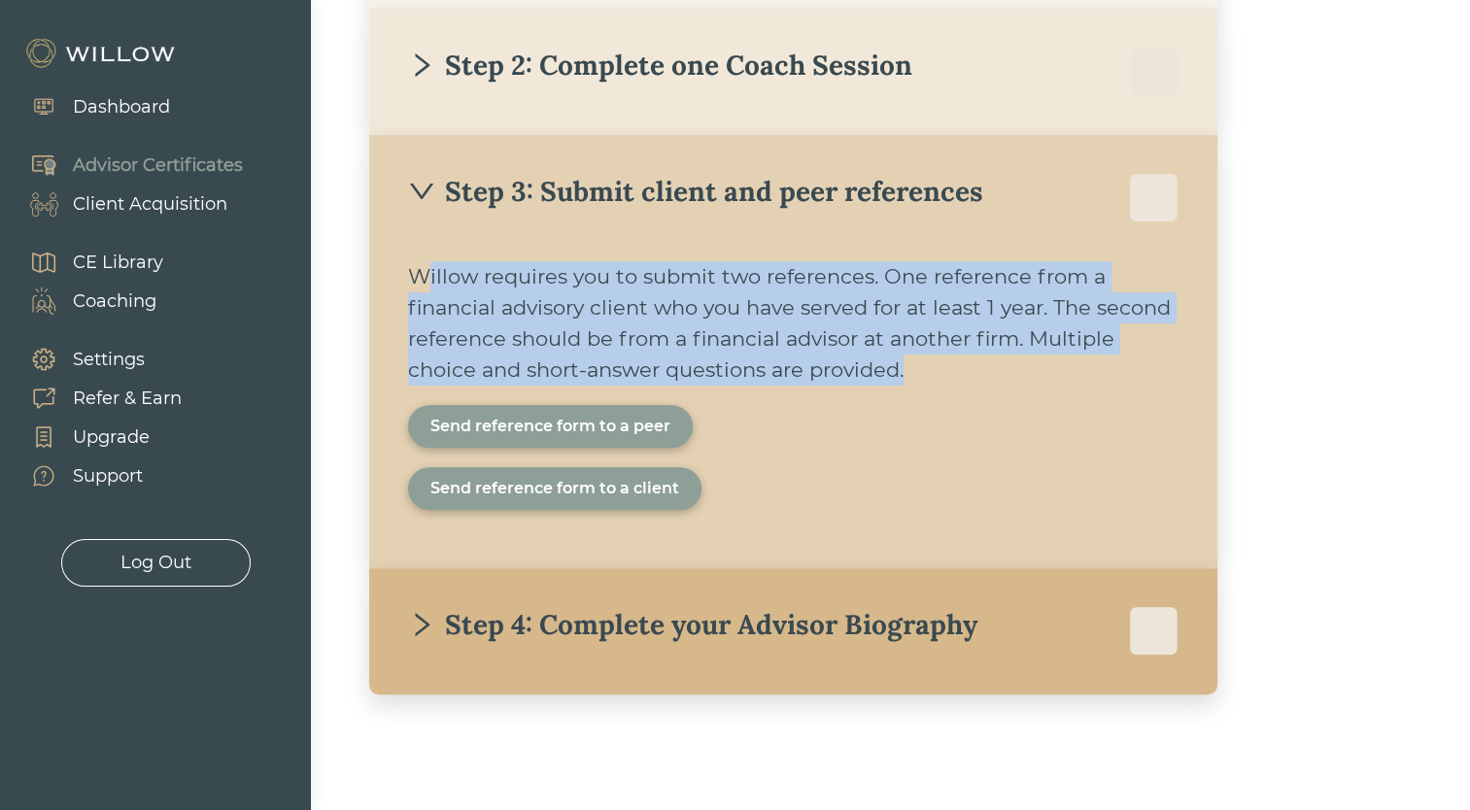
click at [912, 374] on div "Willow requires you to submit two references. One reference from a financial ad…" at bounding box center [793, 323] width 770 height 124
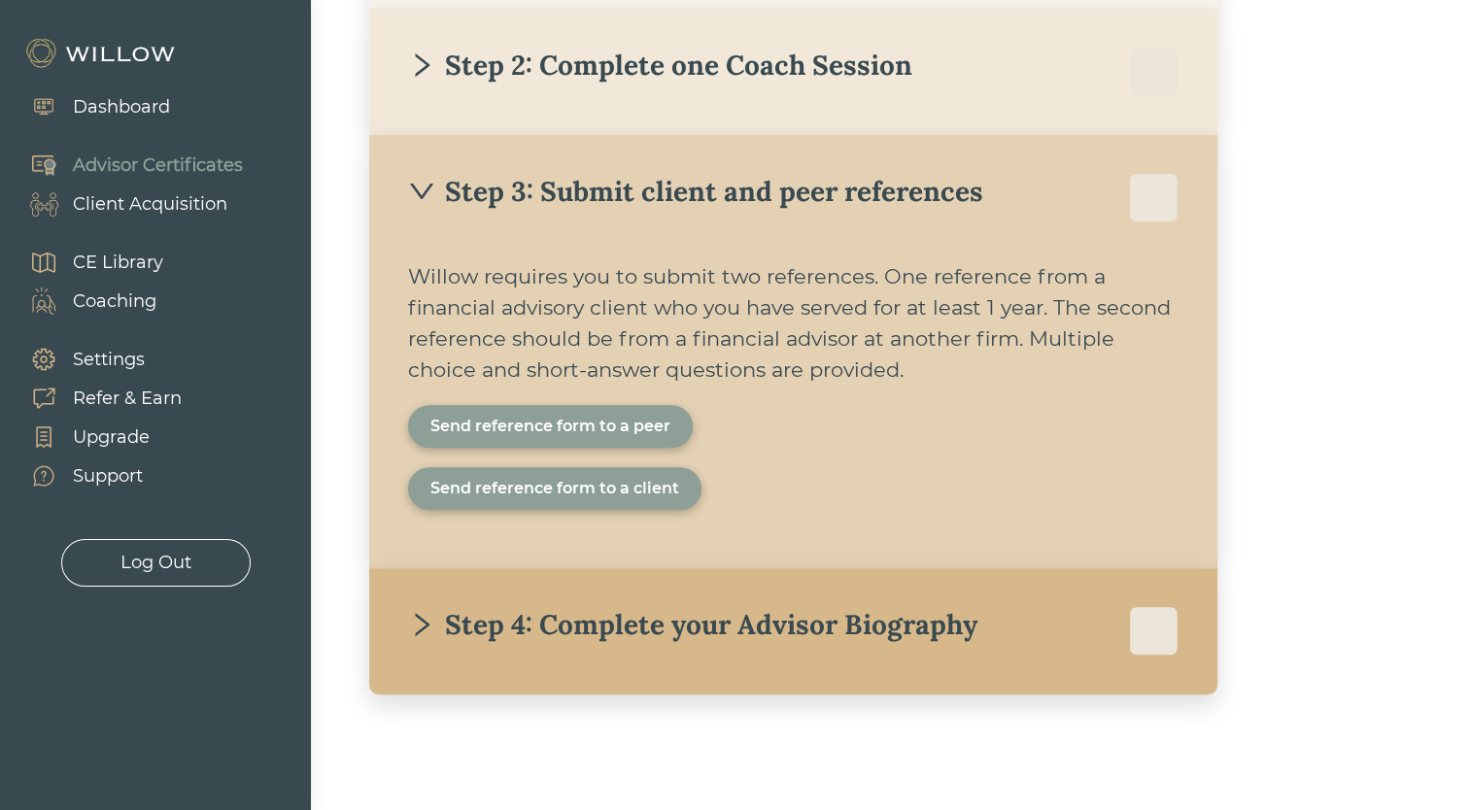
click at [412, 60] on icon "right" at bounding box center [421, 64] width 27 height 27
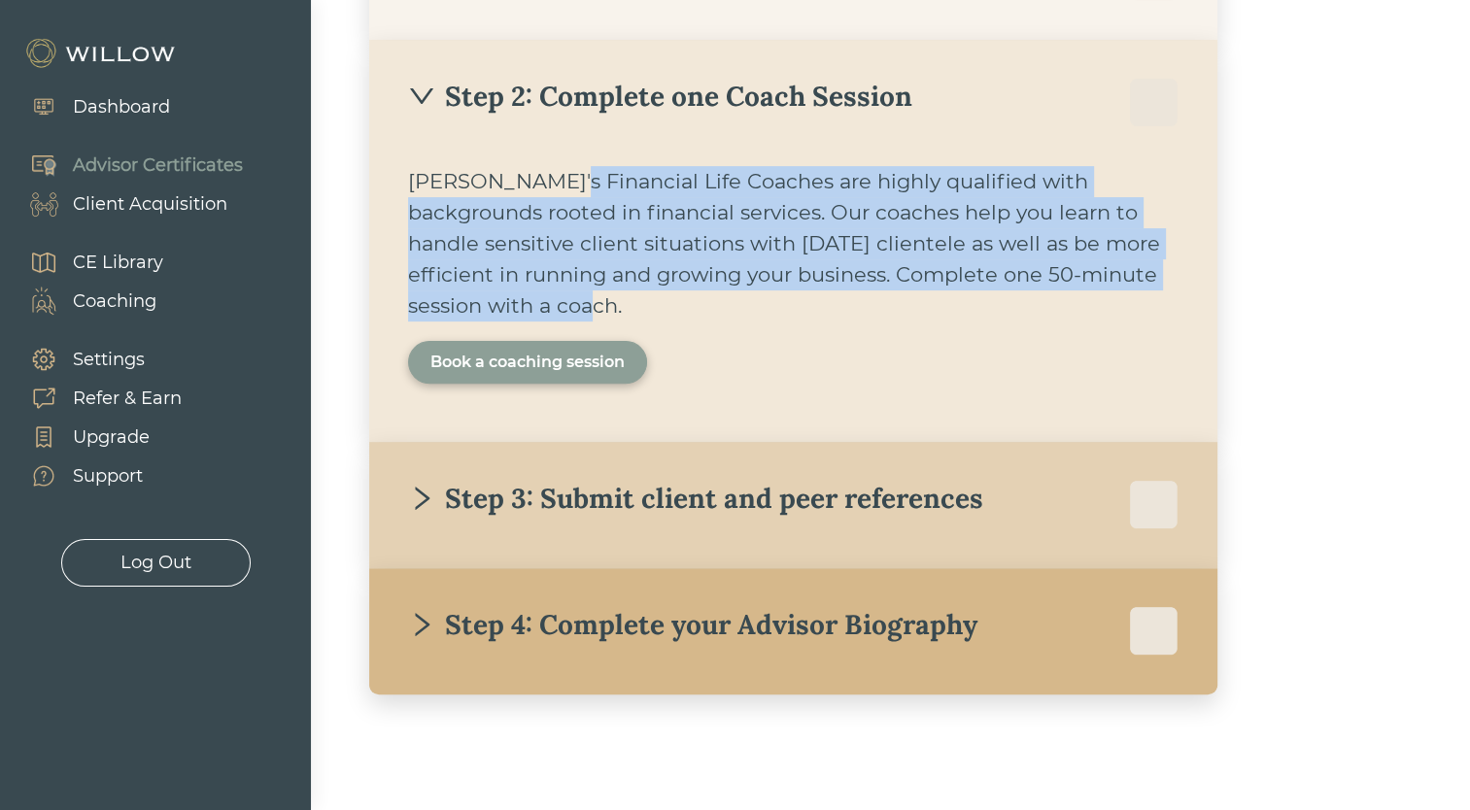
drag, startPoint x: 550, startPoint y: 170, endPoint x: 1166, endPoint y: 293, distance: 628.1
click at [1166, 293] on div "Willow's Financial Life Coaches are highly qualified with backgrounds rooted in…" at bounding box center [793, 243] width 770 height 155
drag, startPoint x: 1166, startPoint y: 293, endPoint x: 1069, endPoint y: 300, distance: 97.4
click at [1069, 300] on div "Willow's Financial Life Coaches are highly qualified with backgrounds rooted in…" at bounding box center [793, 243] width 770 height 155
click at [1157, 278] on div "Willow's Financial Life Coaches are highly qualified with backgrounds rooted in…" at bounding box center [793, 243] width 770 height 155
